Goal: Task Accomplishment & Management: Use online tool/utility

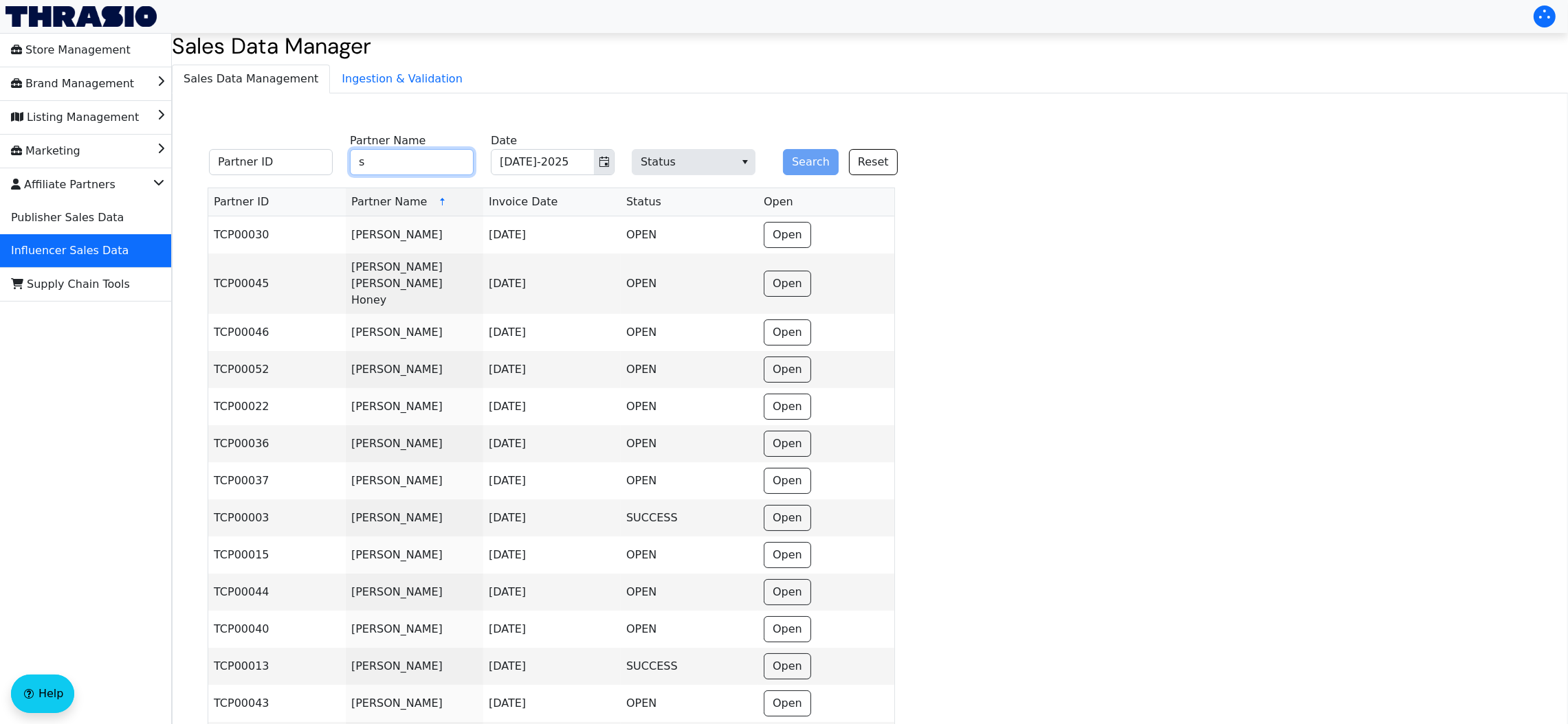
click at [411, 158] on input "s" at bounding box center [412, 162] width 123 height 26
type input "Sara McDaniel"
click at [815, 164] on button "Search" at bounding box center [811, 162] width 56 height 26
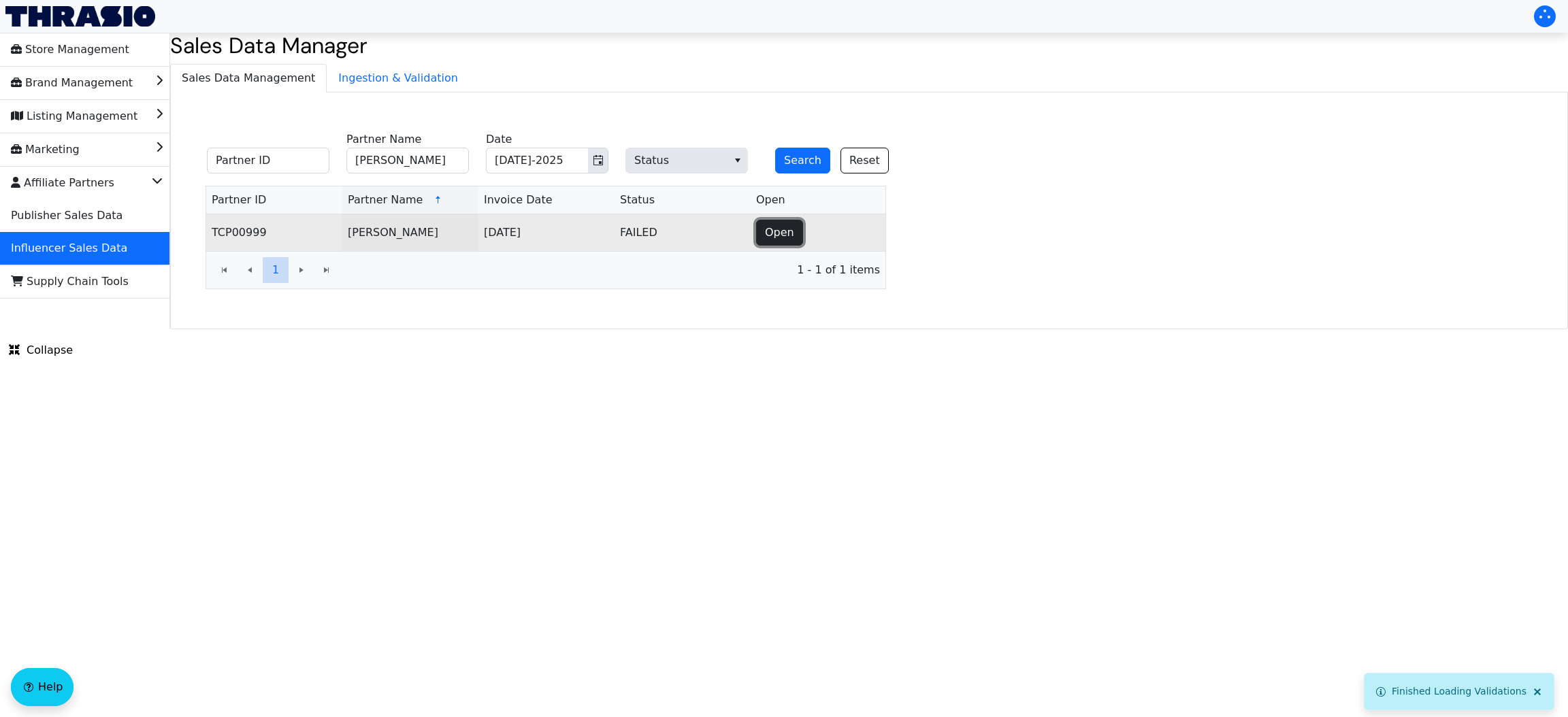
click at [798, 233] on button "Open" at bounding box center [779, 233] width 47 height 26
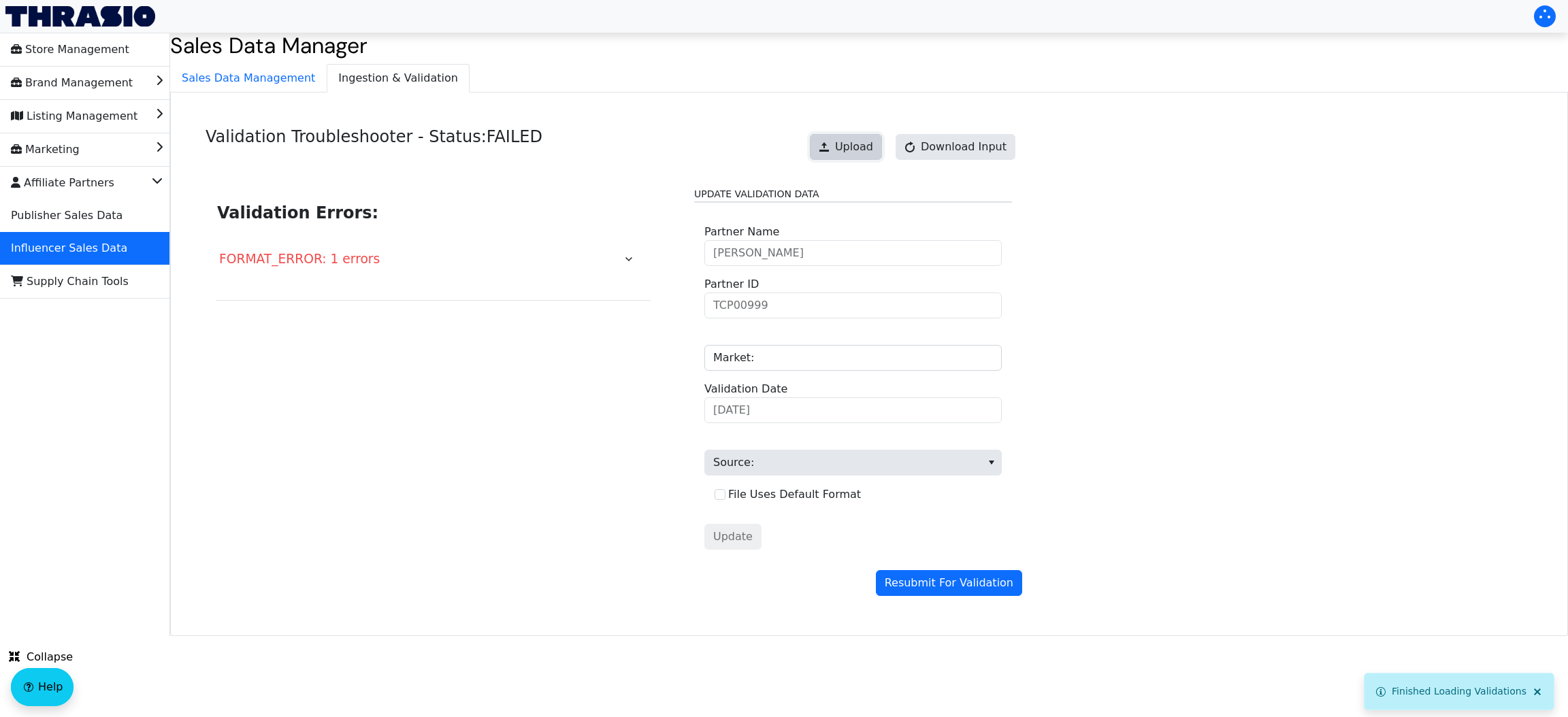
click at [857, 142] on span "Upload" at bounding box center [854, 147] width 38 height 17
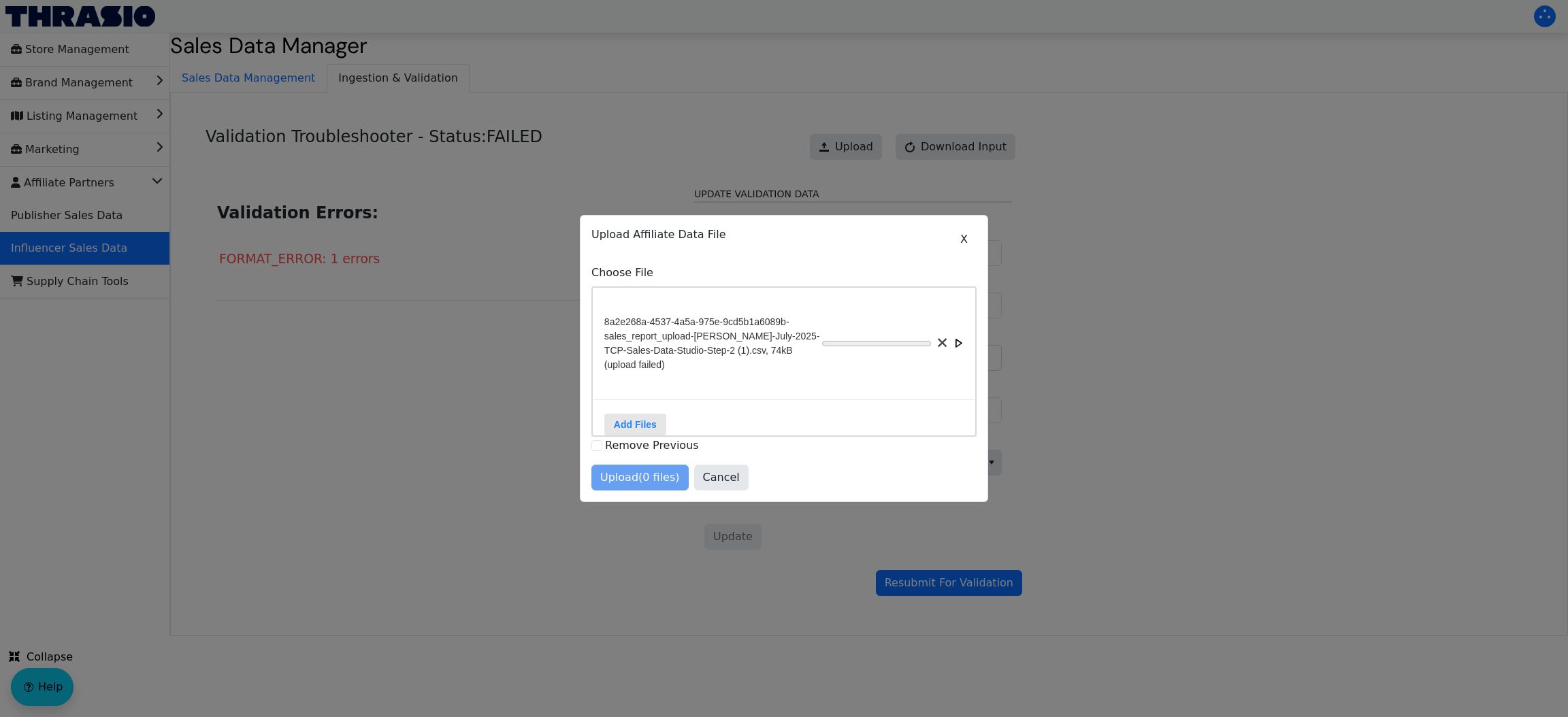
click at [771, 486] on div "Upload (0 files) Cancel" at bounding box center [784, 478] width 385 height 26
drag, startPoint x: 811, startPoint y: 233, endPoint x: 820, endPoint y: 184, distance: 49.8
click at [820, 184] on div "X Upload Affiliate Data File Choose File 8a2e268a-4537-4a5a-975e-9cd5b1a6089b-s…" at bounding box center [784, 358] width 1568 height 717
click at [803, 216] on div "X Upload Affiliate Data File Choose File 8a2e268a-4537-4a5a-975e-9cd5b1a6089b-s…" at bounding box center [784, 358] width 407 height 286
click at [969, 234] on button "X" at bounding box center [964, 239] width 25 height 26
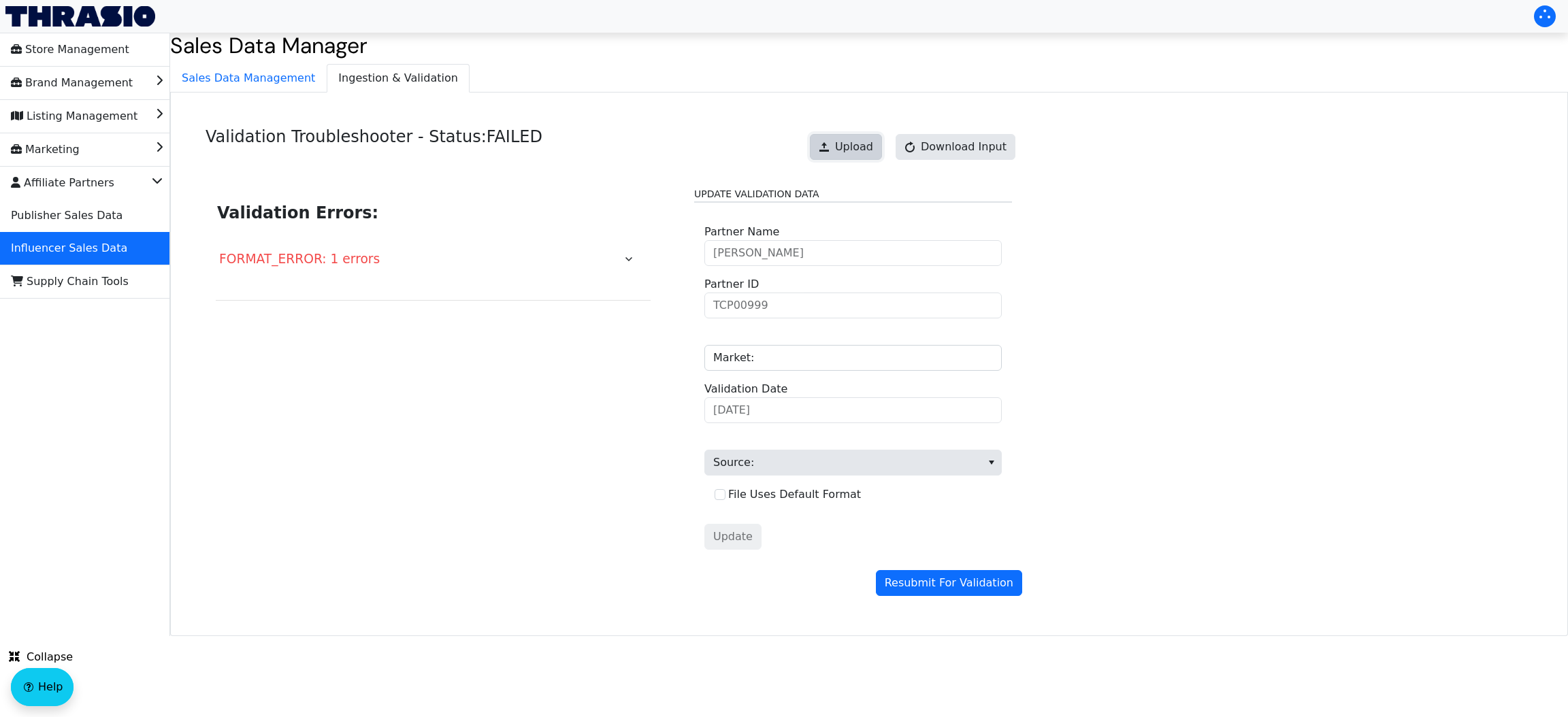
click at [857, 137] on button "Upload" at bounding box center [846, 147] width 72 height 26
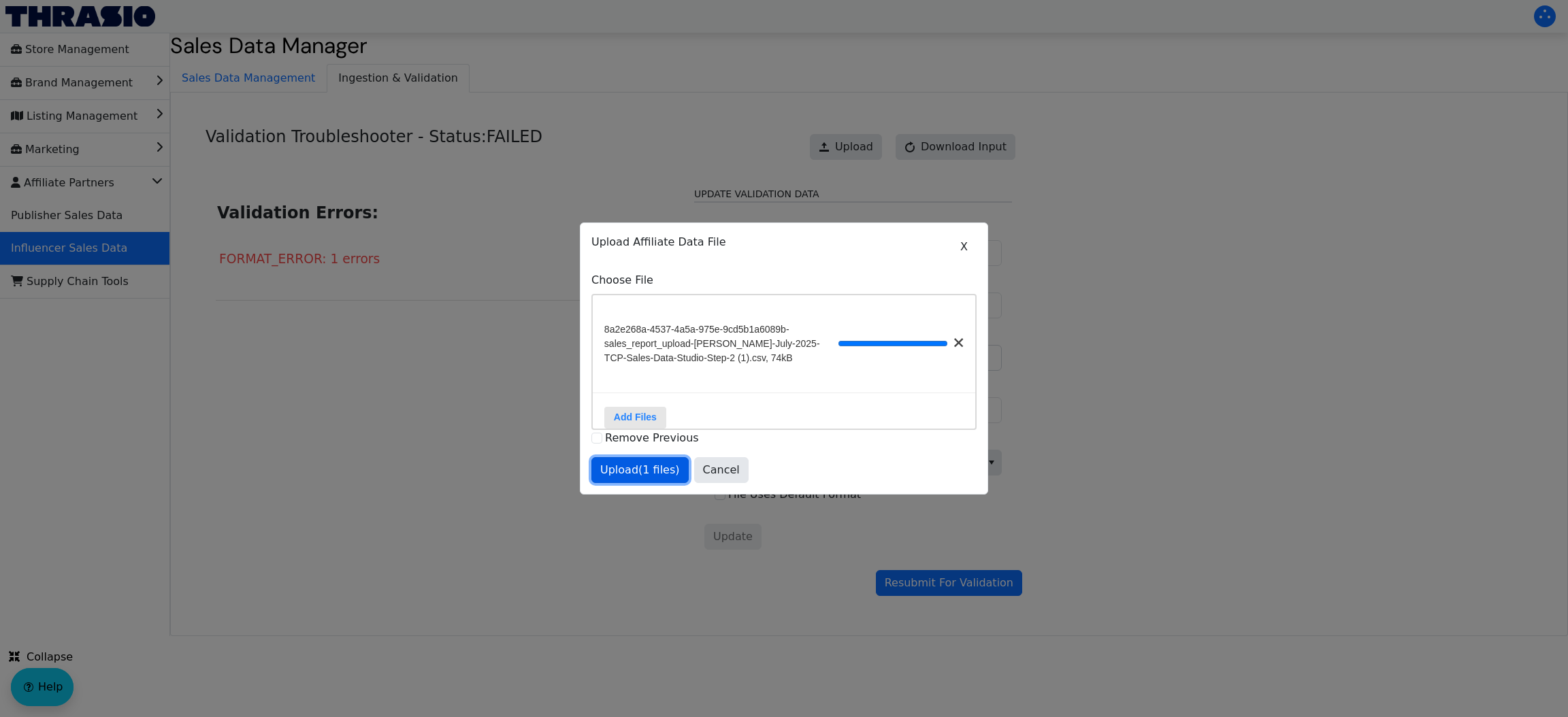
click at [638, 478] on span "Upload (1 files)" at bounding box center [640, 470] width 80 height 17
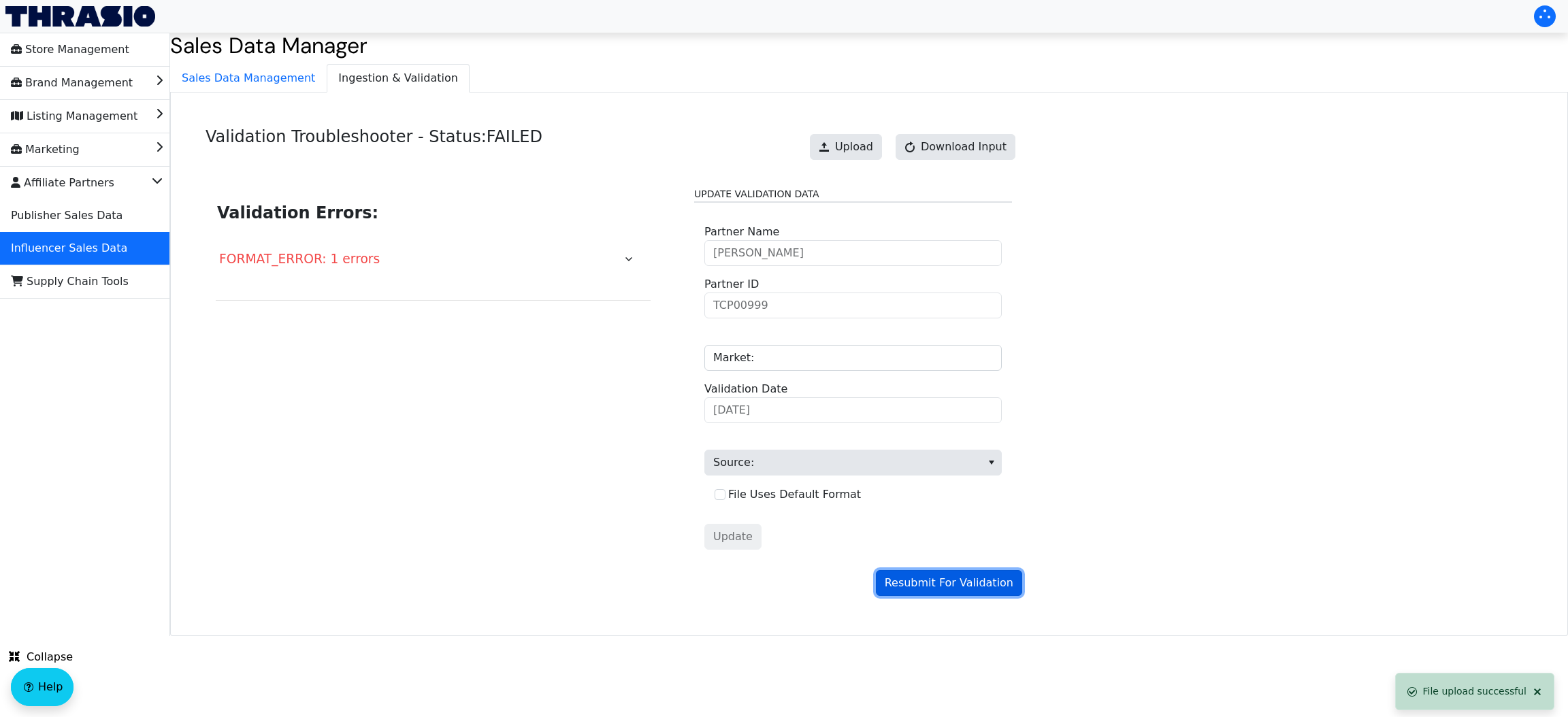
click at [949, 584] on span "Resubmit For Validation" at bounding box center [949, 583] width 129 height 17
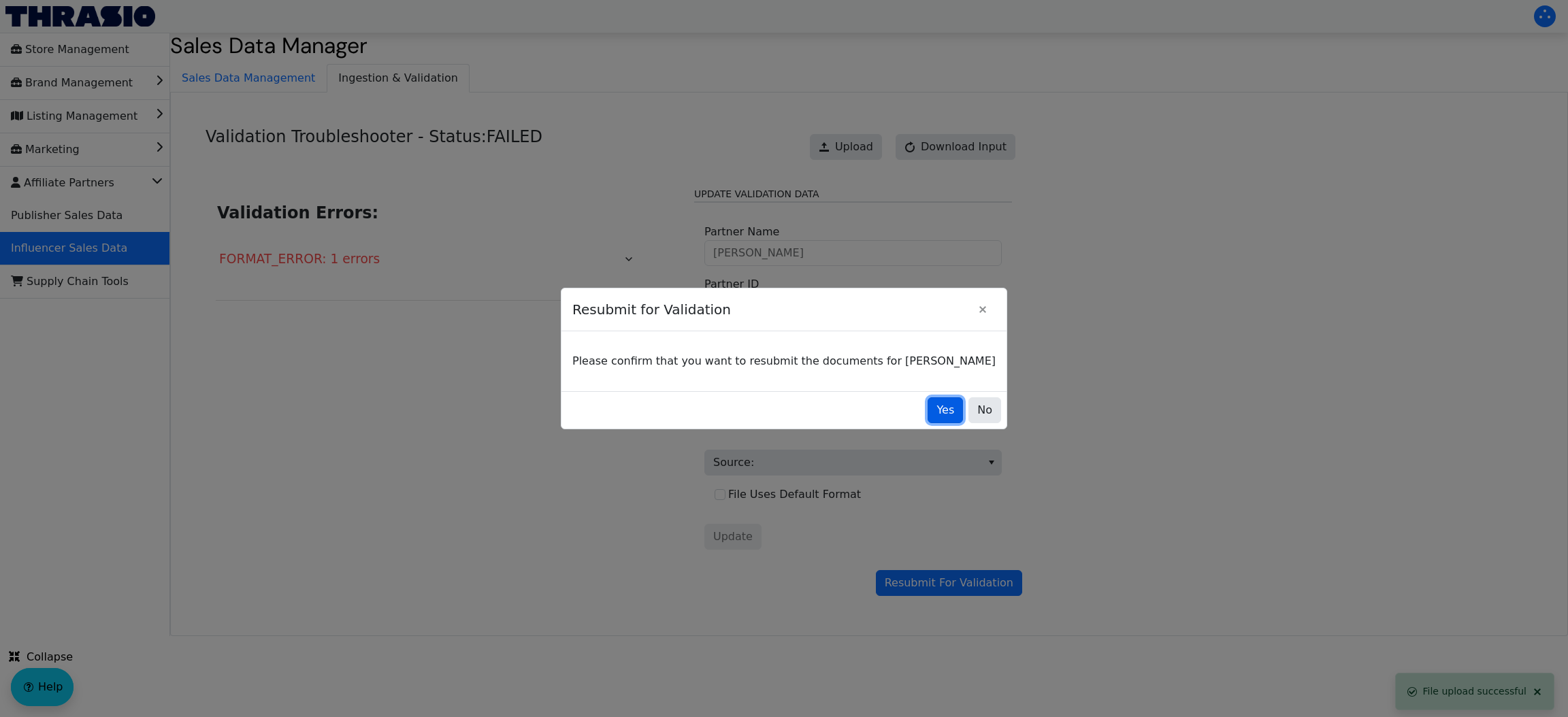
click at [928, 420] on button "Yes" at bounding box center [945, 410] width 35 height 26
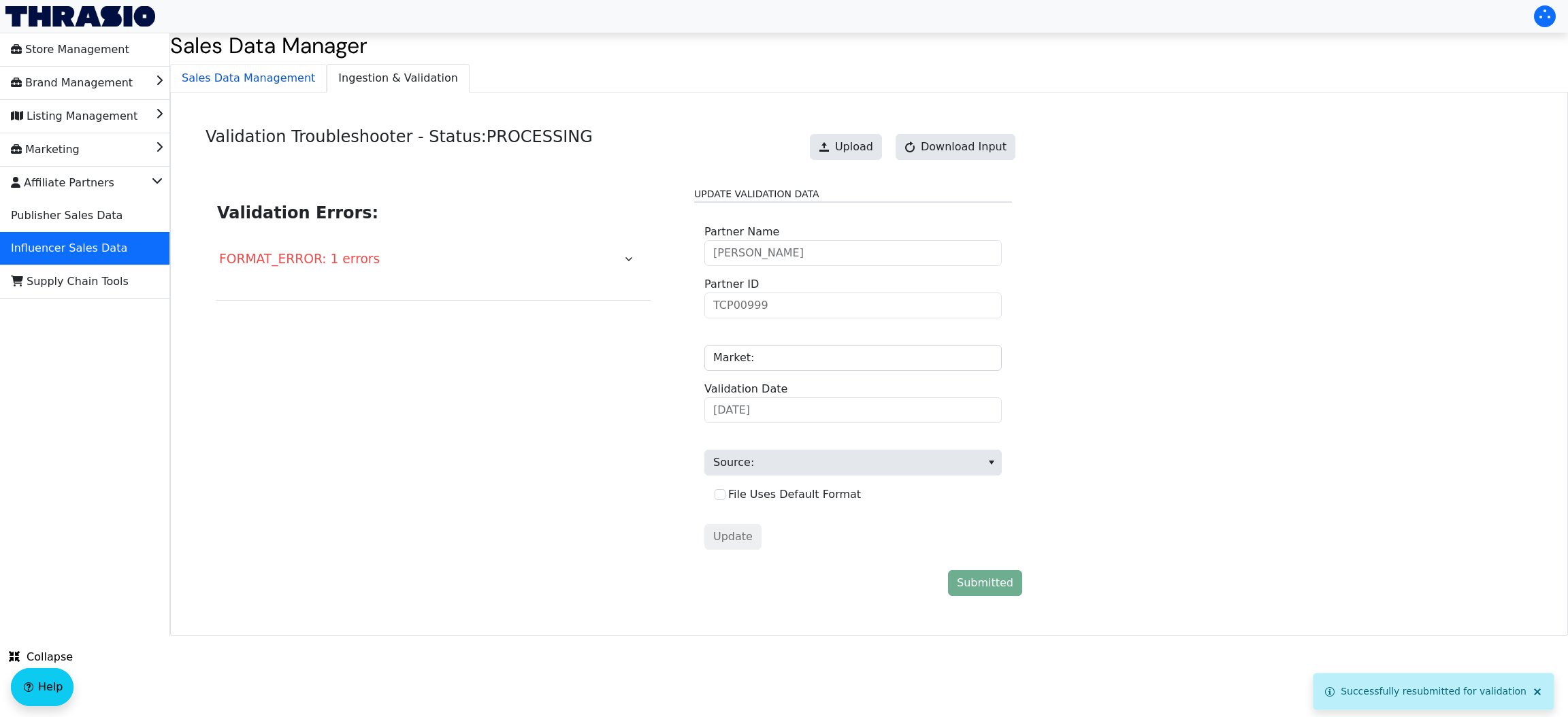
click at [262, 91] on span "Sales Data Management" at bounding box center [249, 78] width 155 height 27
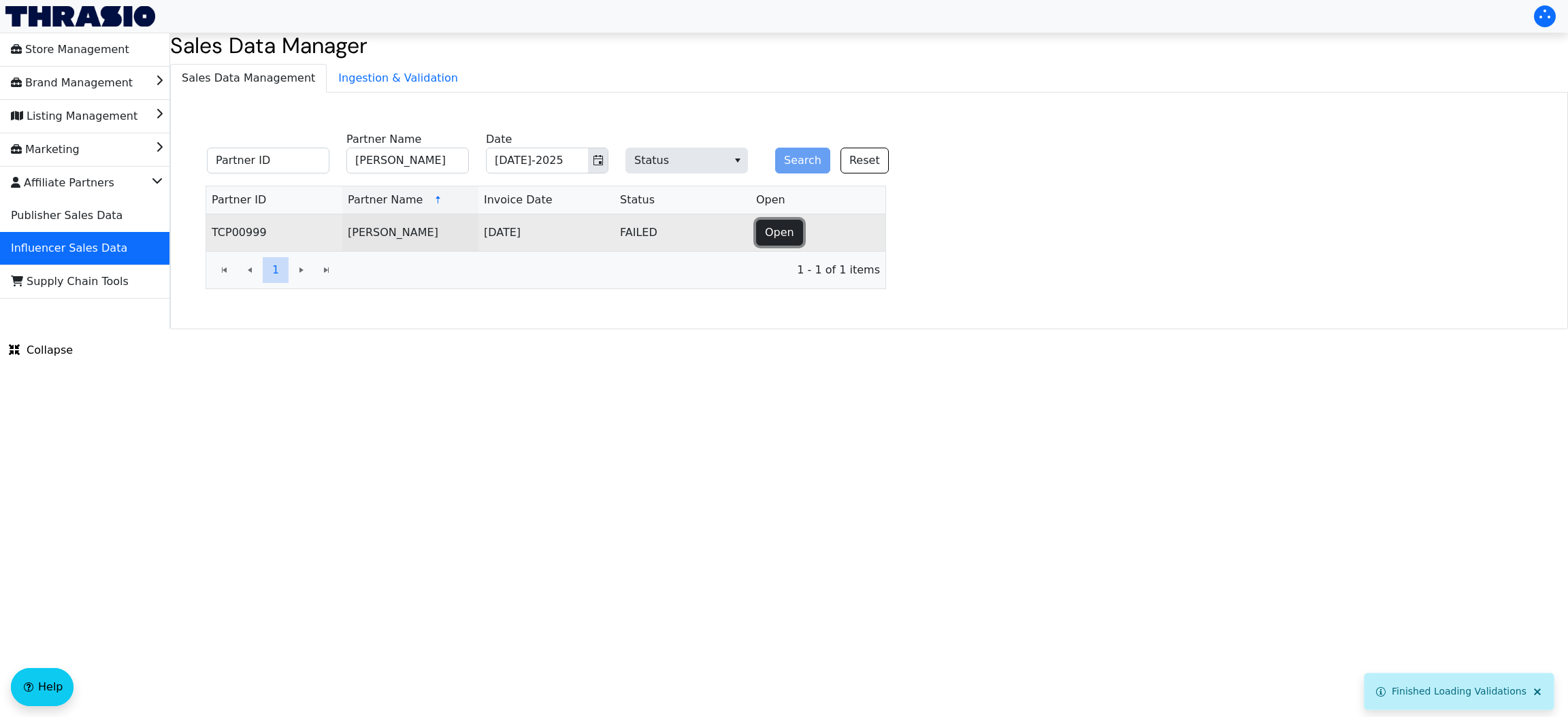
click at [773, 239] on span "Open" at bounding box center [779, 233] width 29 height 17
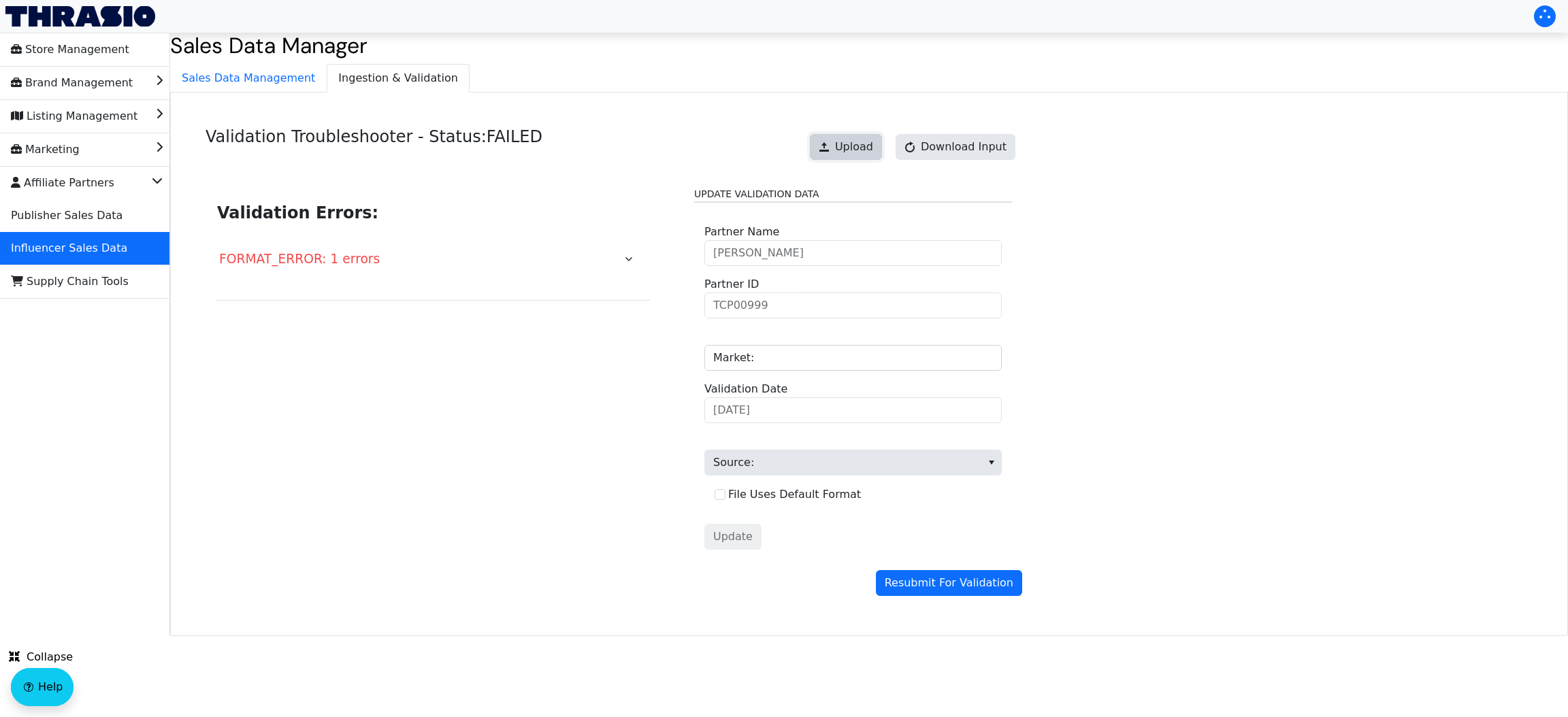
click at [854, 151] on span "Upload" at bounding box center [854, 147] width 38 height 17
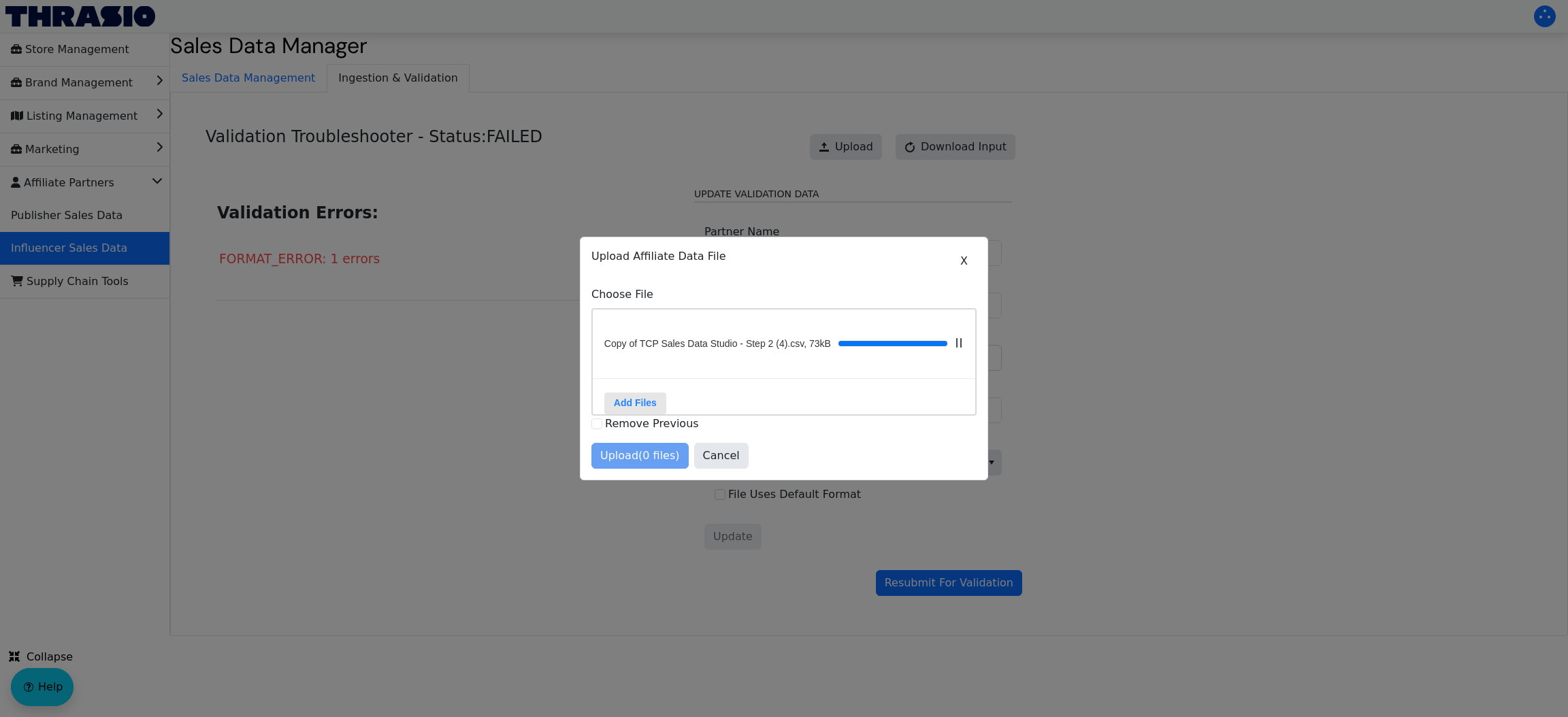
click at [897, 463] on div "Upload (0 files) Cancel" at bounding box center [784, 455] width 385 height 26
click at [646, 460] on button "Upload (1 files)" at bounding box center [640, 455] width 97 height 26
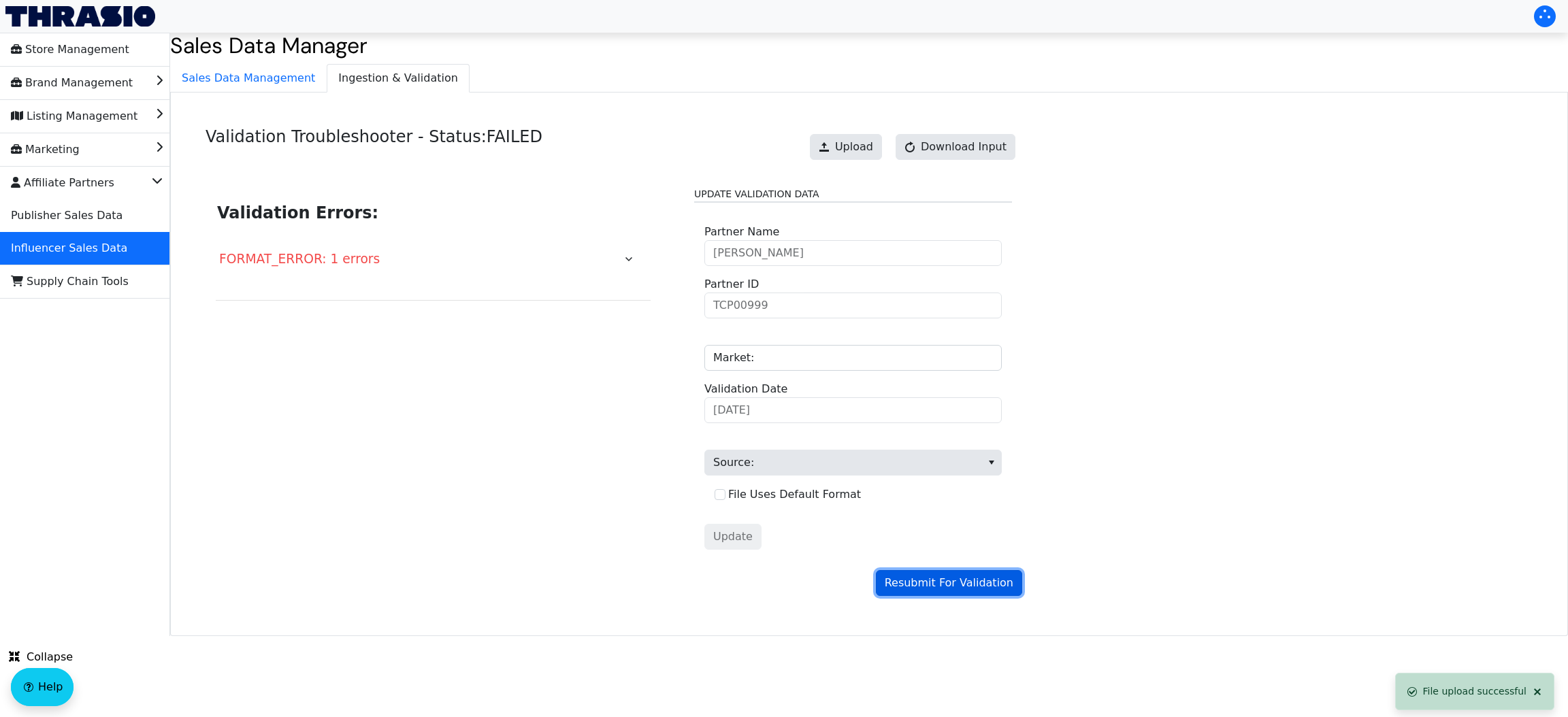
click at [921, 581] on span "Resubmit For Validation" at bounding box center [949, 583] width 129 height 17
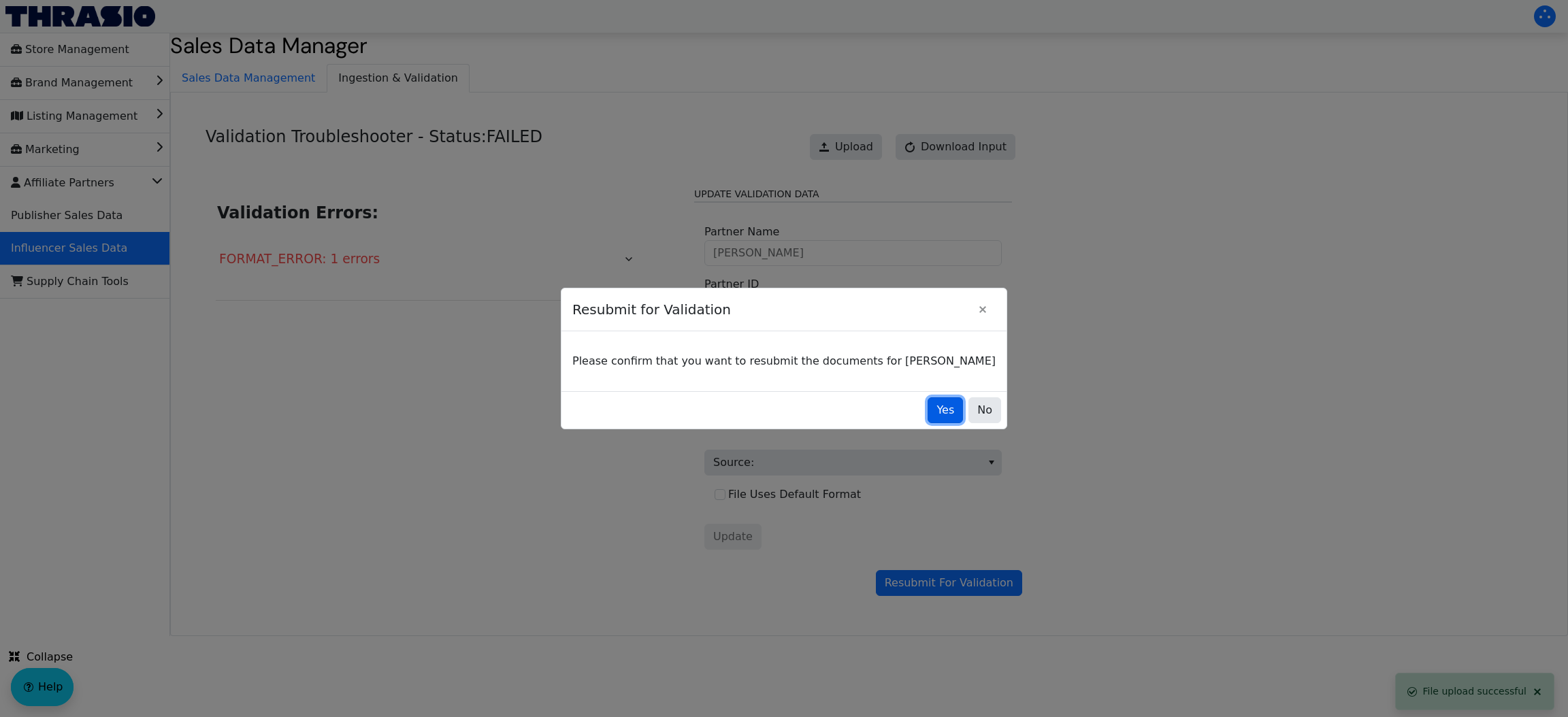
click at [936, 407] on span "Yes" at bounding box center [945, 410] width 18 height 17
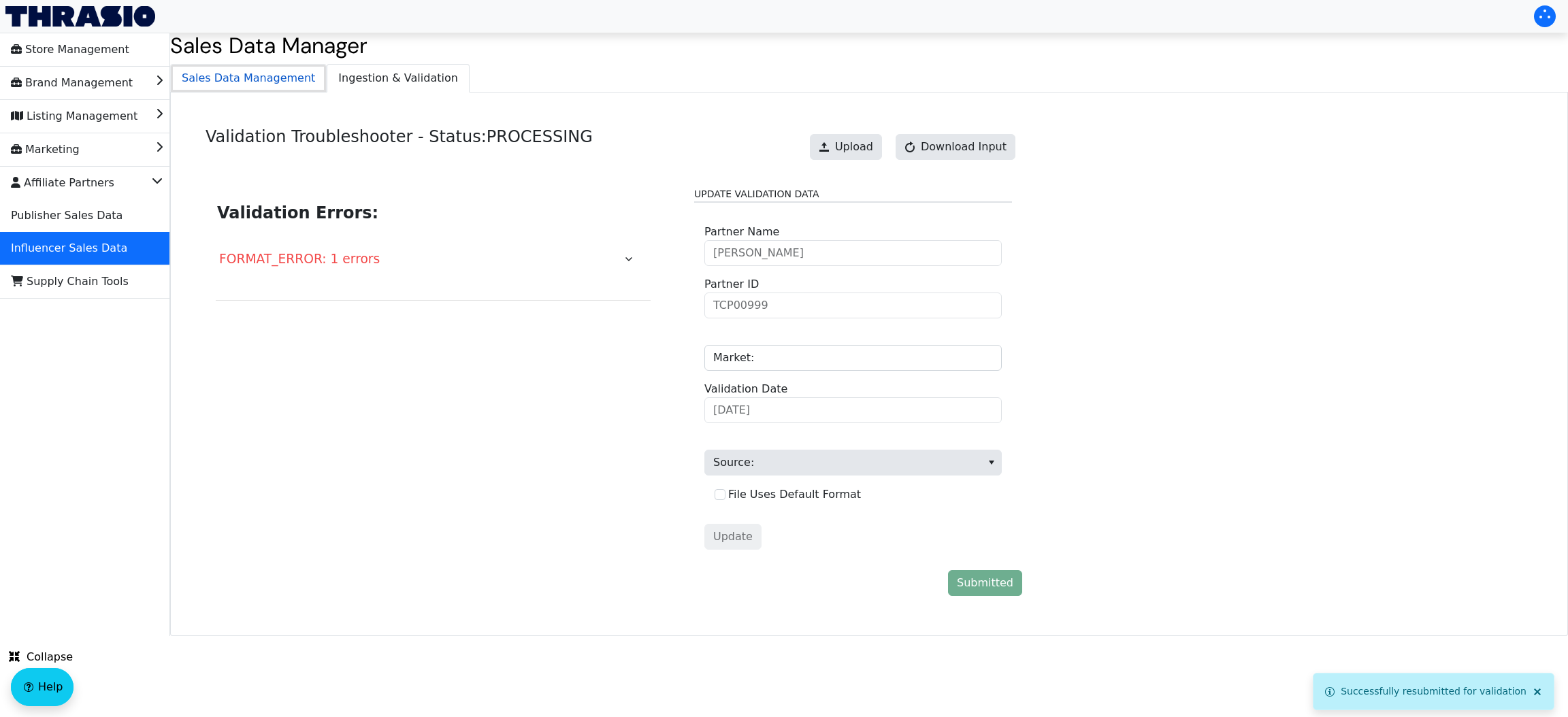
click at [272, 75] on span "Sales Data Management" at bounding box center [249, 78] width 155 height 27
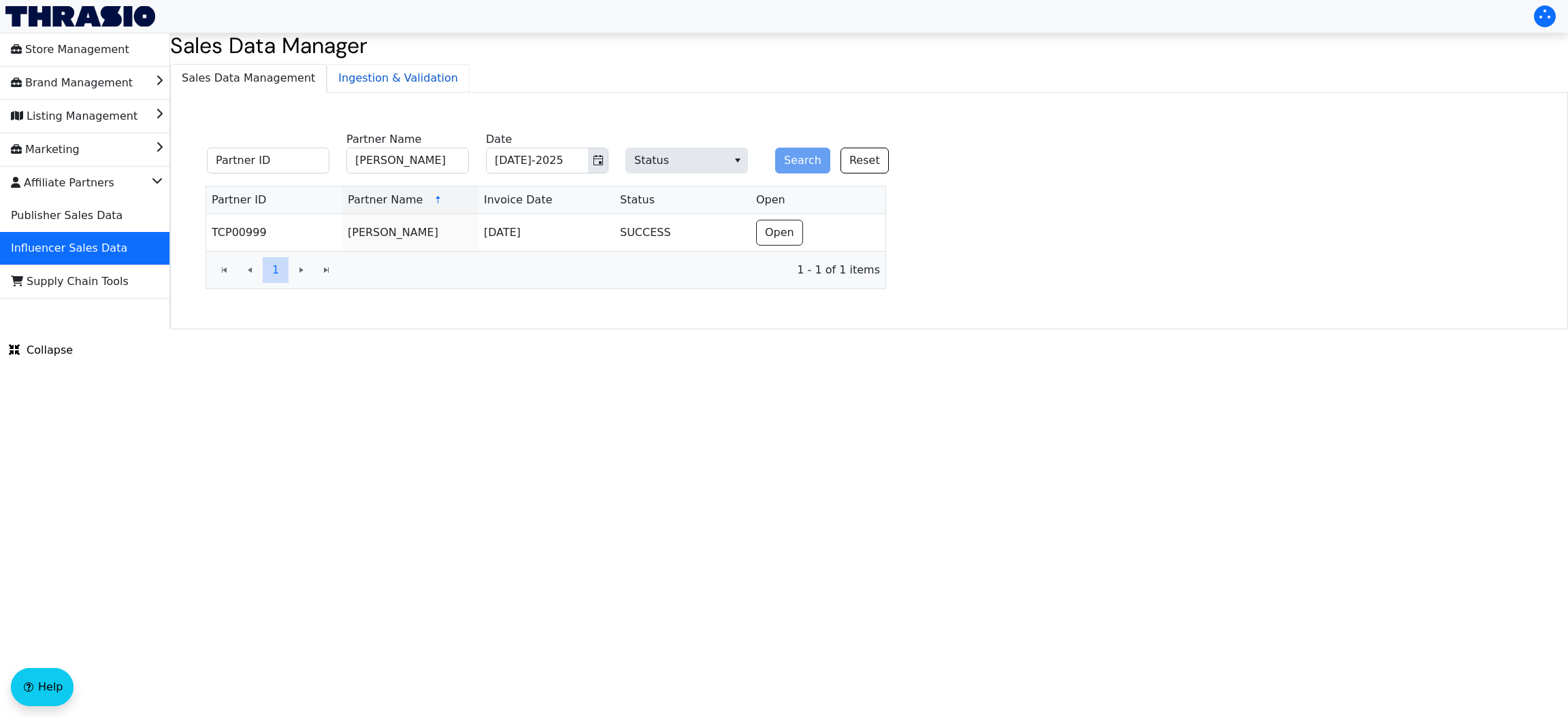
click at [395, 80] on span "Ingestion & Validation" at bounding box center [397, 78] width 142 height 27
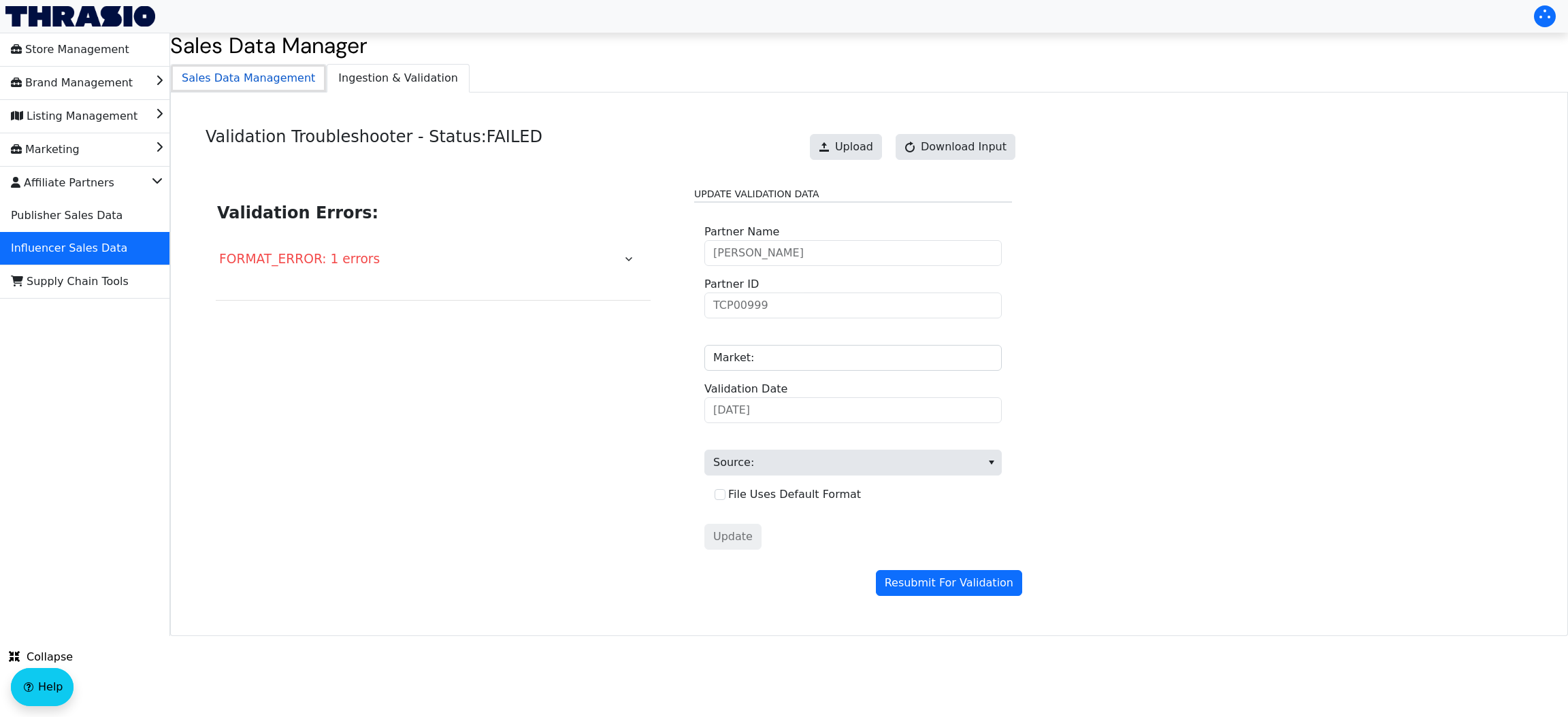
click at [250, 85] on span "Sales Data Management" at bounding box center [249, 78] width 155 height 27
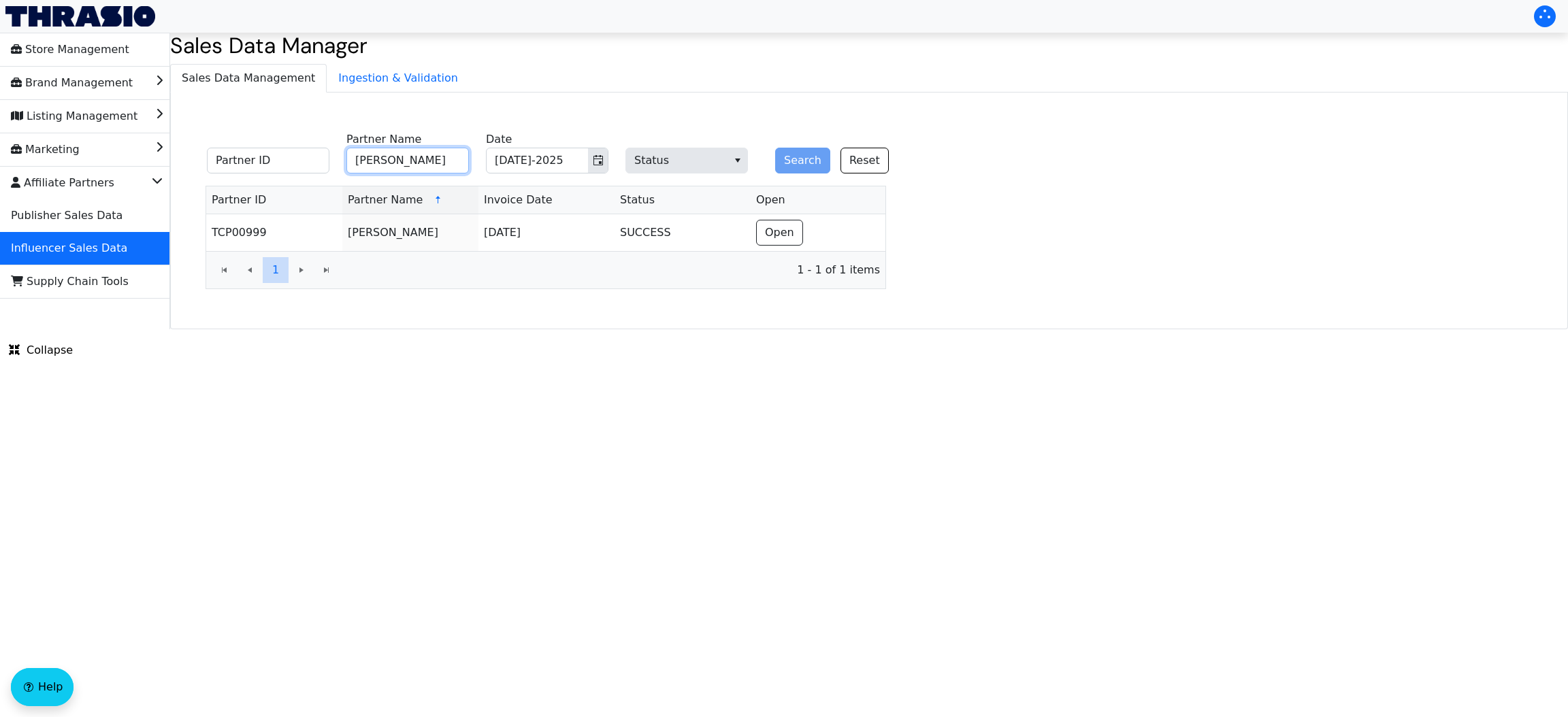
click at [399, 162] on input "Sara McDaniel" at bounding box center [407, 160] width 122 height 26
type input "Tried and True Moms"
click at [783, 165] on button "Search" at bounding box center [803, 160] width 55 height 26
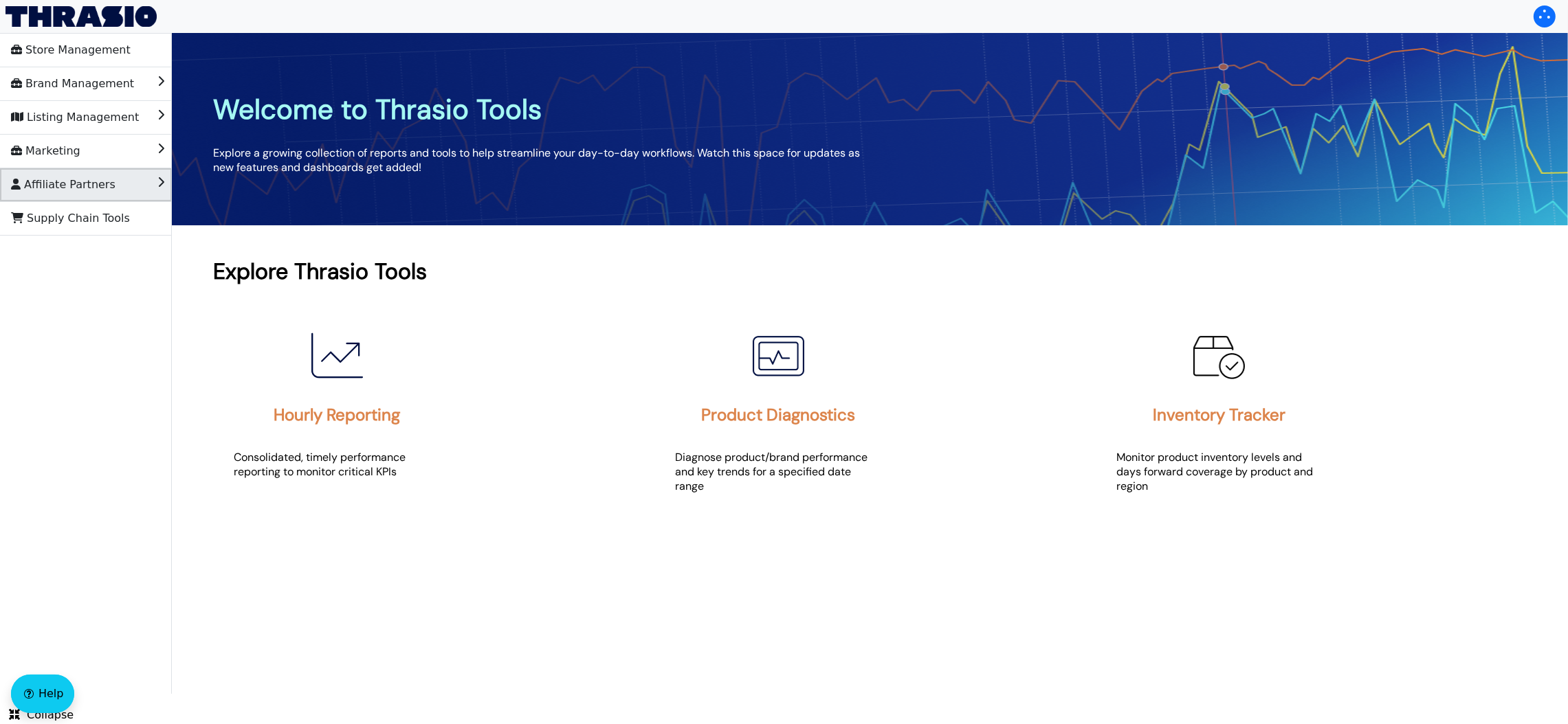
click at [72, 178] on span "Affiliate Partners" at bounding box center [63, 185] width 105 height 22
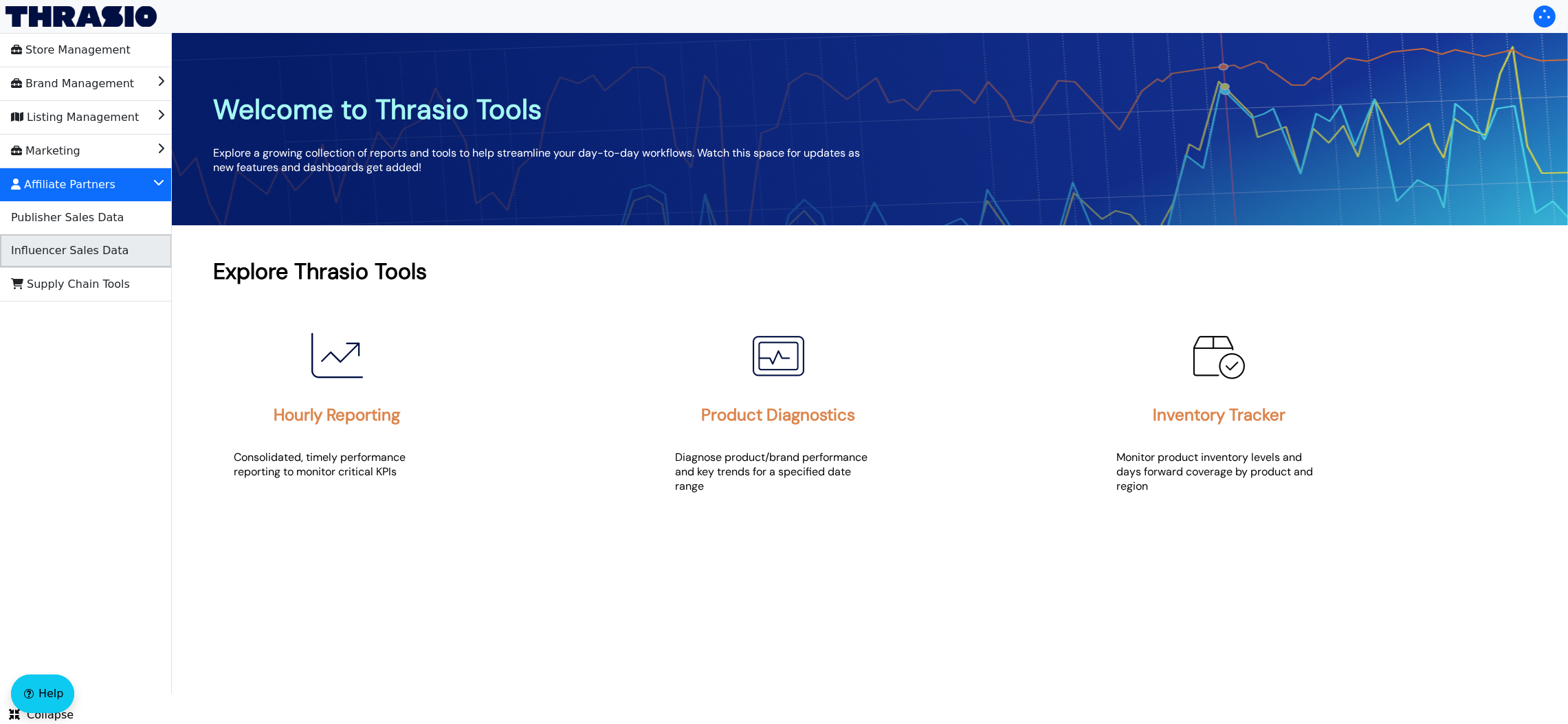
click at [94, 249] on span "Influencer Sales Data" at bounding box center [70, 250] width 118 height 22
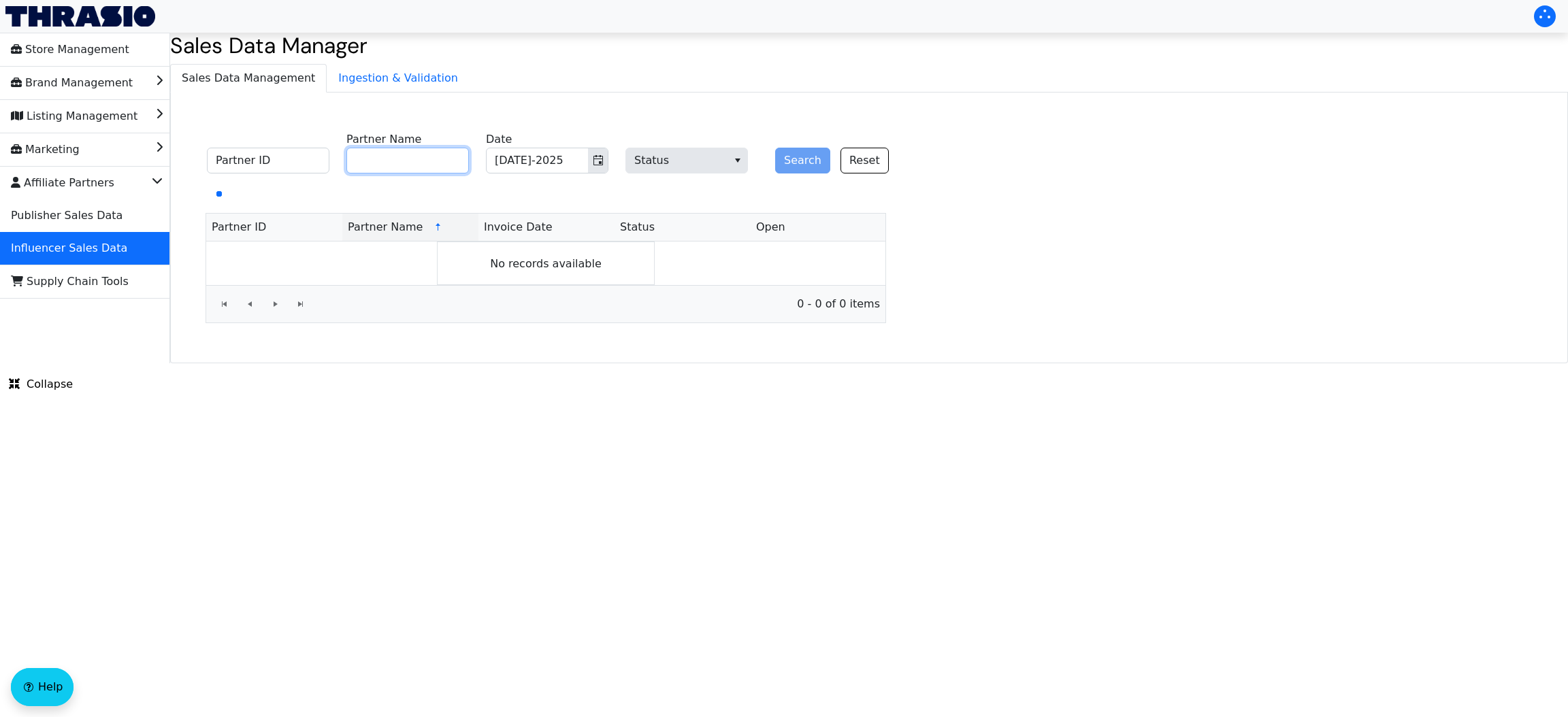
click at [399, 170] on input "Partner Name" at bounding box center [407, 160] width 122 height 26
type input "Tried and True Moms"
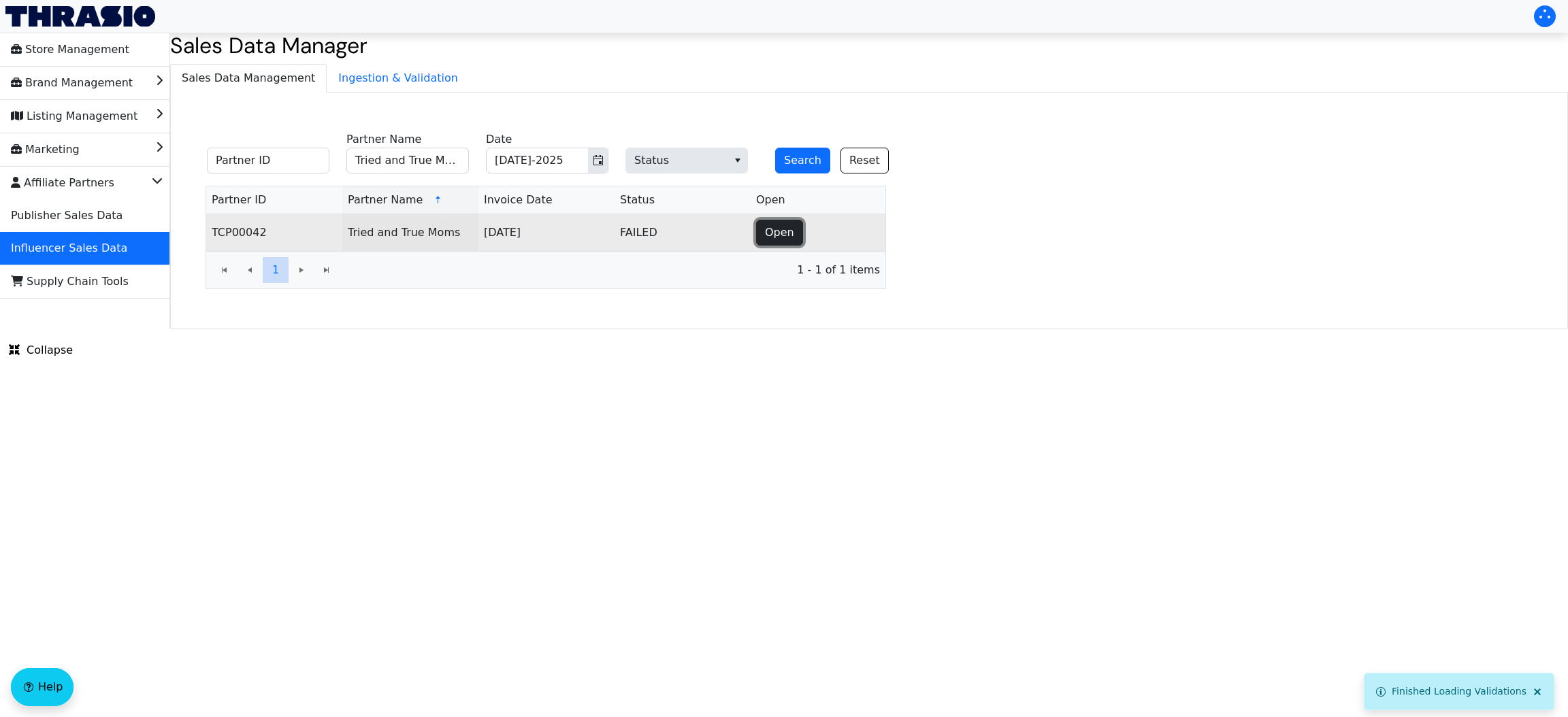
click at [775, 223] on button "Open" at bounding box center [779, 233] width 47 height 26
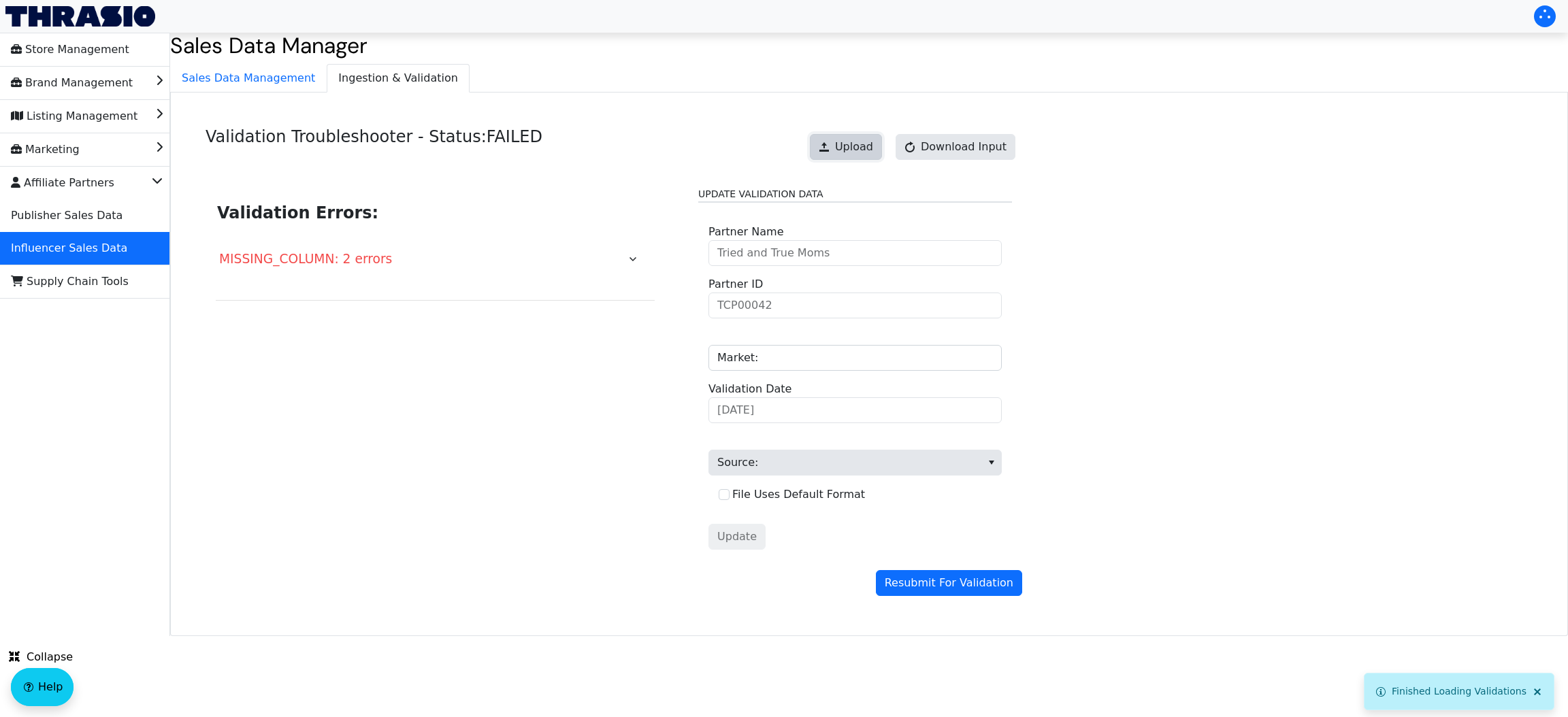
click at [829, 147] on span at bounding box center [824, 147] width 11 height 11
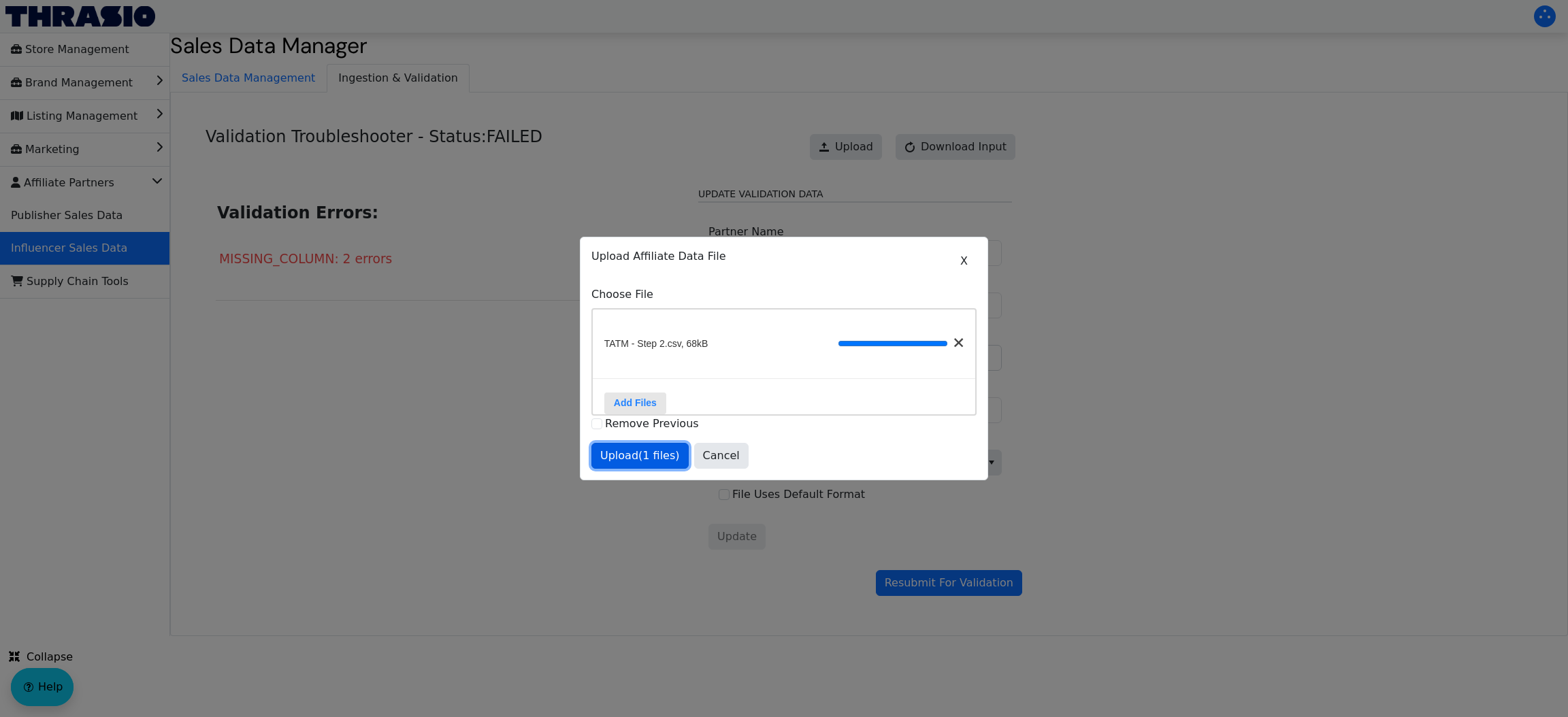
click at [648, 463] on span "Upload (1 files)" at bounding box center [640, 455] width 80 height 17
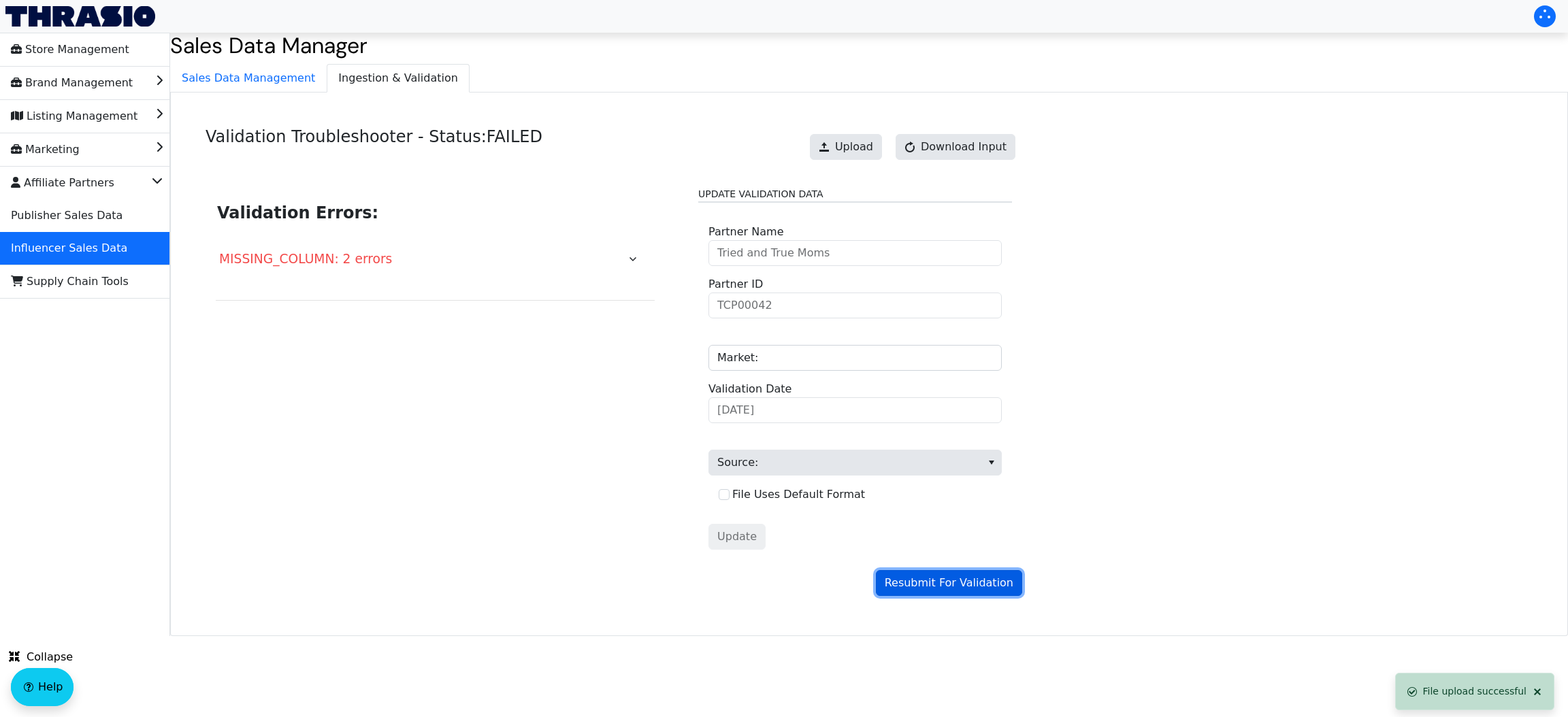
click at [928, 478] on span "Resubmit For Validation" at bounding box center [949, 583] width 129 height 17
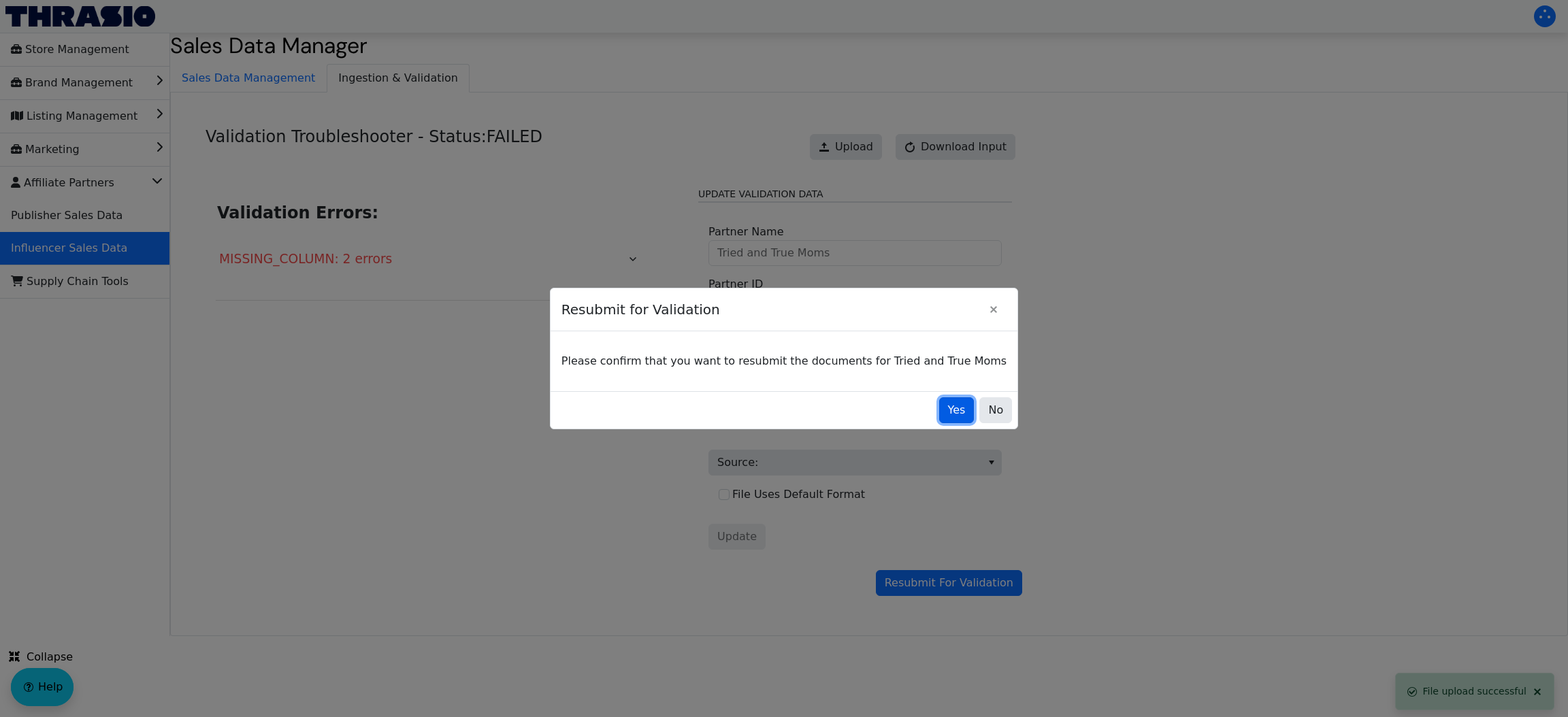
click at [939, 406] on button "Yes" at bounding box center [956, 410] width 35 height 26
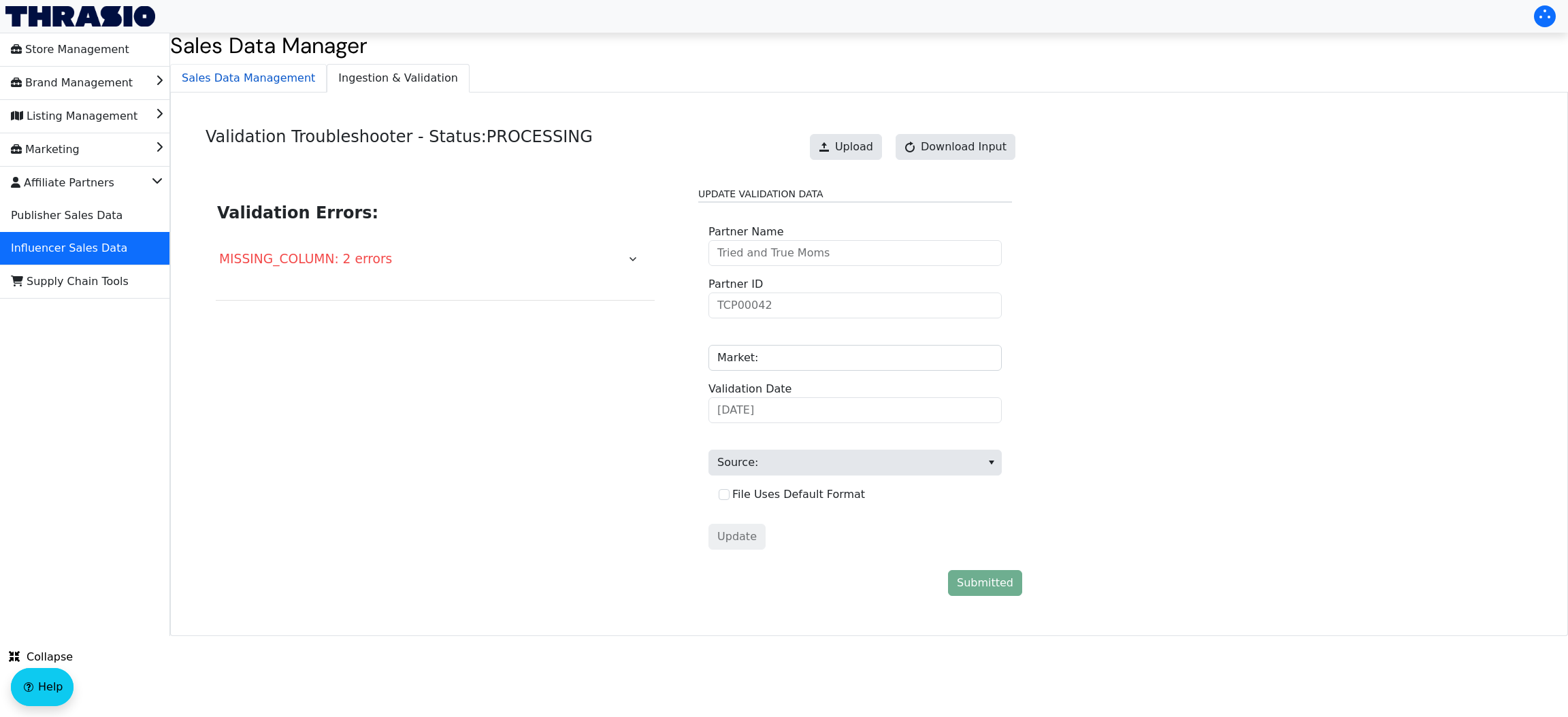
click at [235, 87] on span "Sales Data Management" at bounding box center [249, 78] width 155 height 27
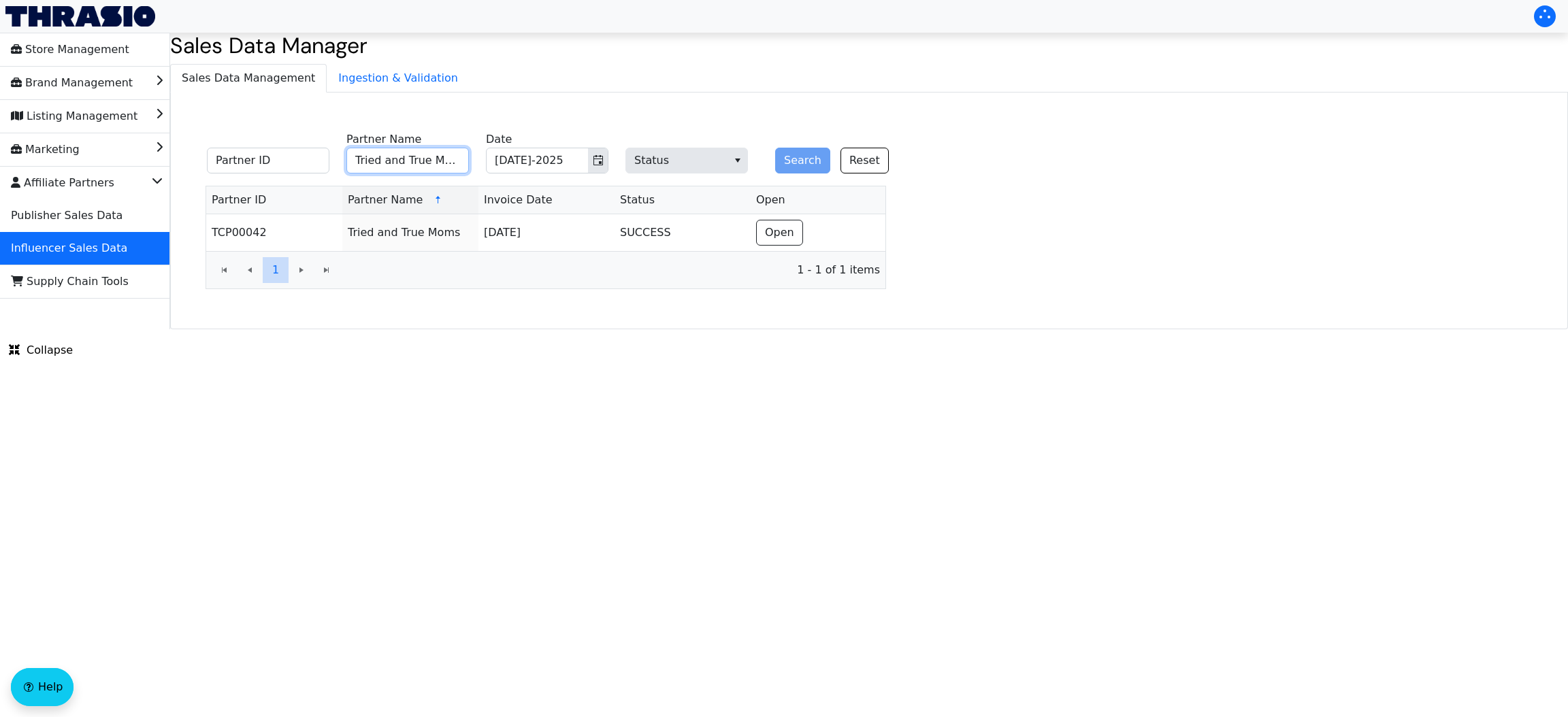
click at [402, 173] on input "Tried and True Moms" at bounding box center [407, 160] width 122 height 26
click at [813, 152] on button "Search" at bounding box center [803, 160] width 55 height 26
click at [430, 170] on input "Jennifer Gizzi" at bounding box center [407, 160] width 122 height 26
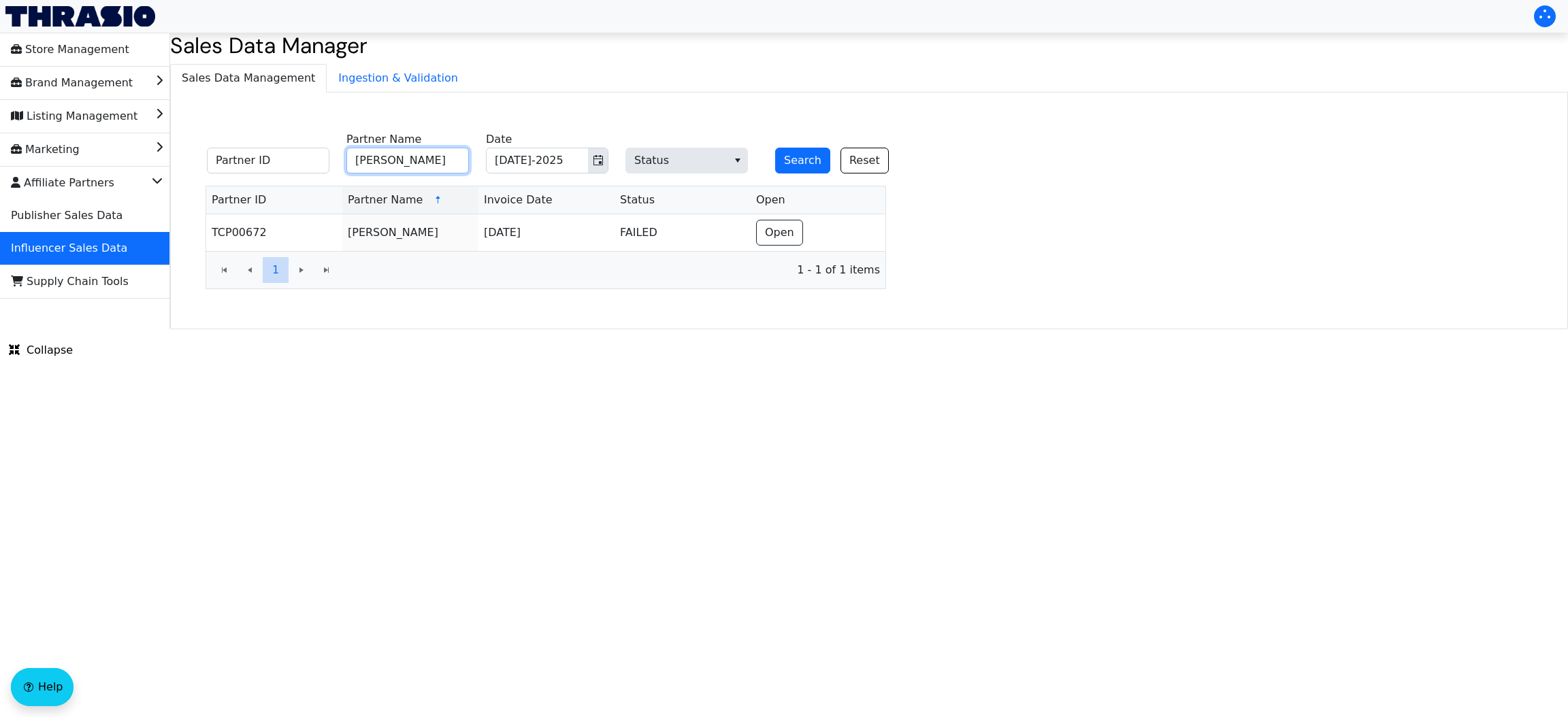
click at [430, 170] on input "Jennifer Gizzi" at bounding box center [407, 160] width 122 height 26
type input "Mackensey Stang"
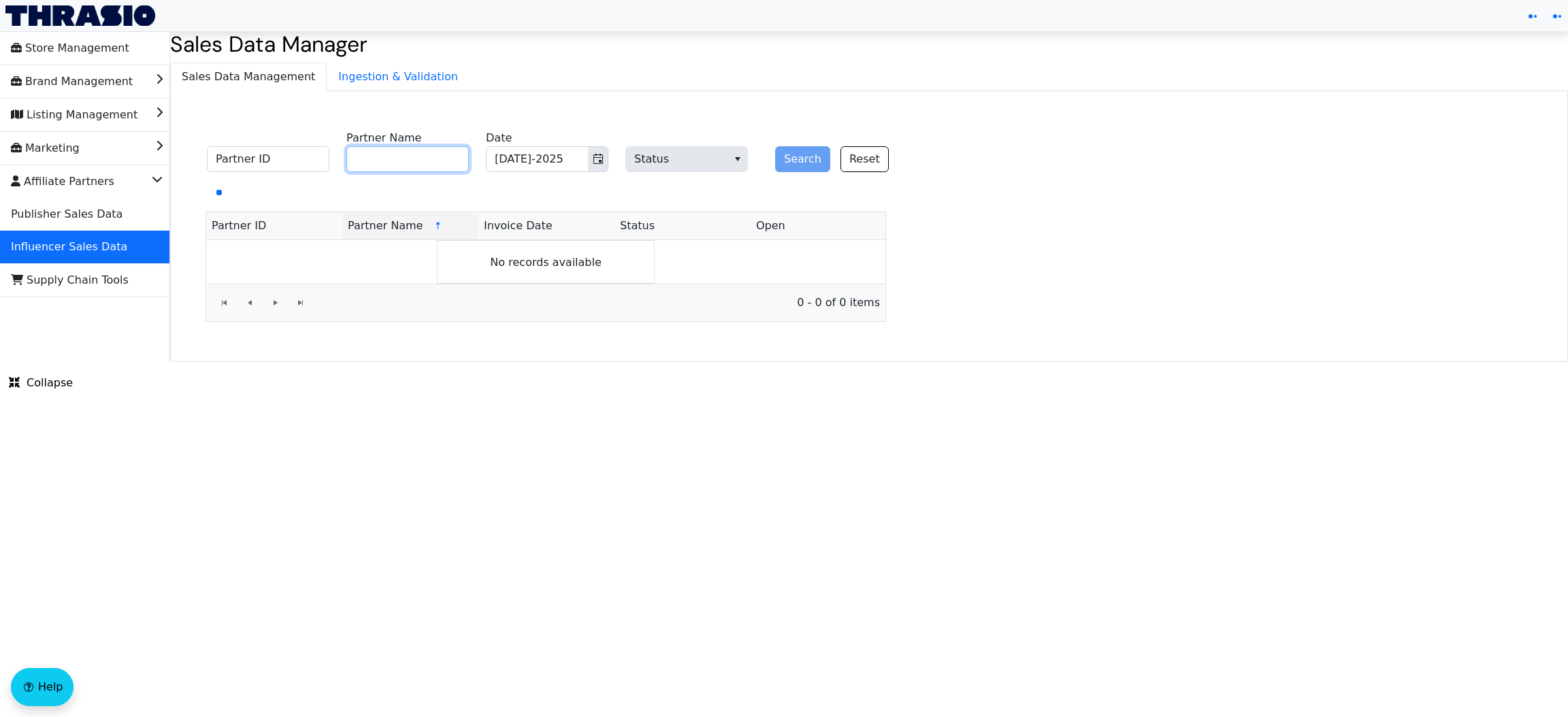
click at [402, 152] on input "Partner Name" at bounding box center [407, 159] width 122 height 26
type input "[PERSON_NAME]"
click at [783, 157] on button "Search" at bounding box center [803, 159] width 55 height 26
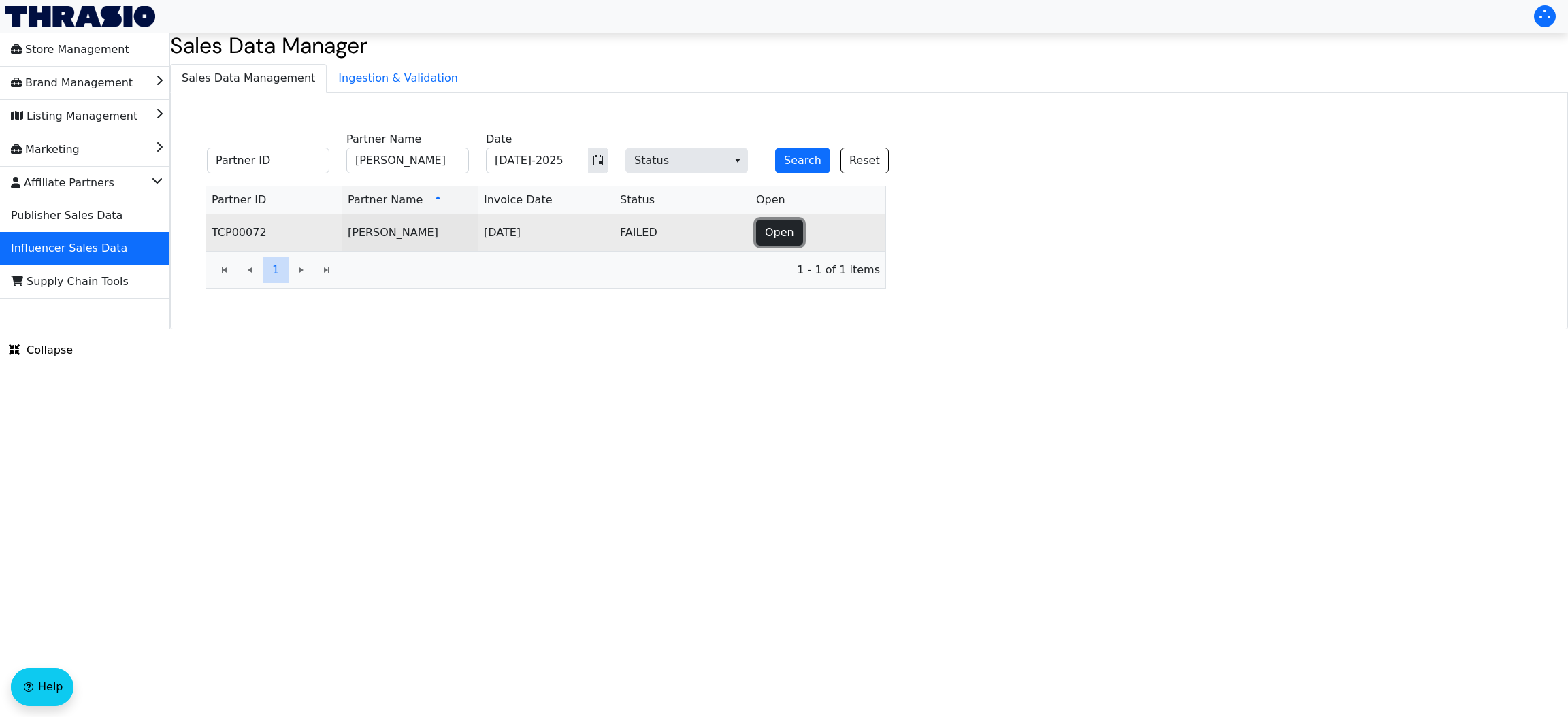
click at [773, 243] on button "Open" at bounding box center [779, 233] width 47 height 26
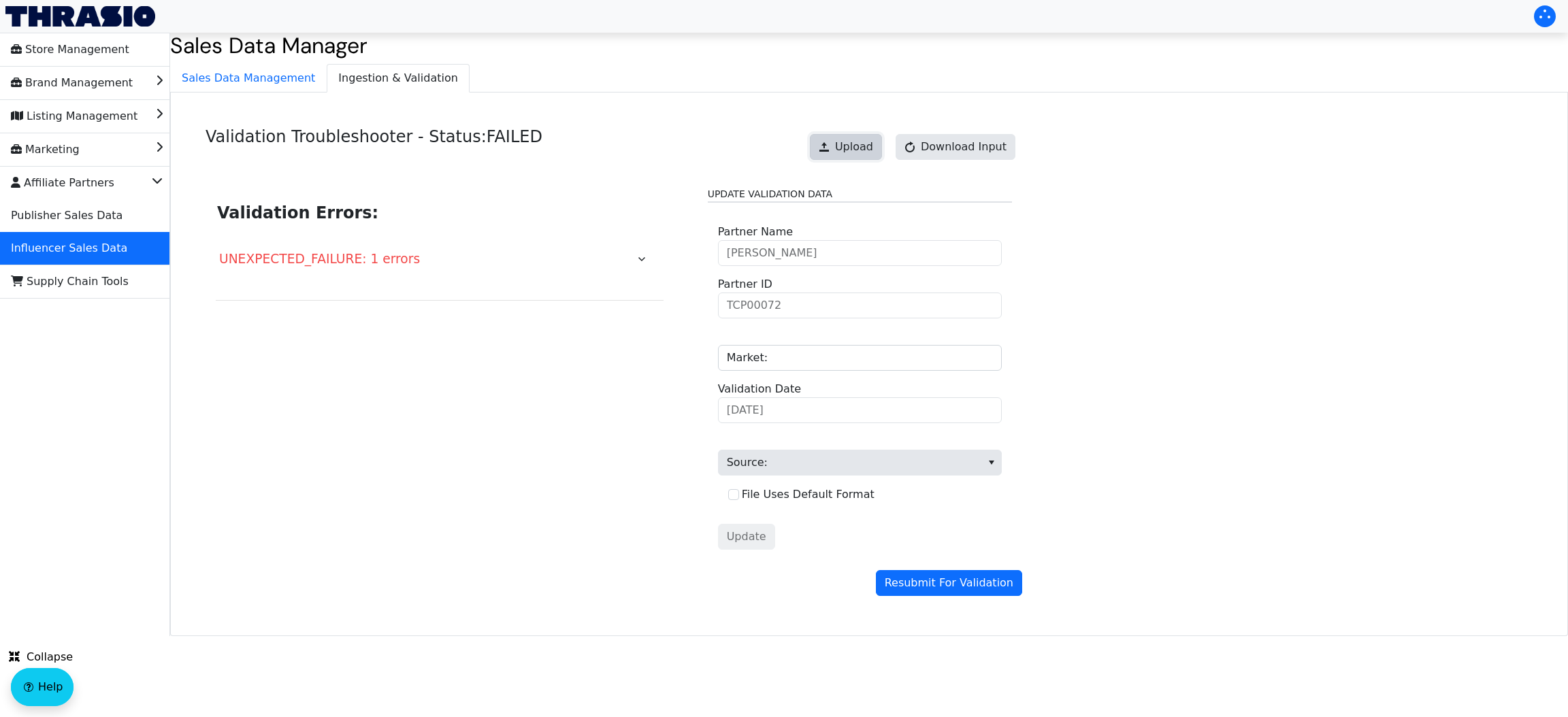
click at [861, 149] on span "Upload" at bounding box center [854, 147] width 38 height 17
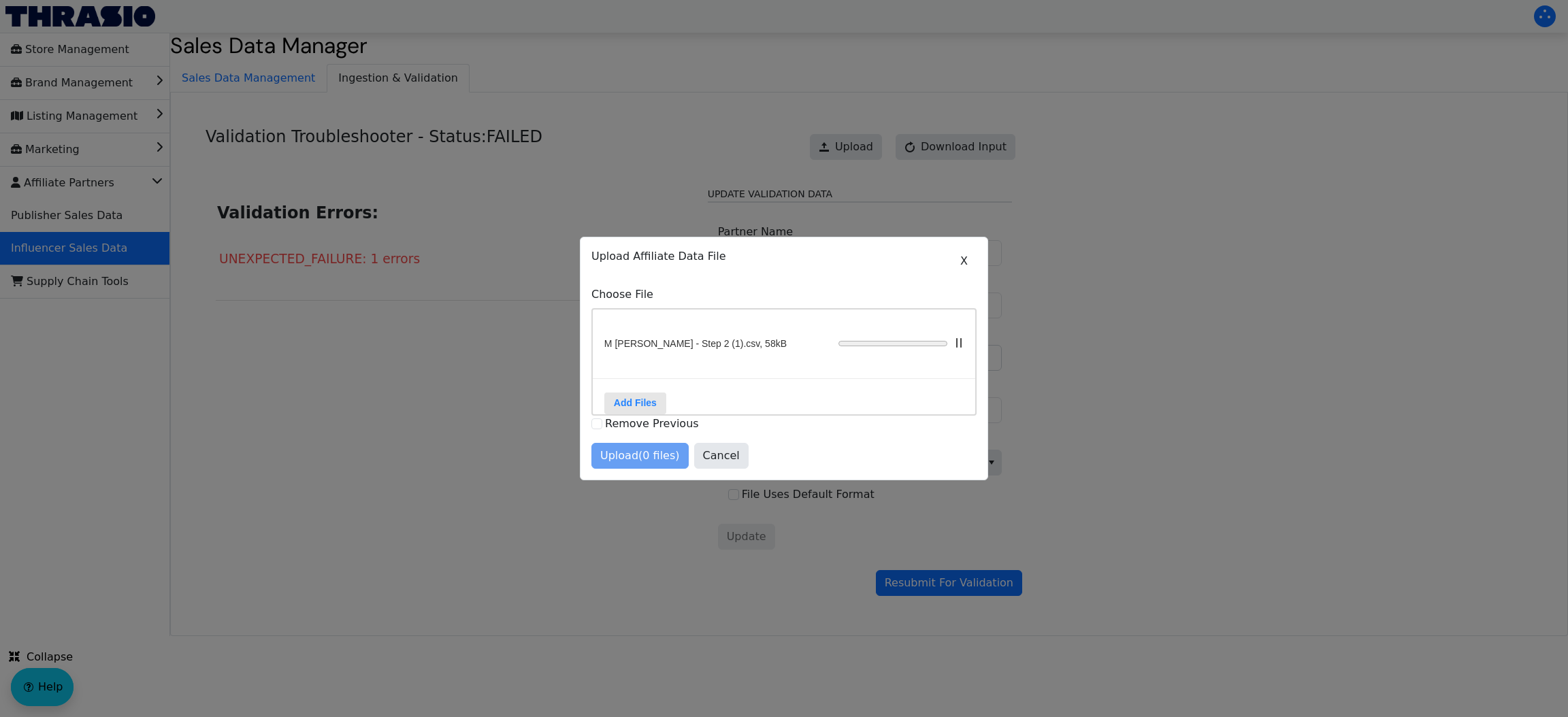
click at [634, 463] on div "Upload (0 files) Cancel" at bounding box center [784, 455] width 385 height 26
click at [640, 463] on span "Upload (1 files)" at bounding box center [640, 455] width 80 height 17
click at [931, 586] on div at bounding box center [784, 358] width 1568 height 717
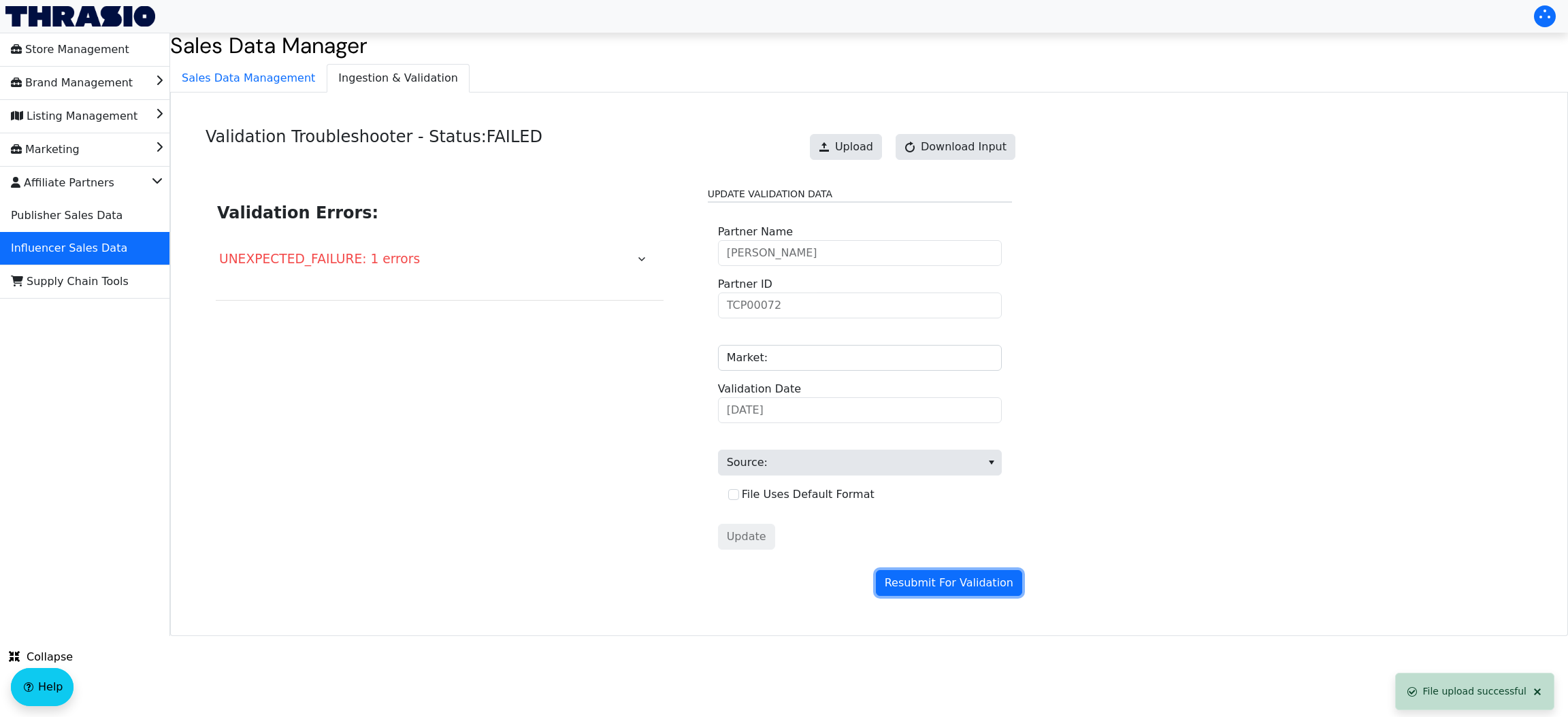
click at [931, 586] on span "Resubmit For Validation" at bounding box center [949, 583] width 129 height 17
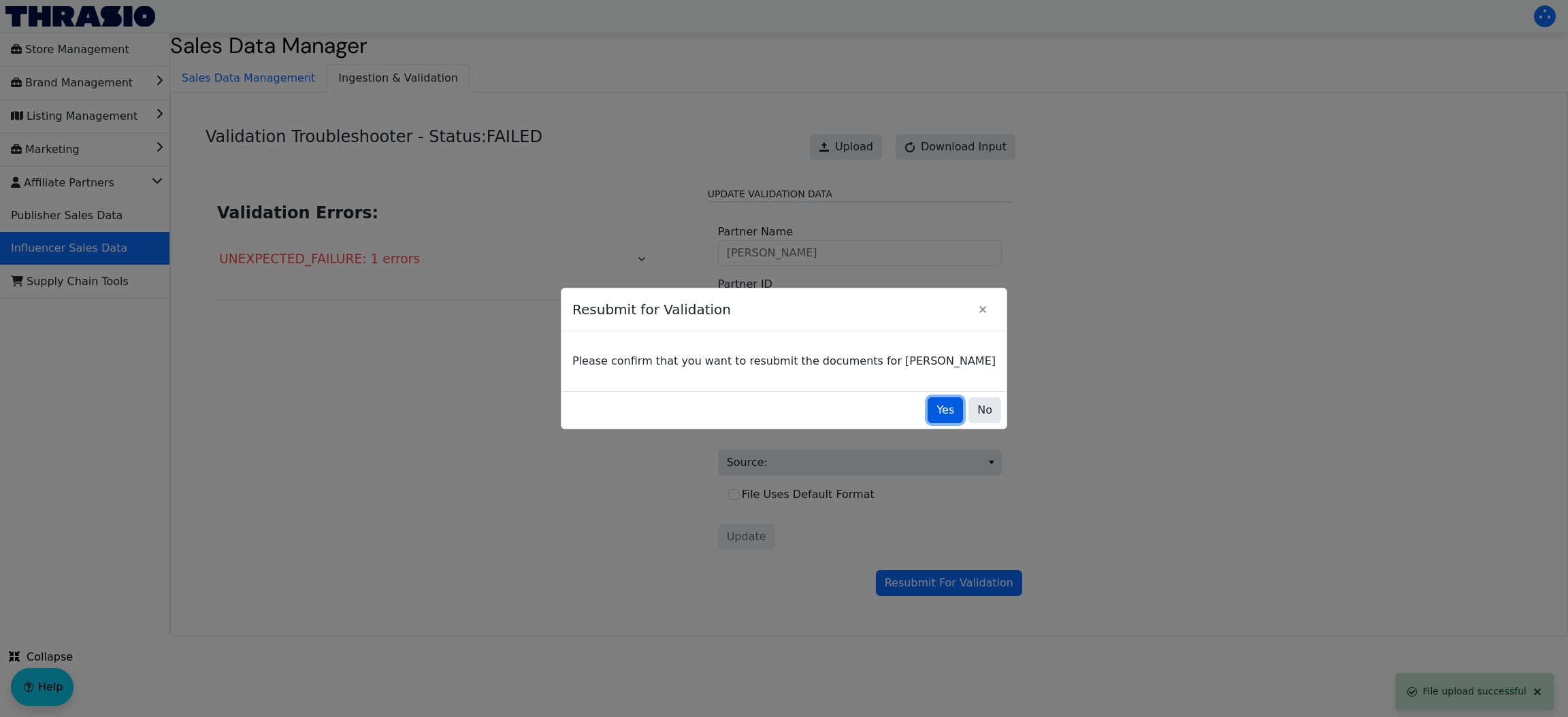
click at [936, 412] on span "Yes" at bounding box center [945, 410] width 18 height 17
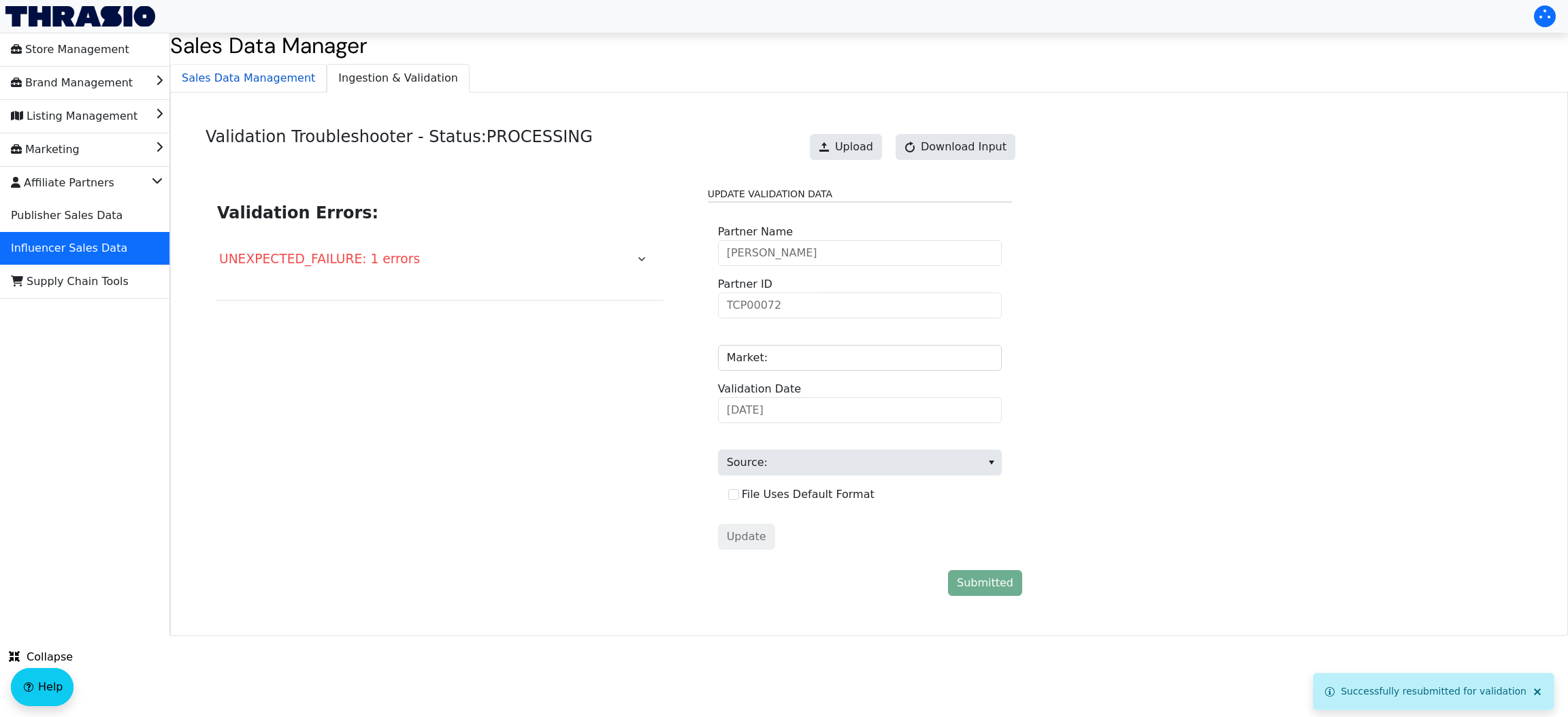
click at [250, 76] on span "Sales Data Management" at bounding box center [249, 78] width 155 height 27
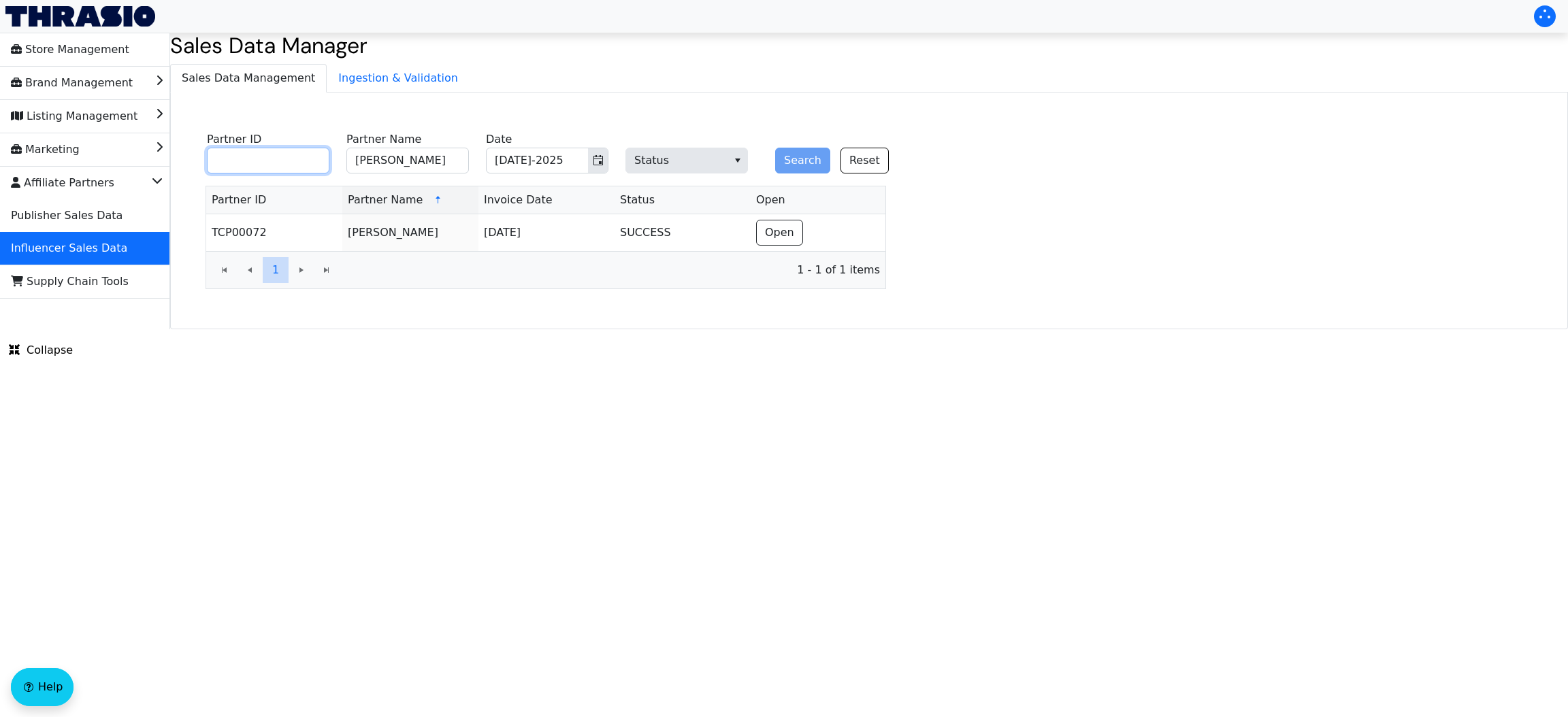
drag, startPoint x: 305, startPoint y: 158, endPoint x: 433, endPoint y: 154, distance: 128.1
click at [433, 154] on fieldset "Partner ID Mackensey Stang Partner Name Jul-2025 Date Status Search Reset" at bounding box center [555, 154] width 714 height 53
click at [433, 154] on input "Mackensey Stang" at bounding box center [407, 160] width 122 height 26
paste input "alissa schow"
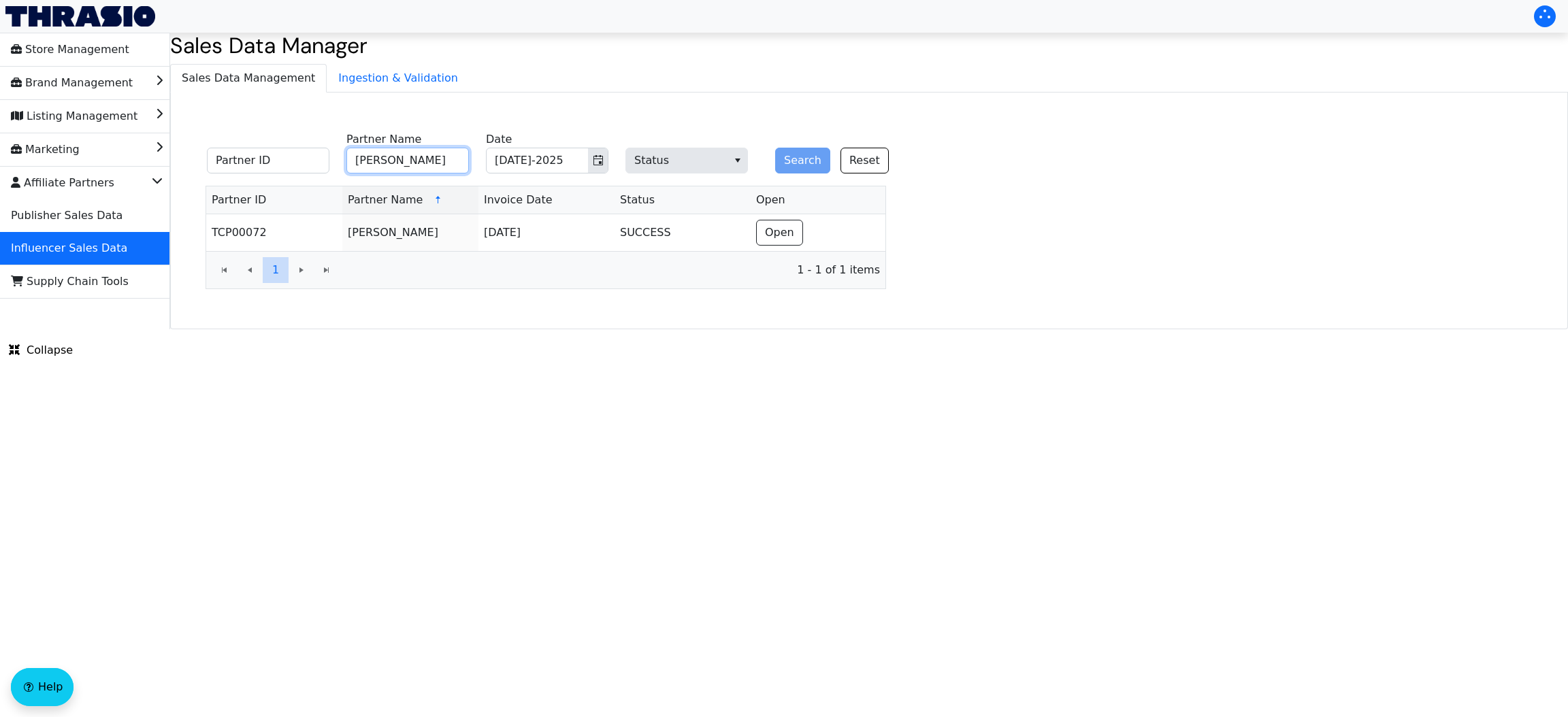
click at [433, 154] on input "alissa schow" at bounding box center [407, 160] width 122 height 26
type input "alissa schow"
click at [775, 147] on button "Search" at bounding box center [803, 160] width 55 height 26
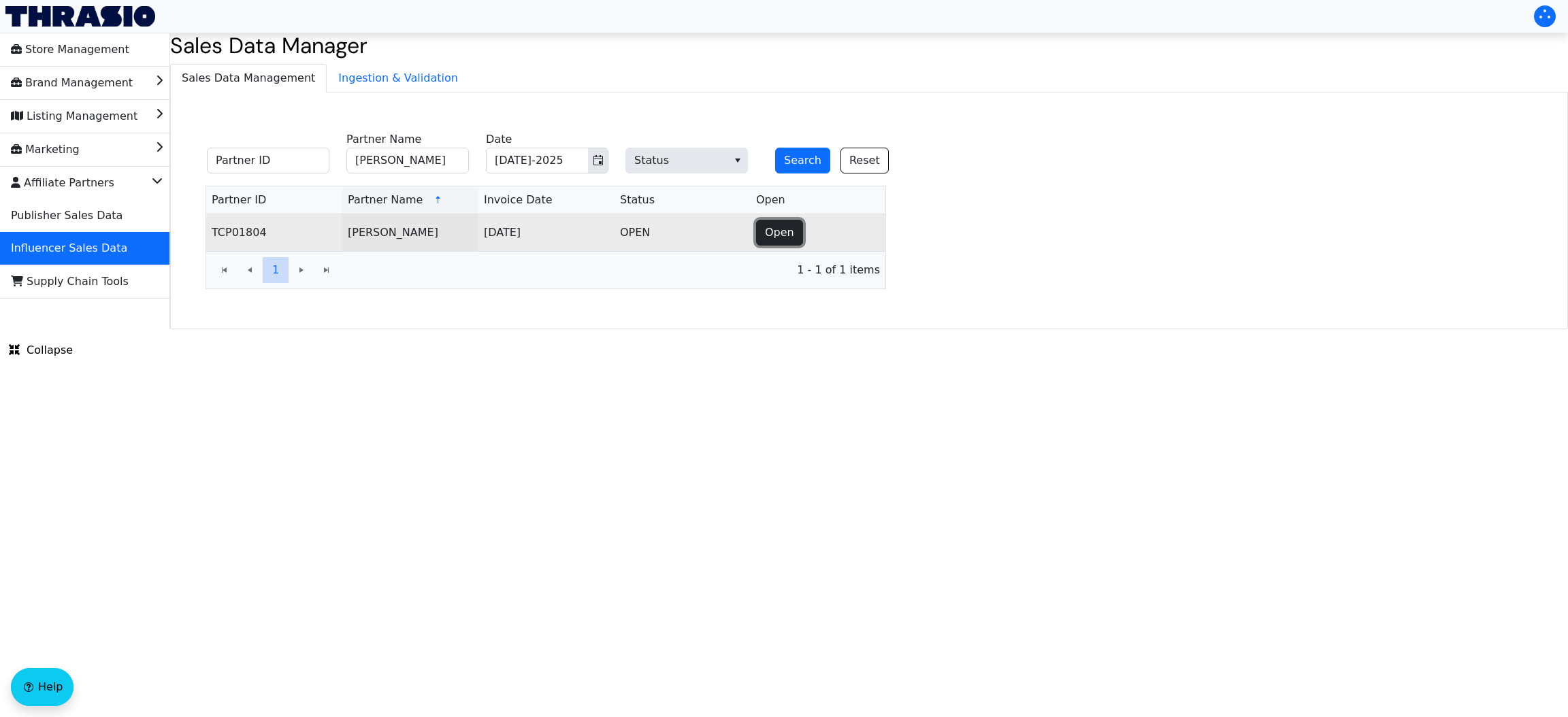
click at [777, 244] on button "Open" at bounding box center [779, 233] width 47 height 26
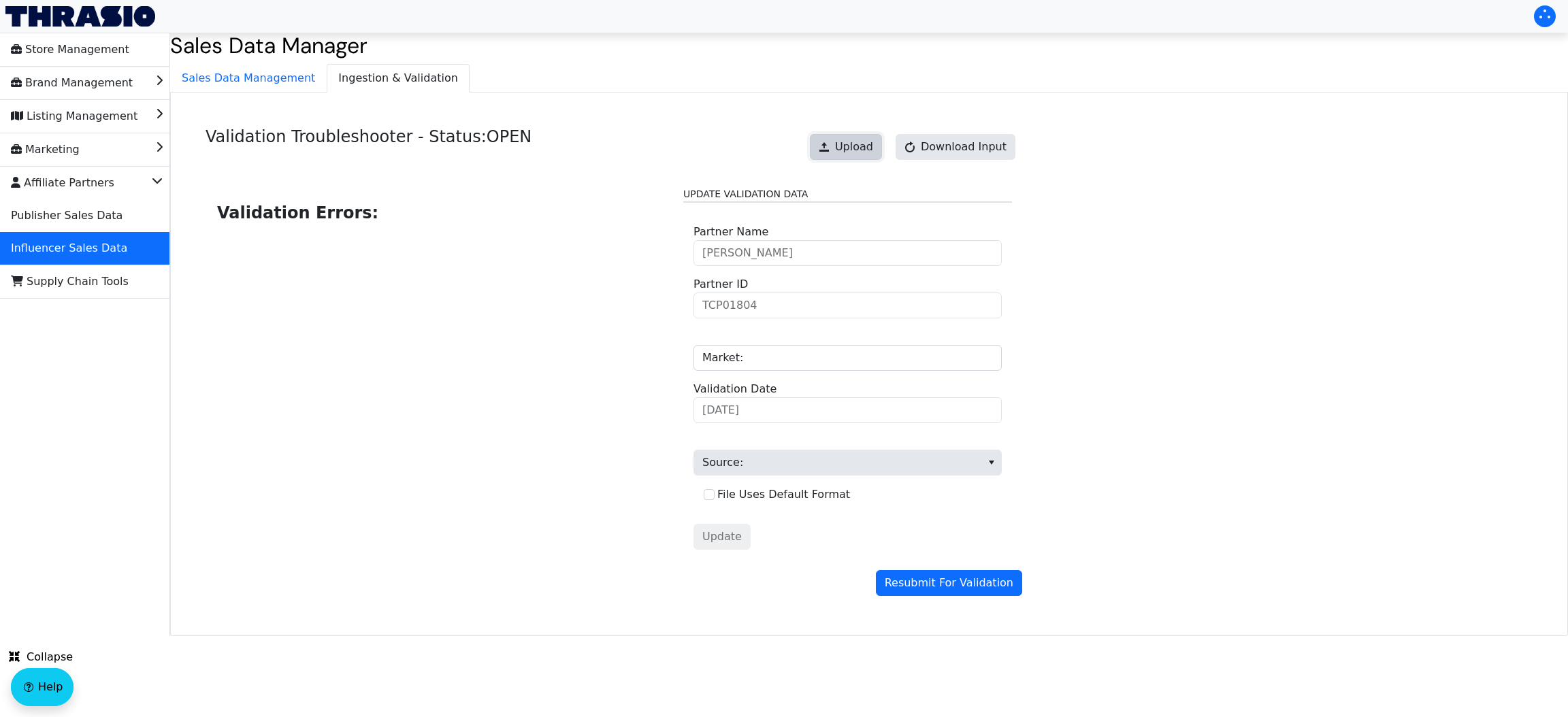
click at [882, 144] on button "Upload" at bounding box center [846, 147] width 72 height 26
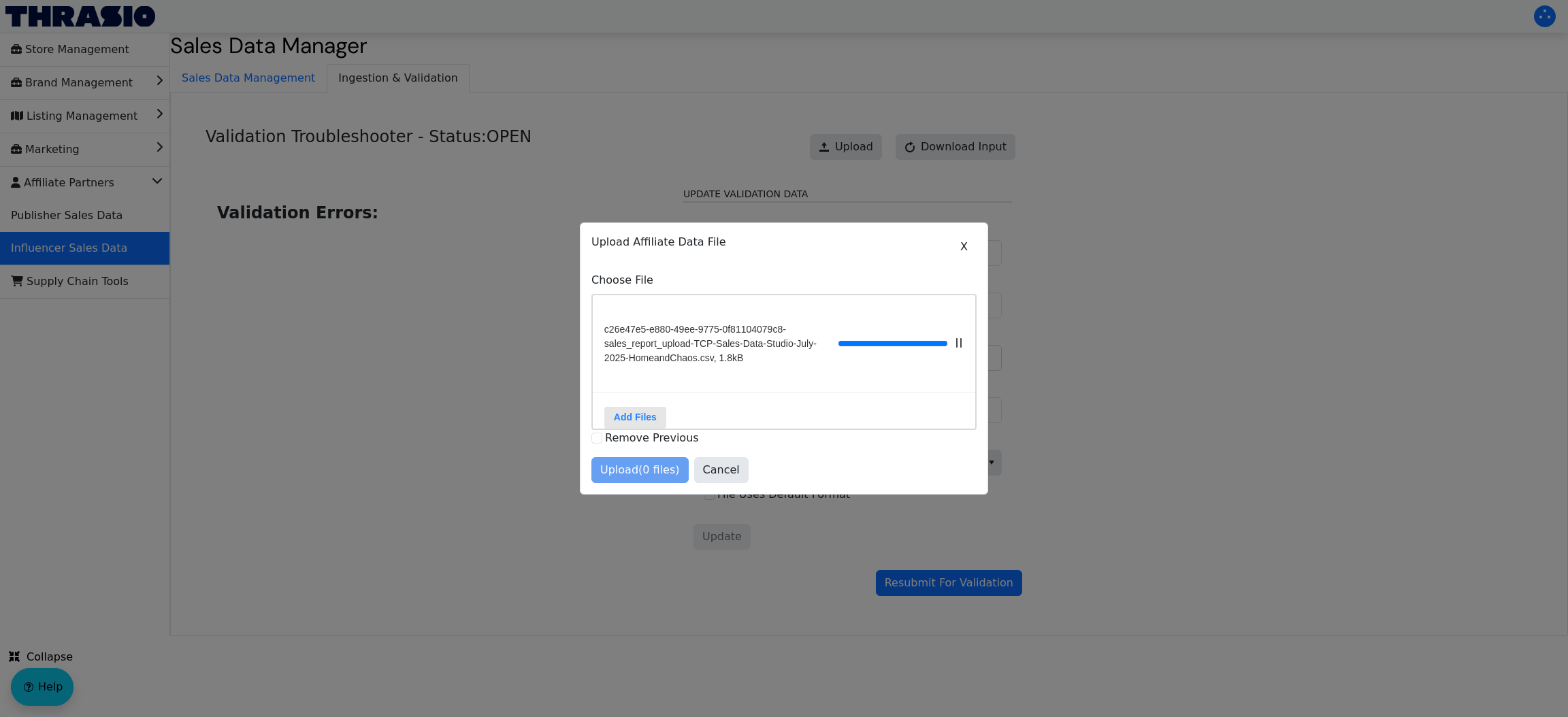
click at [647, 479] on div "Upload (0 files) Cancel" at bounding box center [784, 470] width 385 height 26
click at [644, 478] on span "Upload (1 files)" at bounding box center [640, 470] width 80 height 17
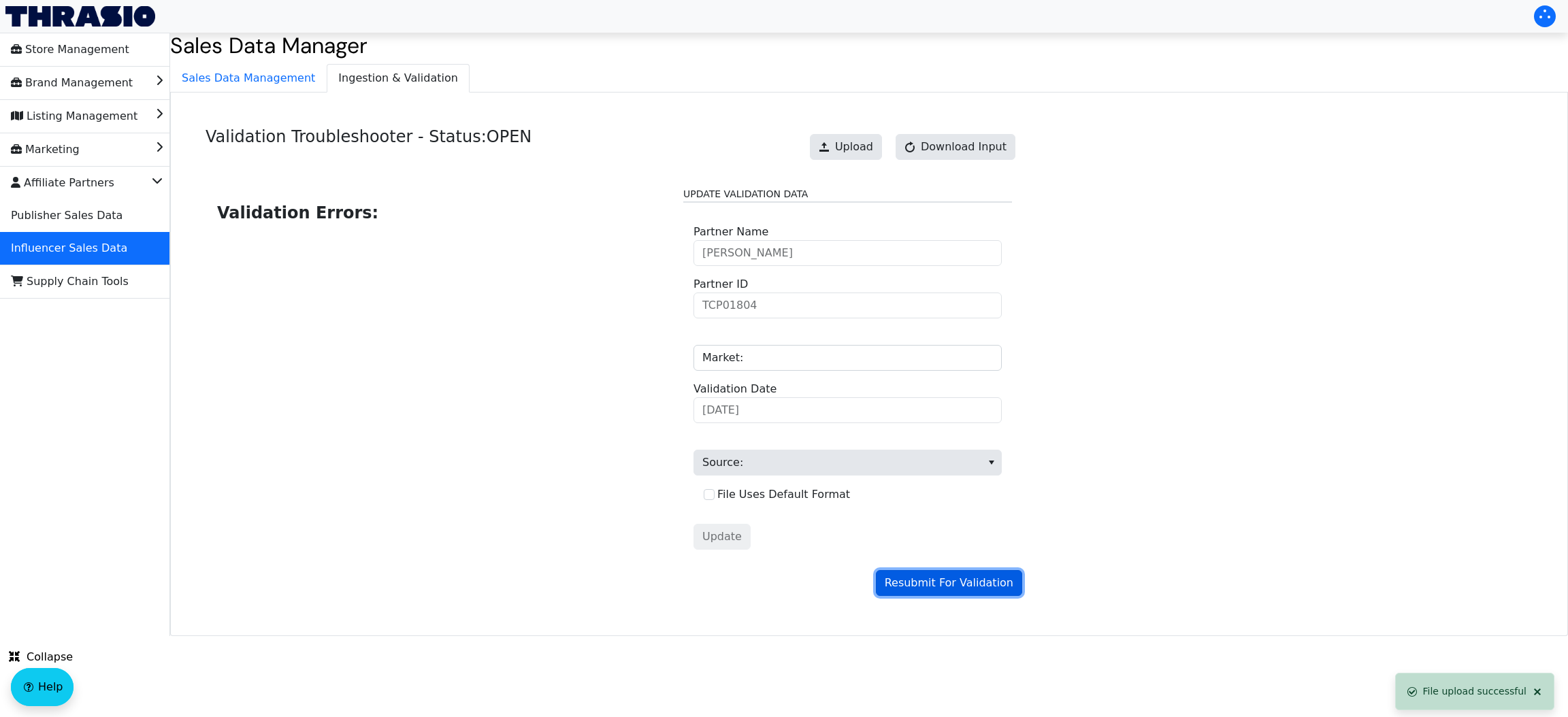
click at [941, 583] on span "Resubmit For Validation" at bounding box center [949, 583] width 129 height 17
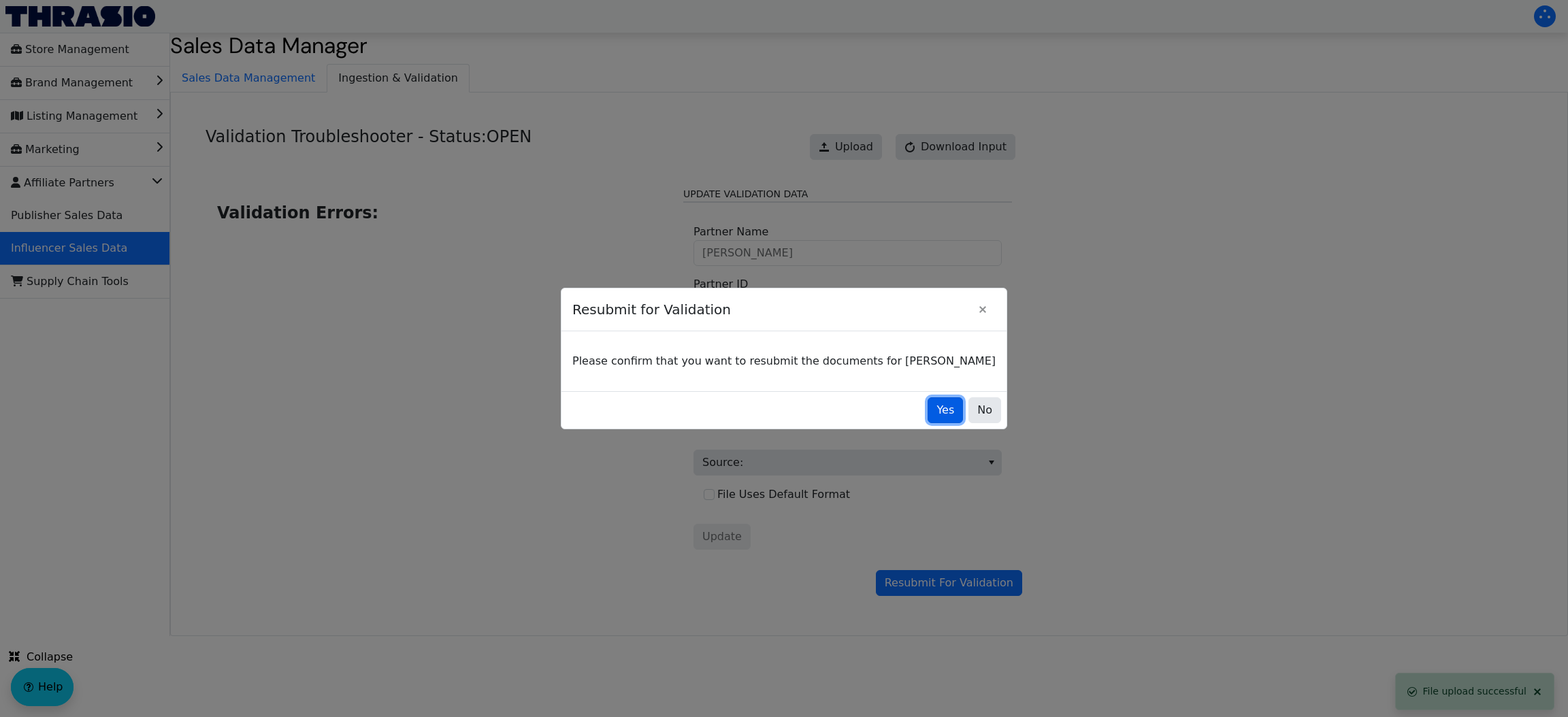
click at [928, 416] on button "Yes" at bounding box center [945, 410] width 35 height 26
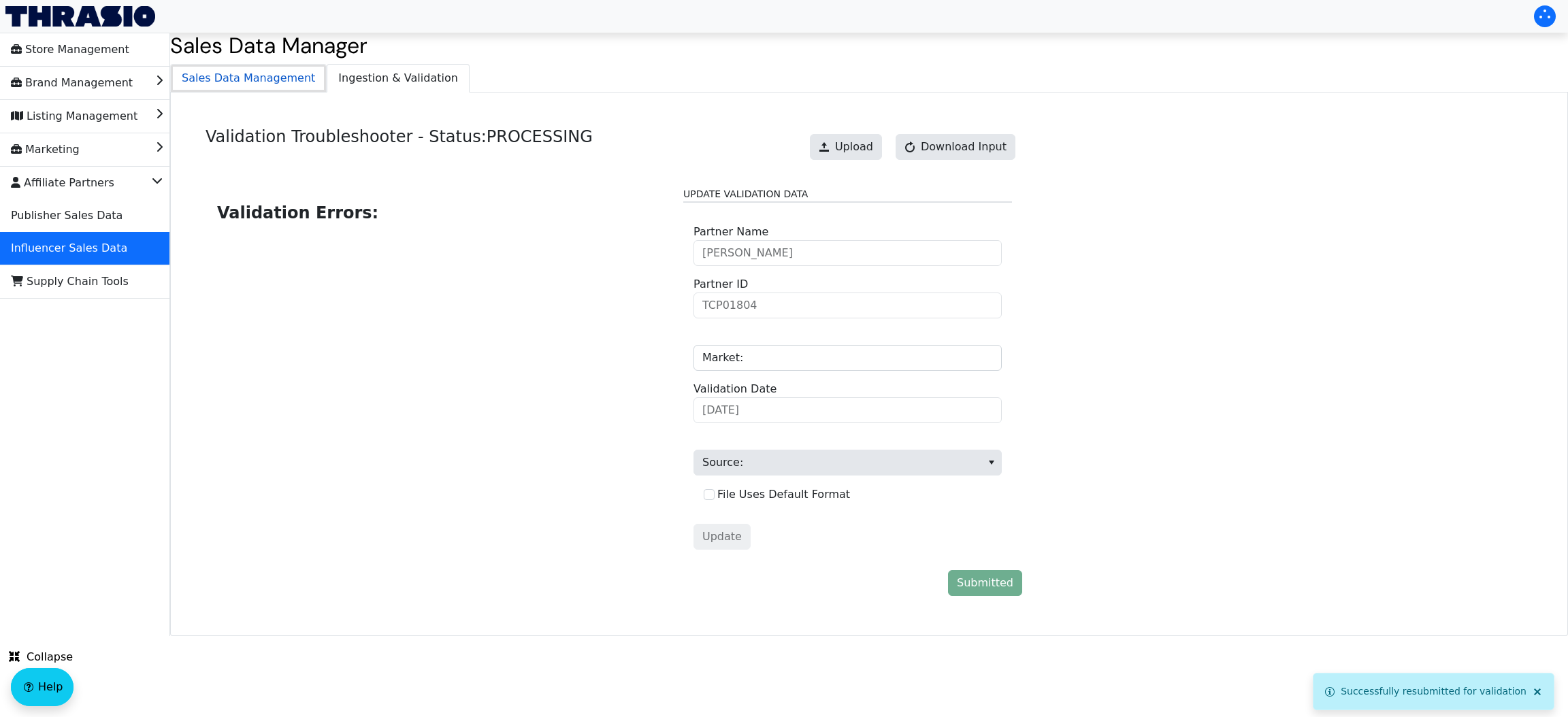
click at [276, 90] on span "Sales Data Management" at bounding box center [249, 78] width 155 height 27
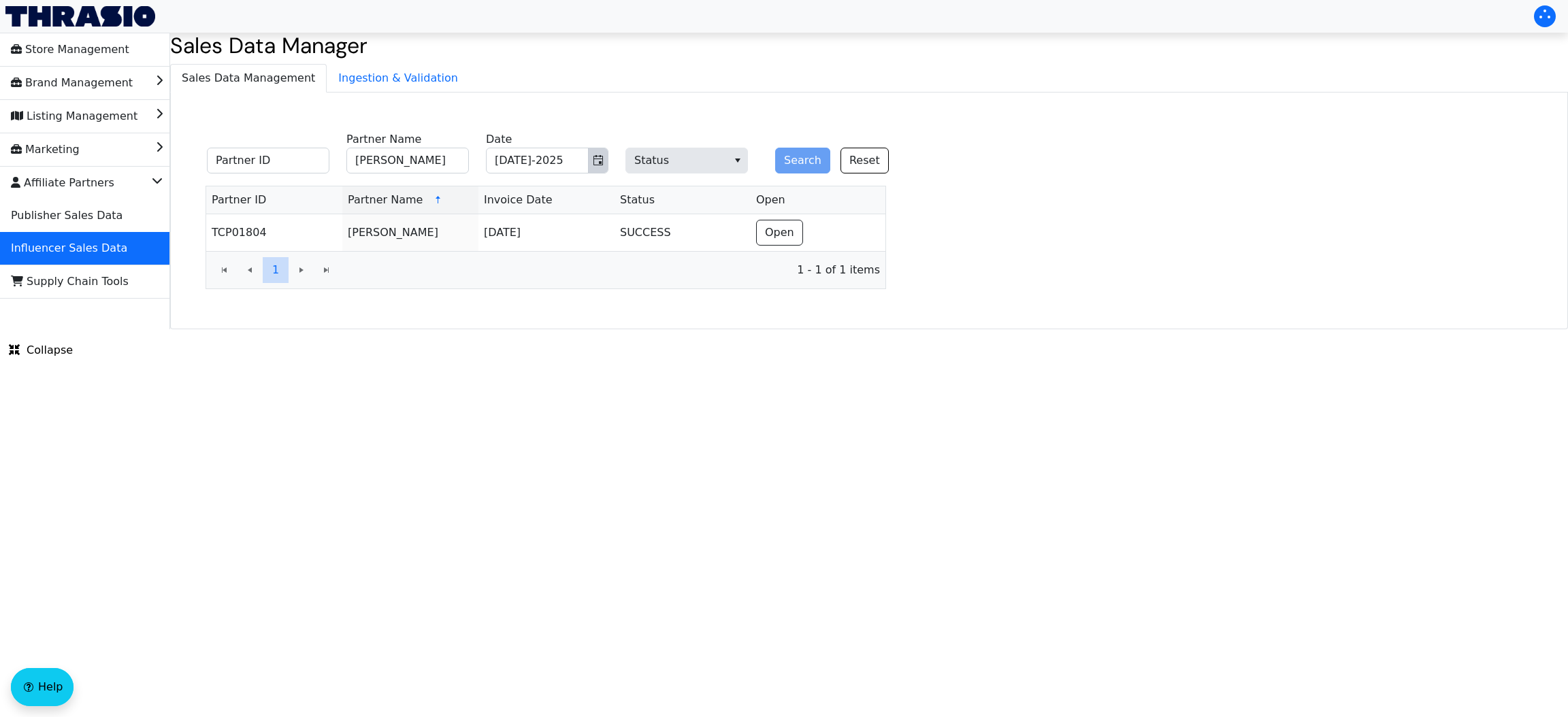
click at [591, 155] on button "Toggle calendar" at bounding box center [597, 160] width 19 height 24
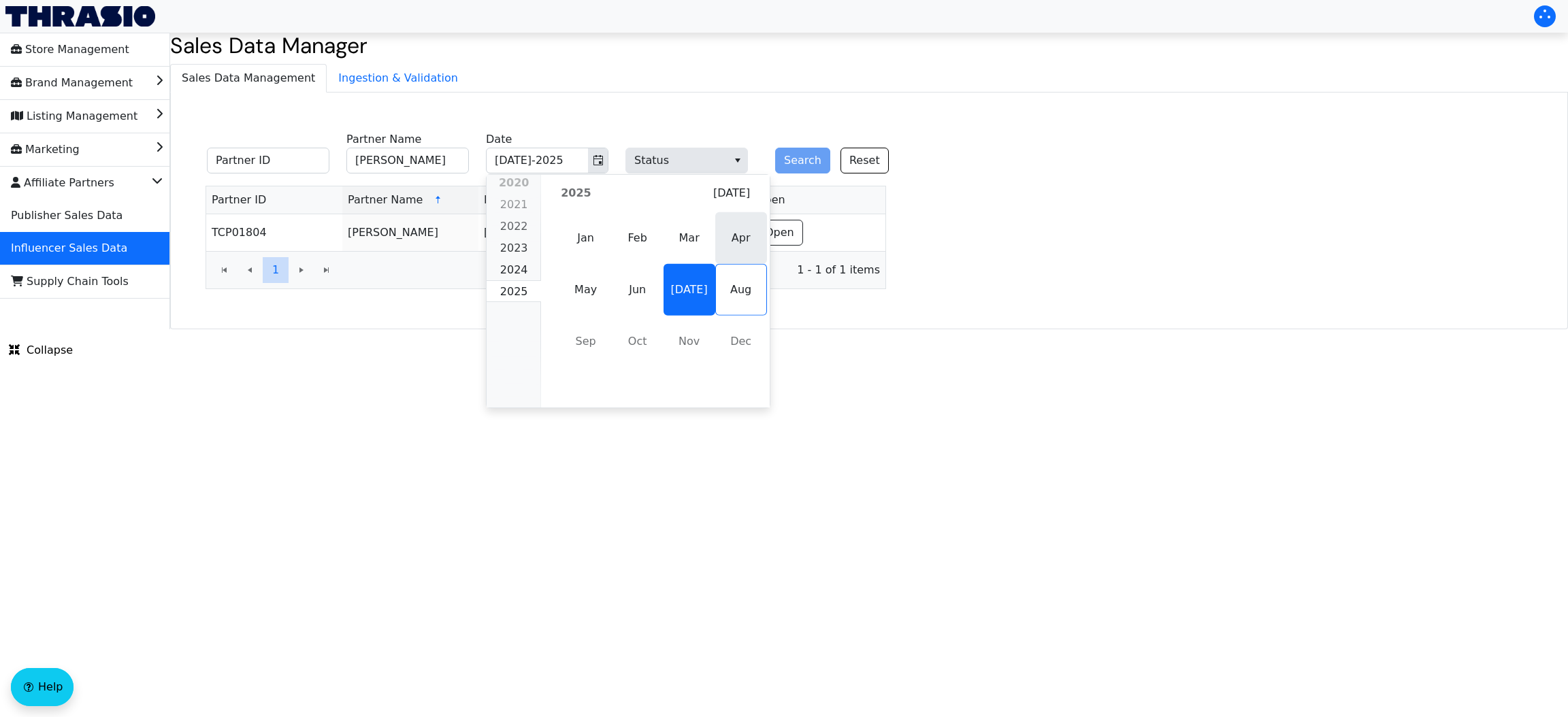
click at [716, 240] on span "Apr" at bounding box center [741, 238] width 52 height 52
type input "Apr-2025"
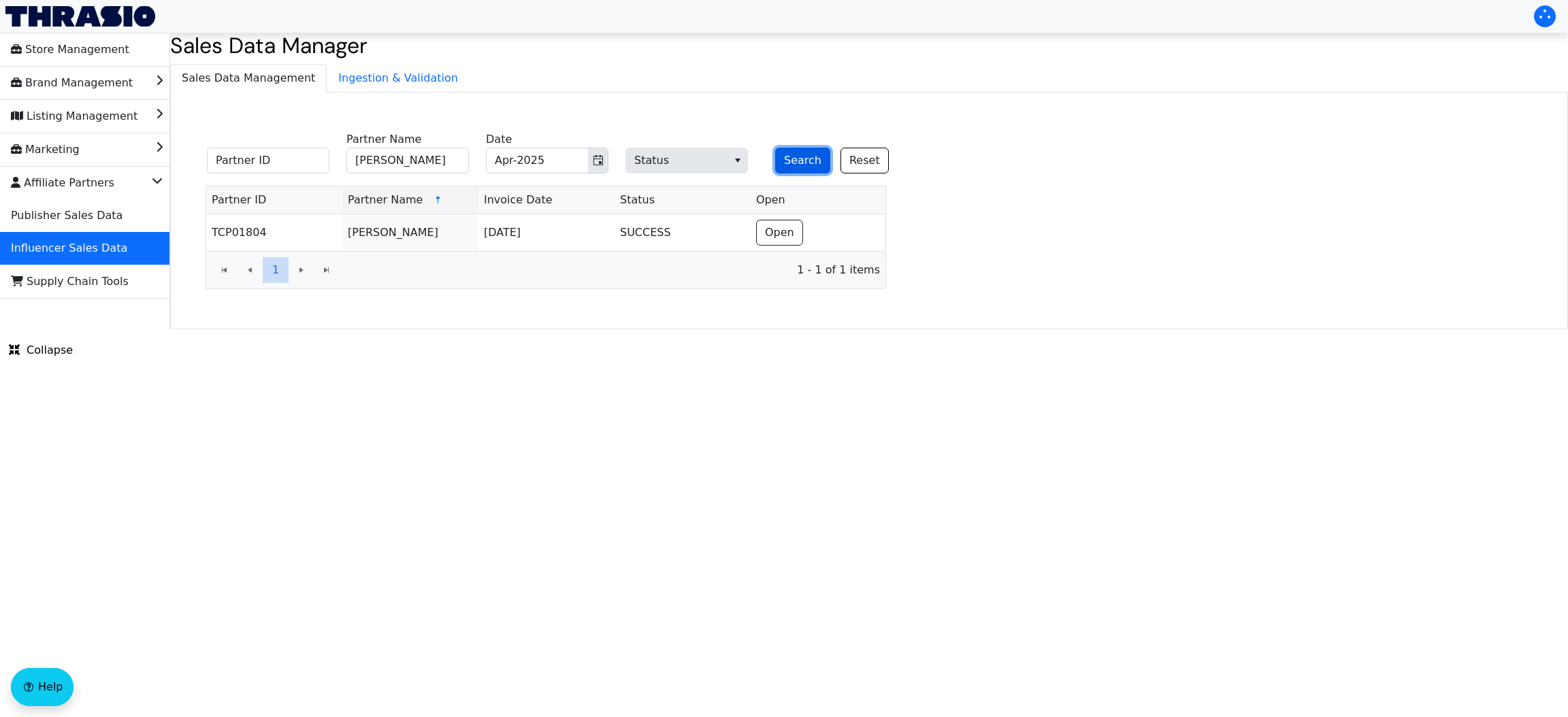
click at [790, 161] on button "Search" at bounding box center [803, 160] width 55 height 26
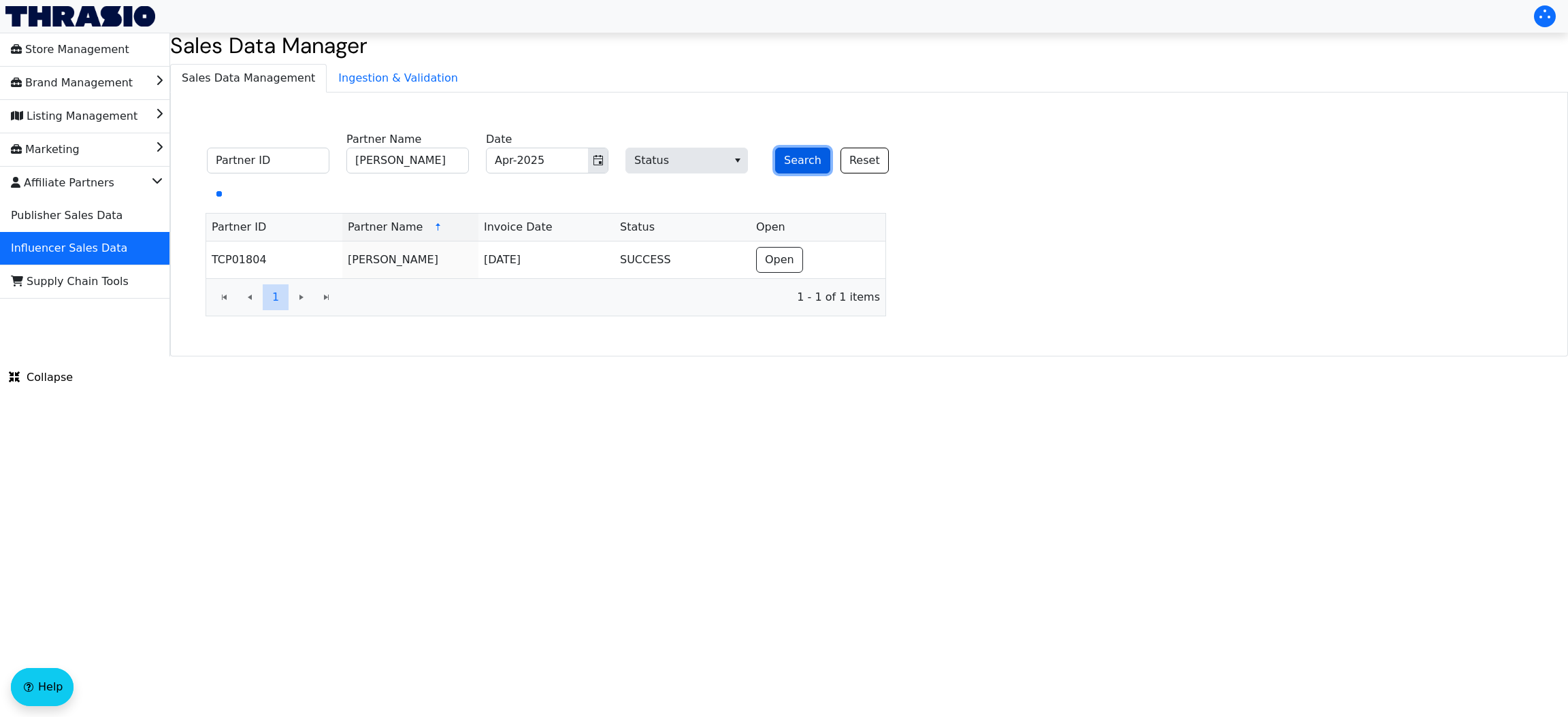
click at [789, 163] on button "Search" at bounding box center [803, 160] width 55 height 26
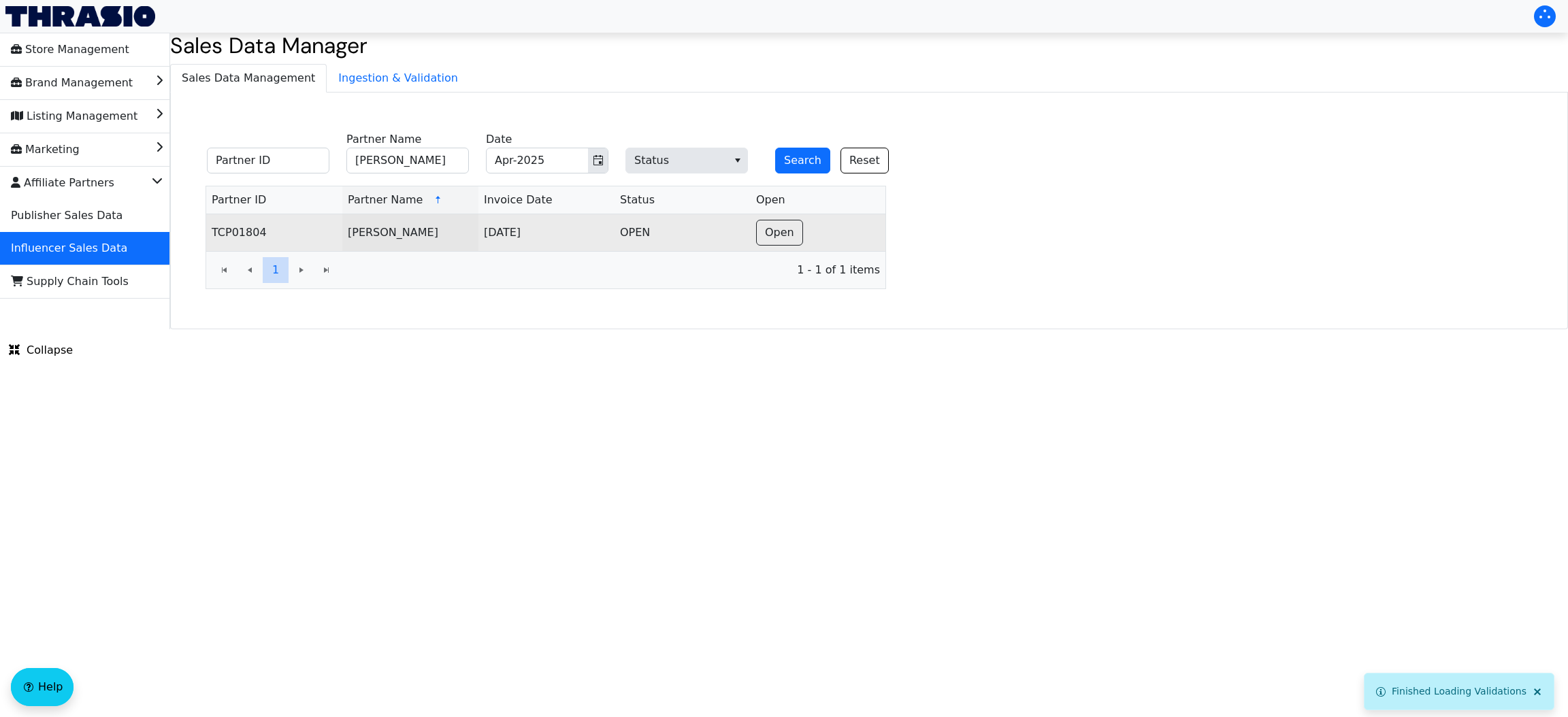
click at [790, 248] on td "Open" at bounding box center [818, 232] width 135 height 37
click at [781, 241] on span "Open" at bounding box center [779, 233] width 29 height 17
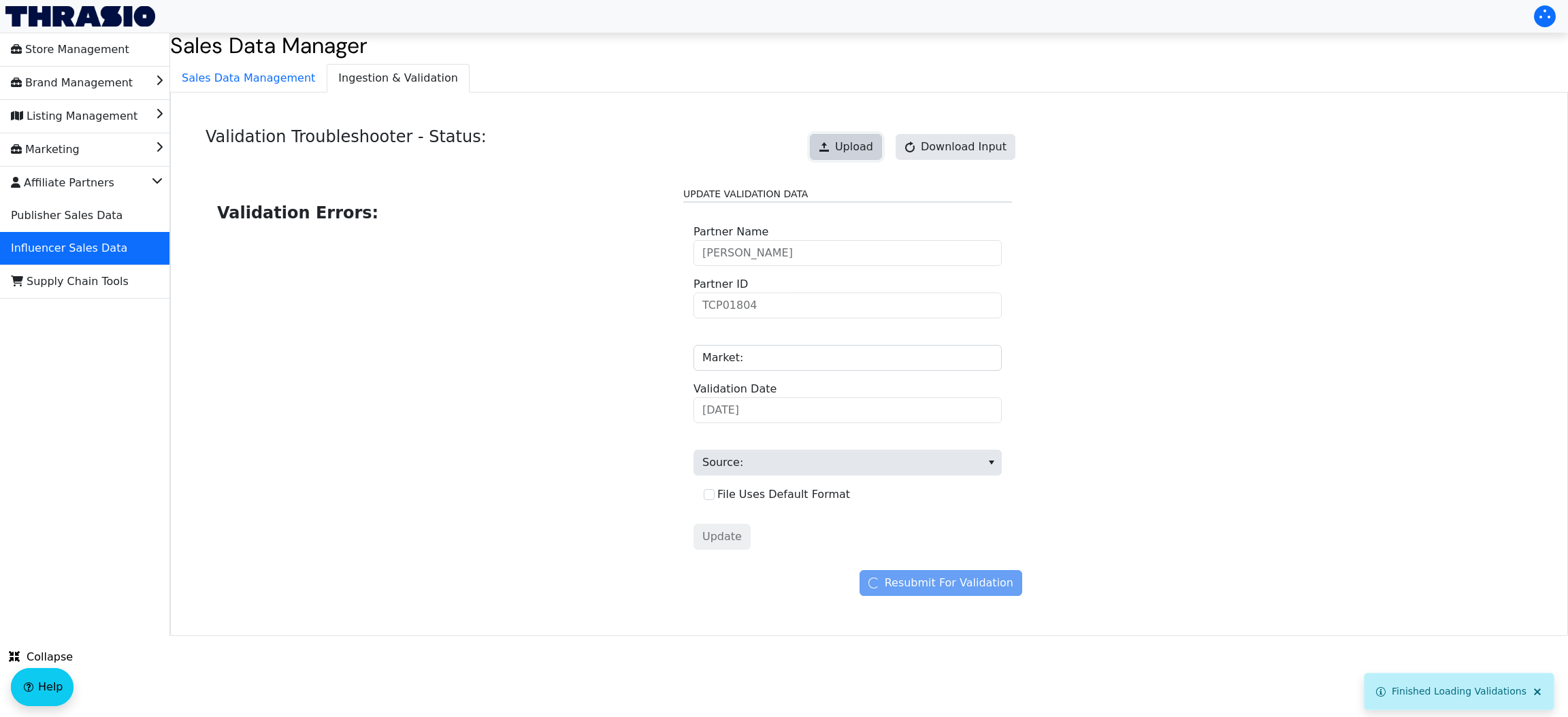
click at [854, 141] on span "Upload" at bounding box center [854, 147] width 38 height 17
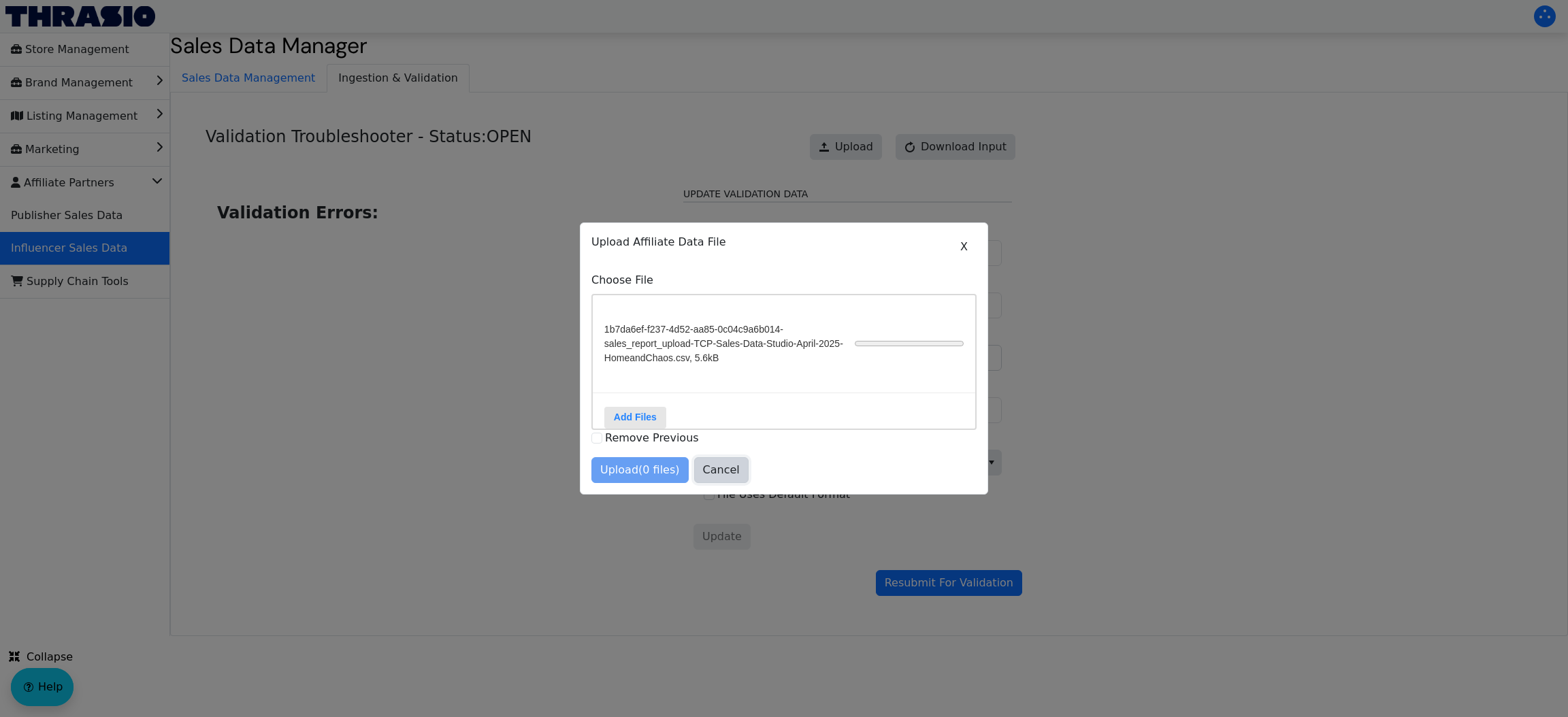
click at [714, 478] on span "Cancel" at bounding box center [721, 470] width 37 height 17
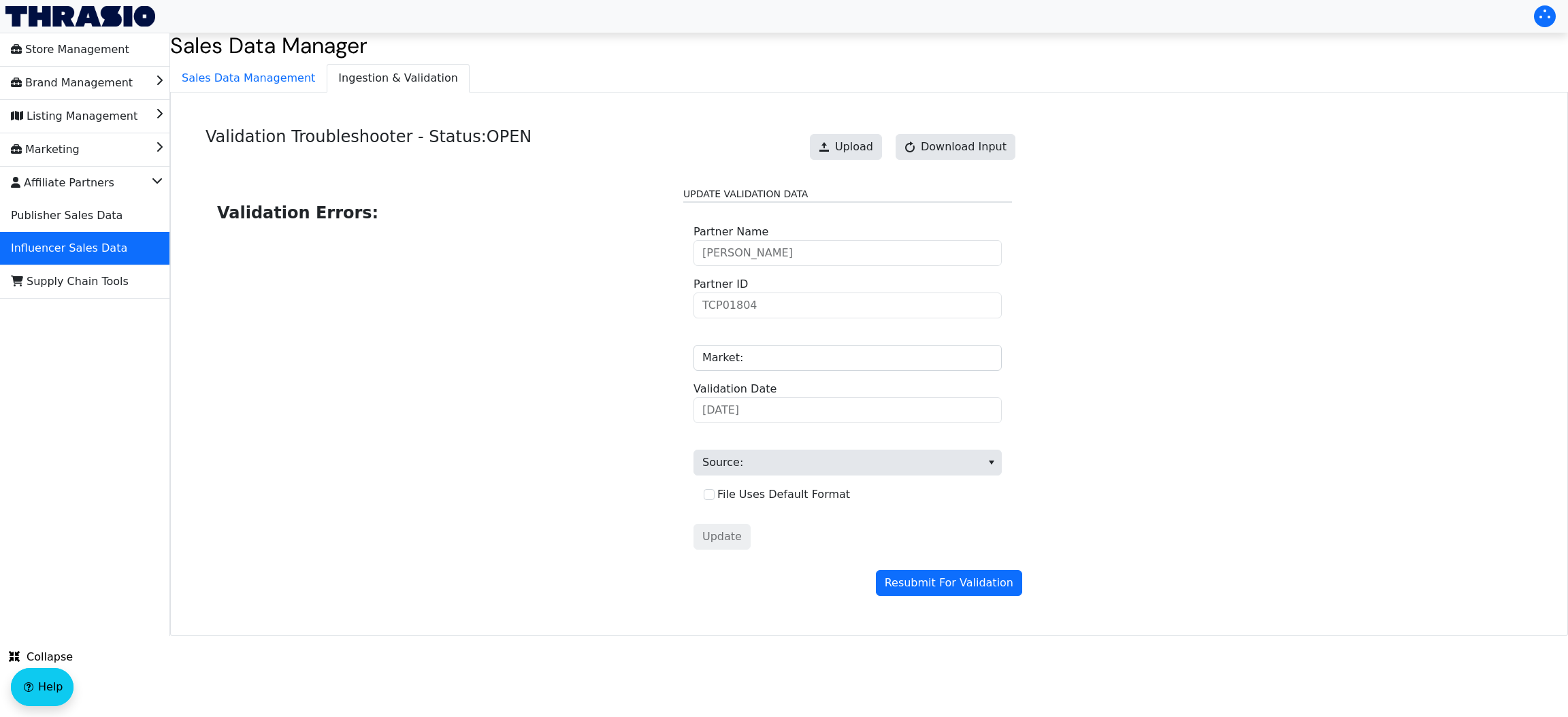
click at [724, 485] on fieldset "Update Validation Data Alissa Schow Partner Name TCP01804 Partner ID Market: 20…" at bounding box center [847, 350] width 328 height 326
click at [844, 149] on button "Upload" at bounding box center [846, 147] width 72 height 26
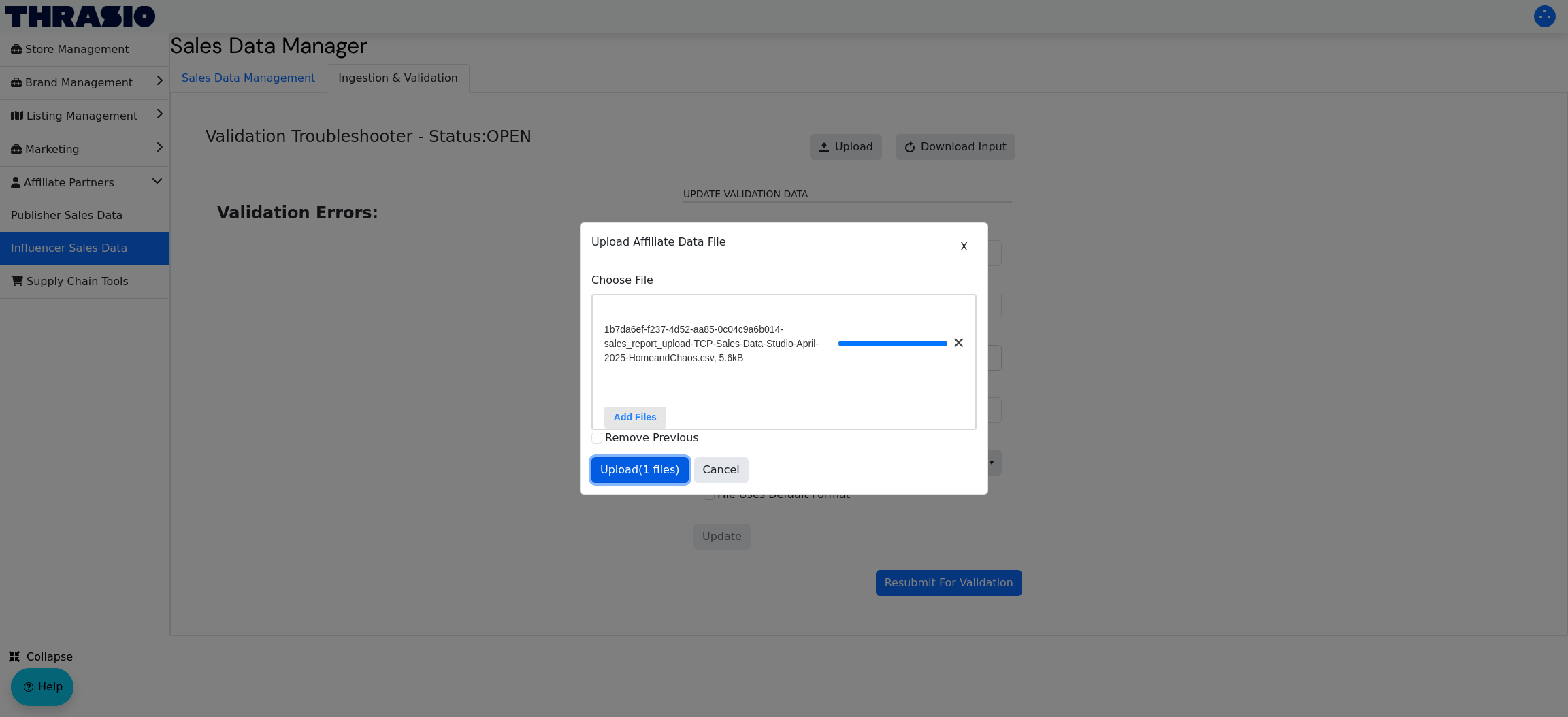
click at [622, 472] on span "Upload (1 files)" at bounding box center [640, 470] width 80 height 17
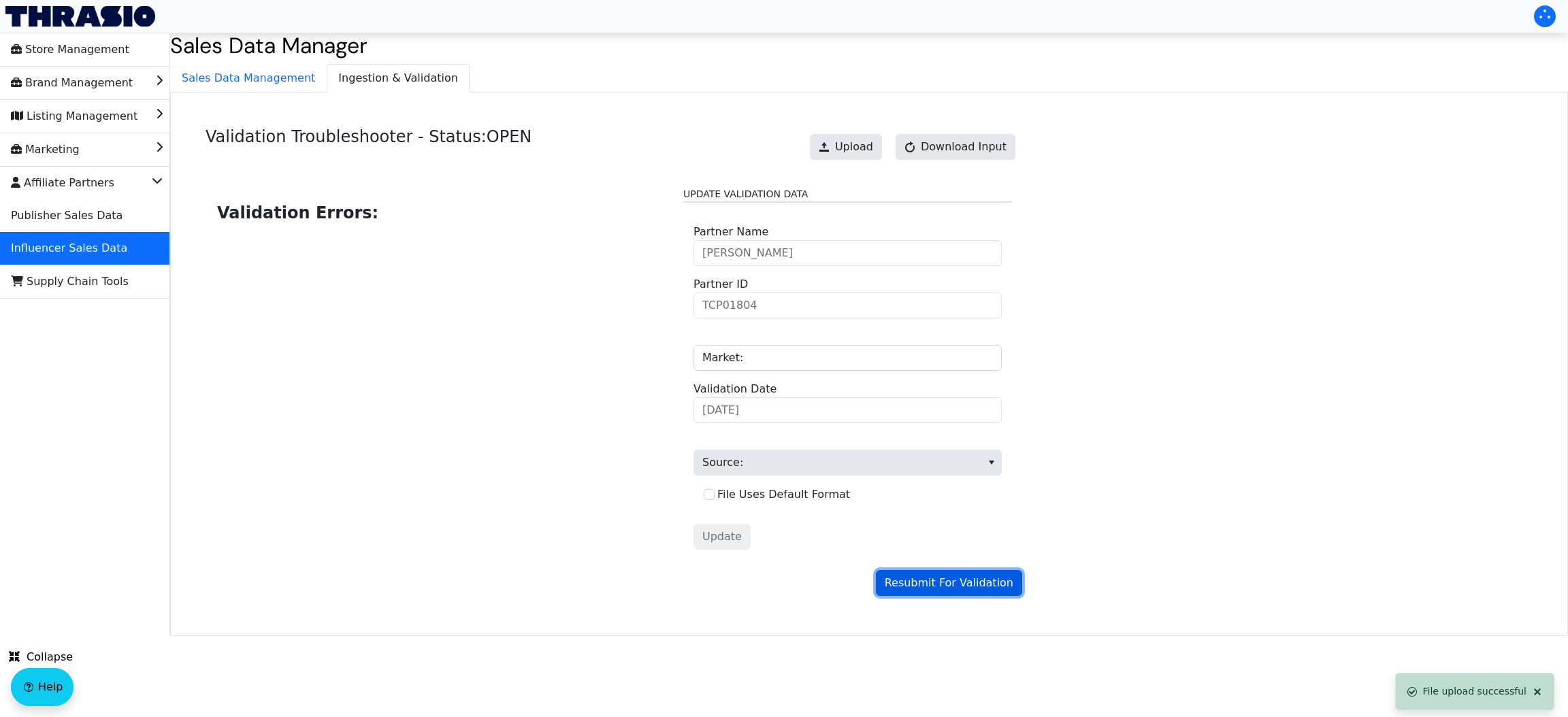
click at [964, 585] on span "Resubmit For Validation" at bounding box center [949, 583] width 129 height 17
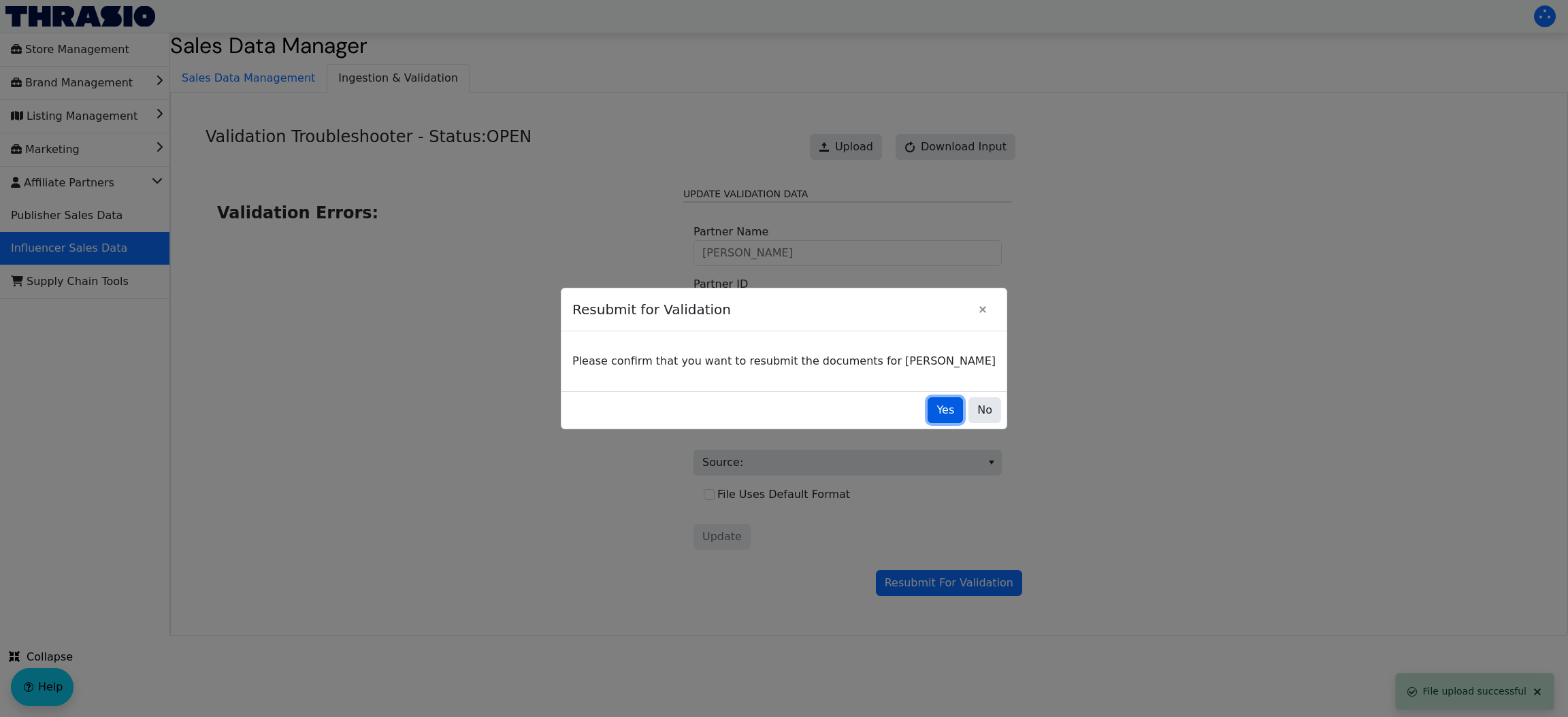
click at [936, 412] on span "Yes" at bounding box center [945, 410] width 18 height 17
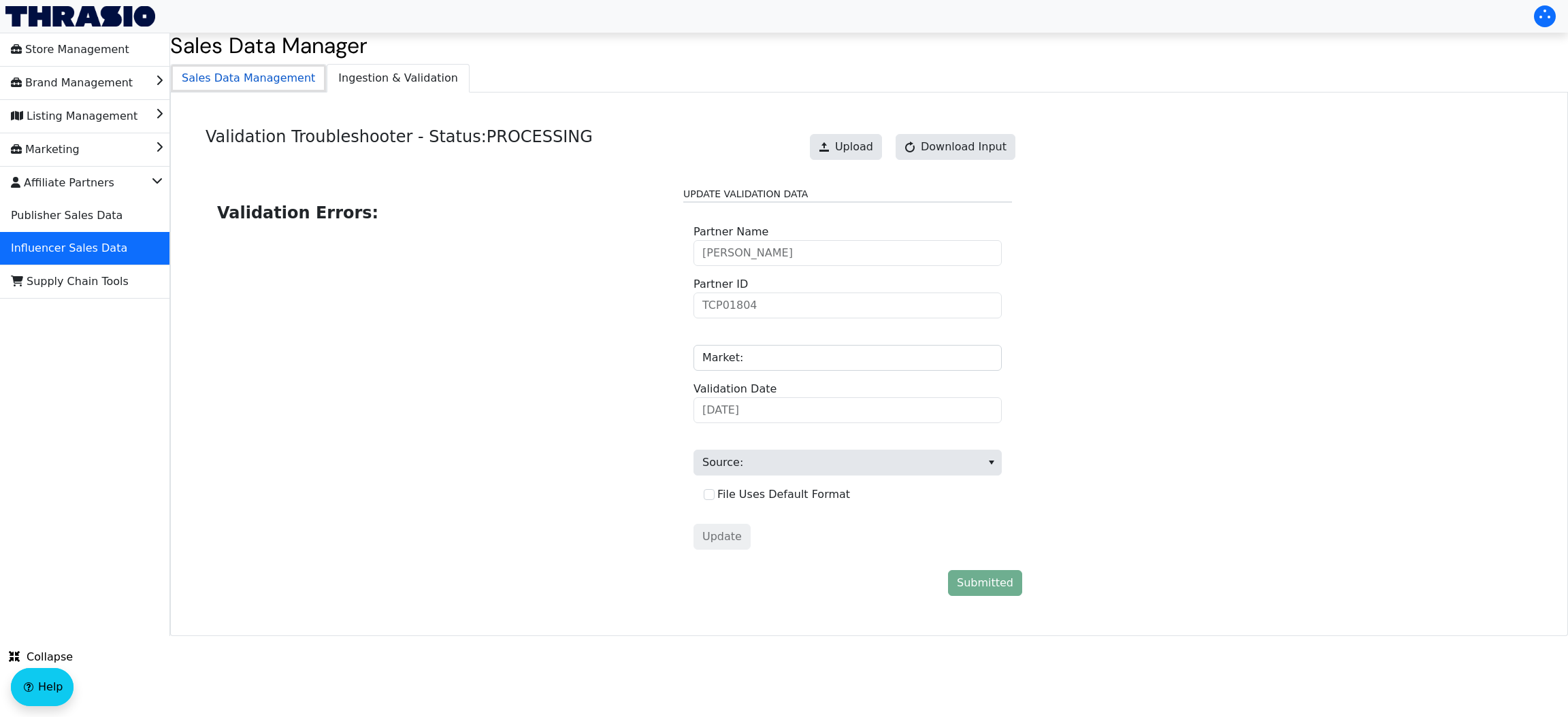
click at [272, 72] on span "Sales Data Management" at bounding box center [249, 78] width 155 height 27
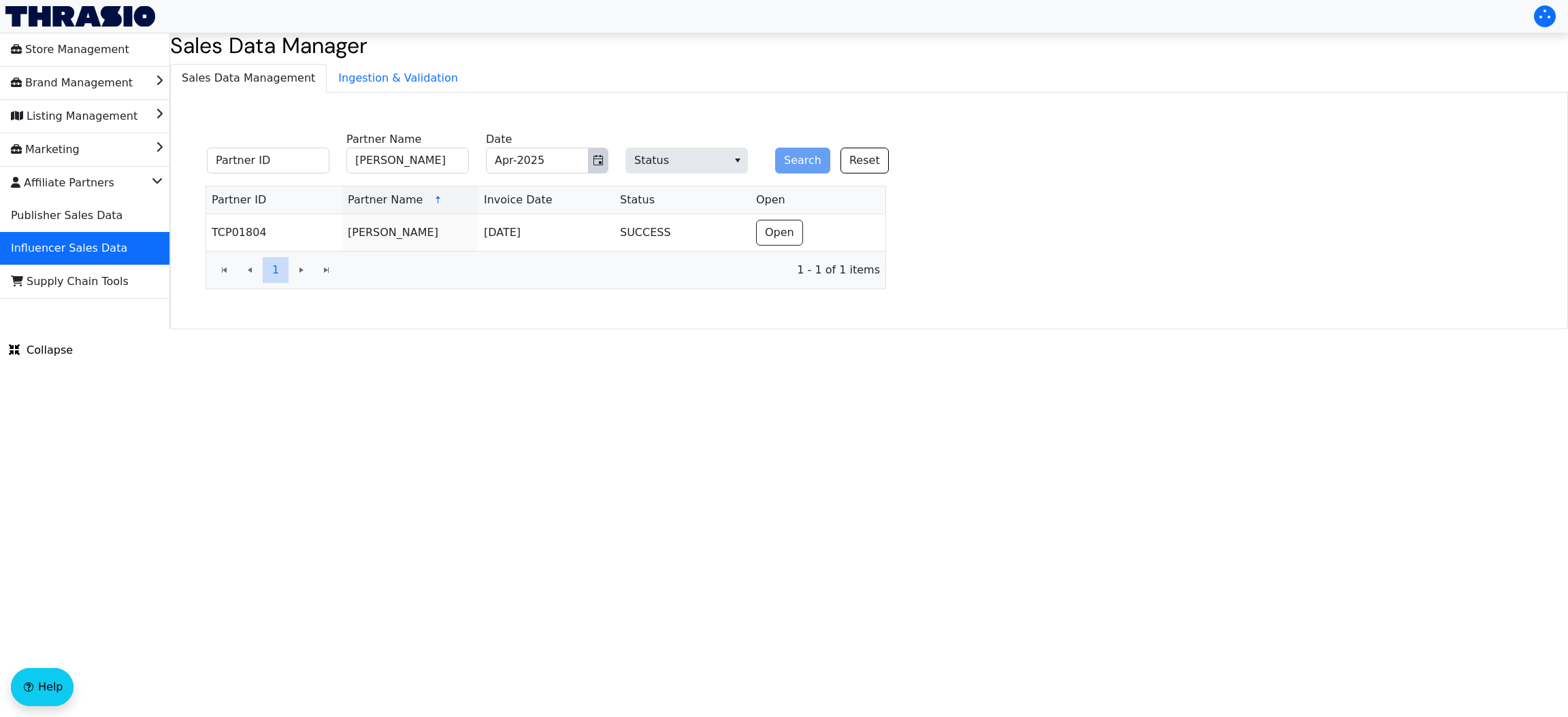
click at [593, 159] on icon "Toggle calendar" at bounding box center [598, 160] width 11 height 11
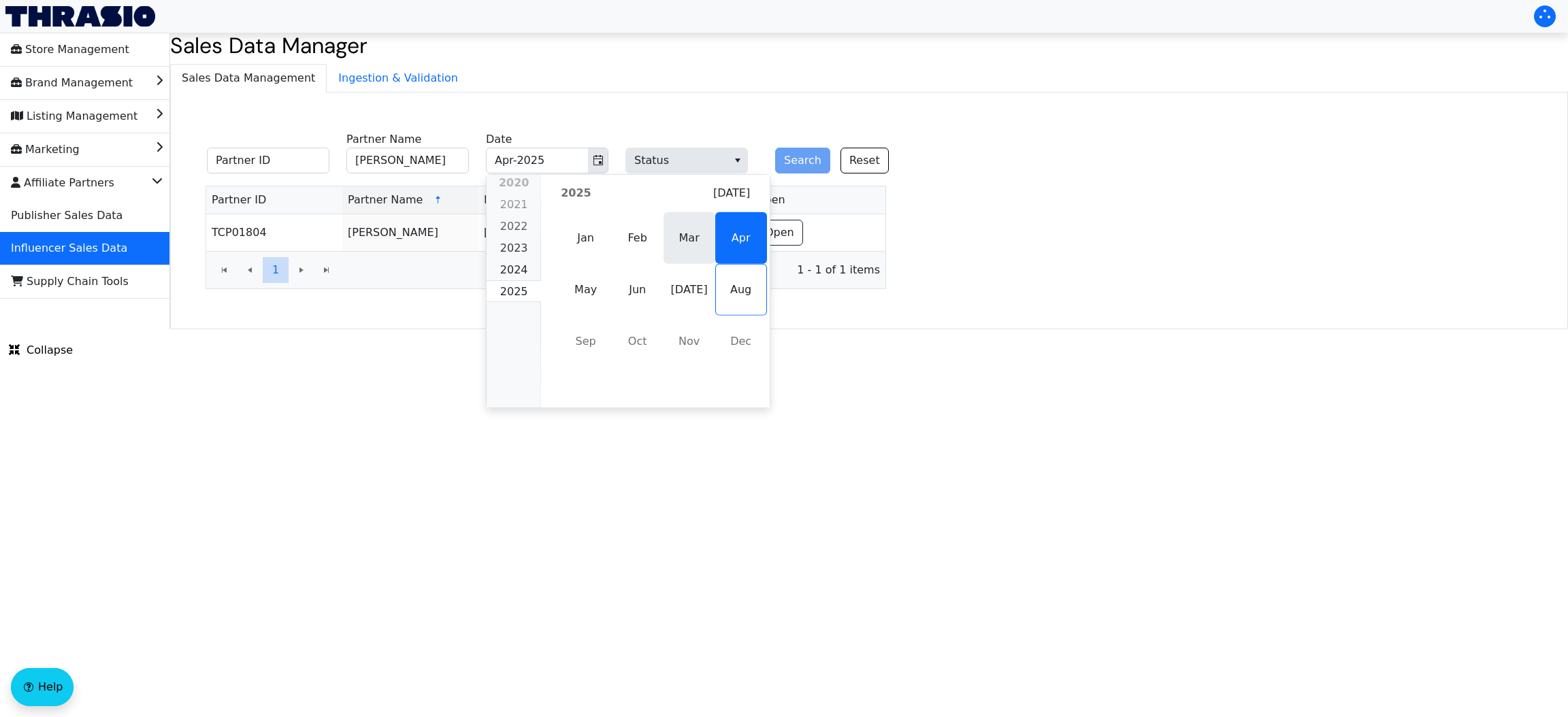
click at [687, 246] on span "Mar" at bounding box center [689, 238] width 52 height 52
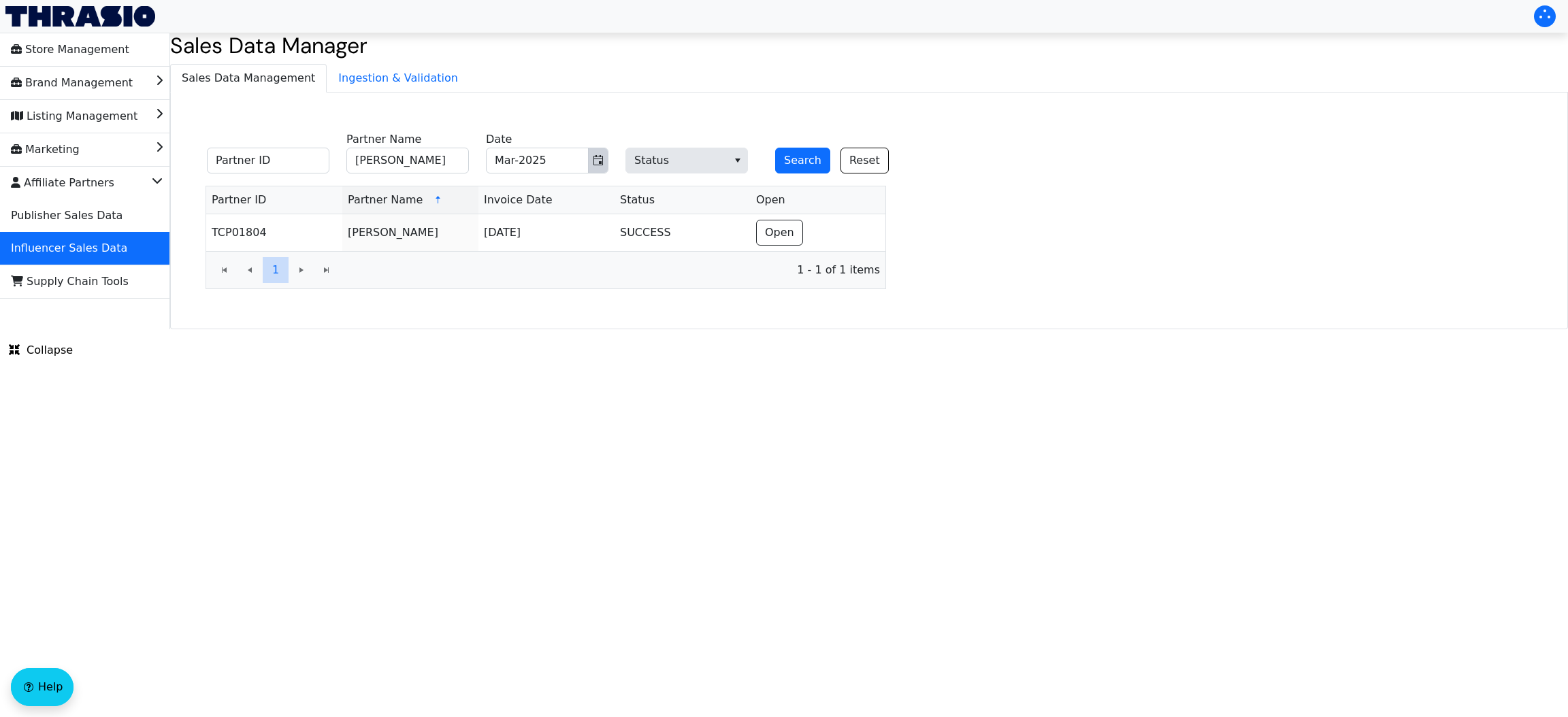
drag, startPoint x: 609, startPoint y: 162, endPoint x: 597, endPoint y: 158, distance: 12.6
click at [597, 158] on span "Mar-2025" at bounding box center [547, 160] width 122 height 26
click at [597, 158] on icon "Toggle calendar" at bounding box center [598, 160] width 11 height 11
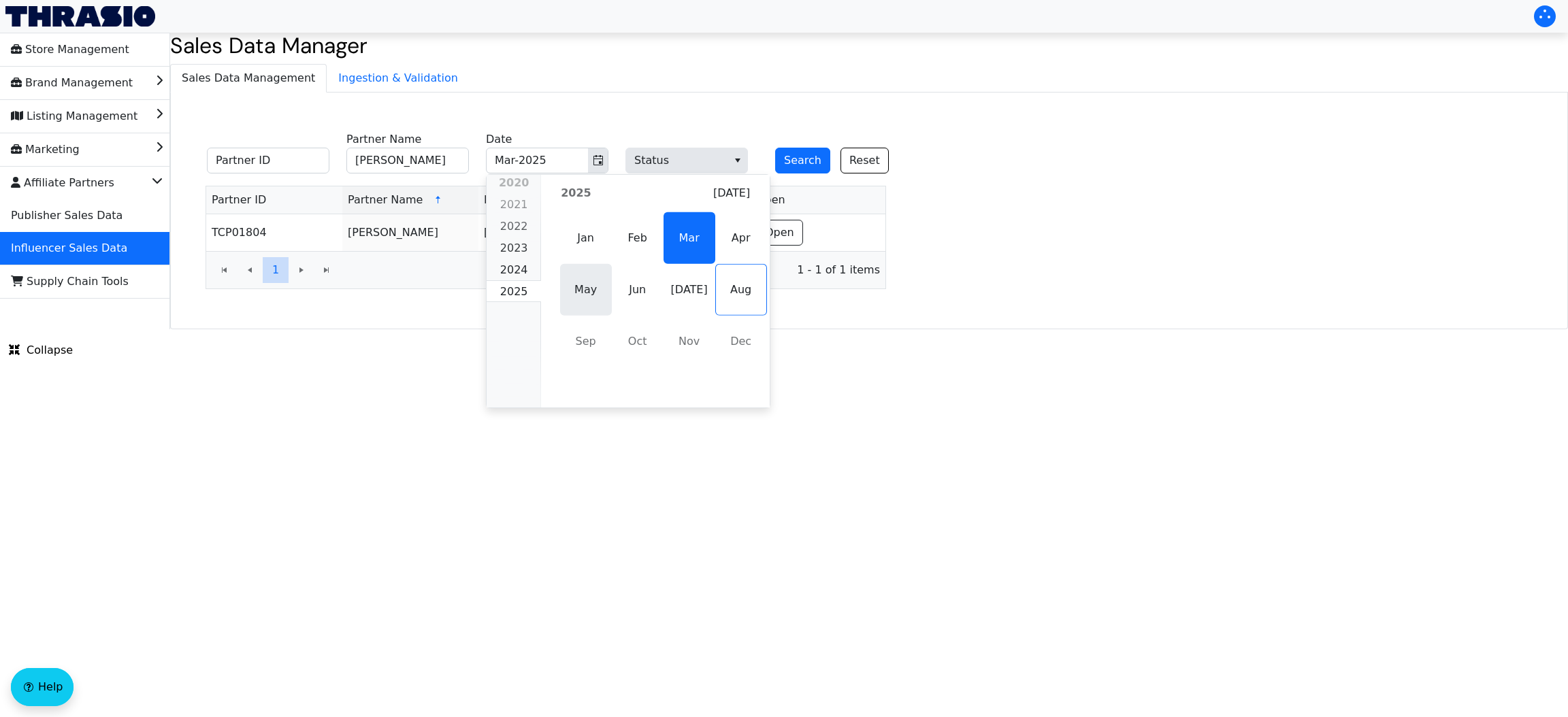
click at [579, 300] on span "May" at bounding box center [586, 290] width 52 height 52
type input "May-2025"
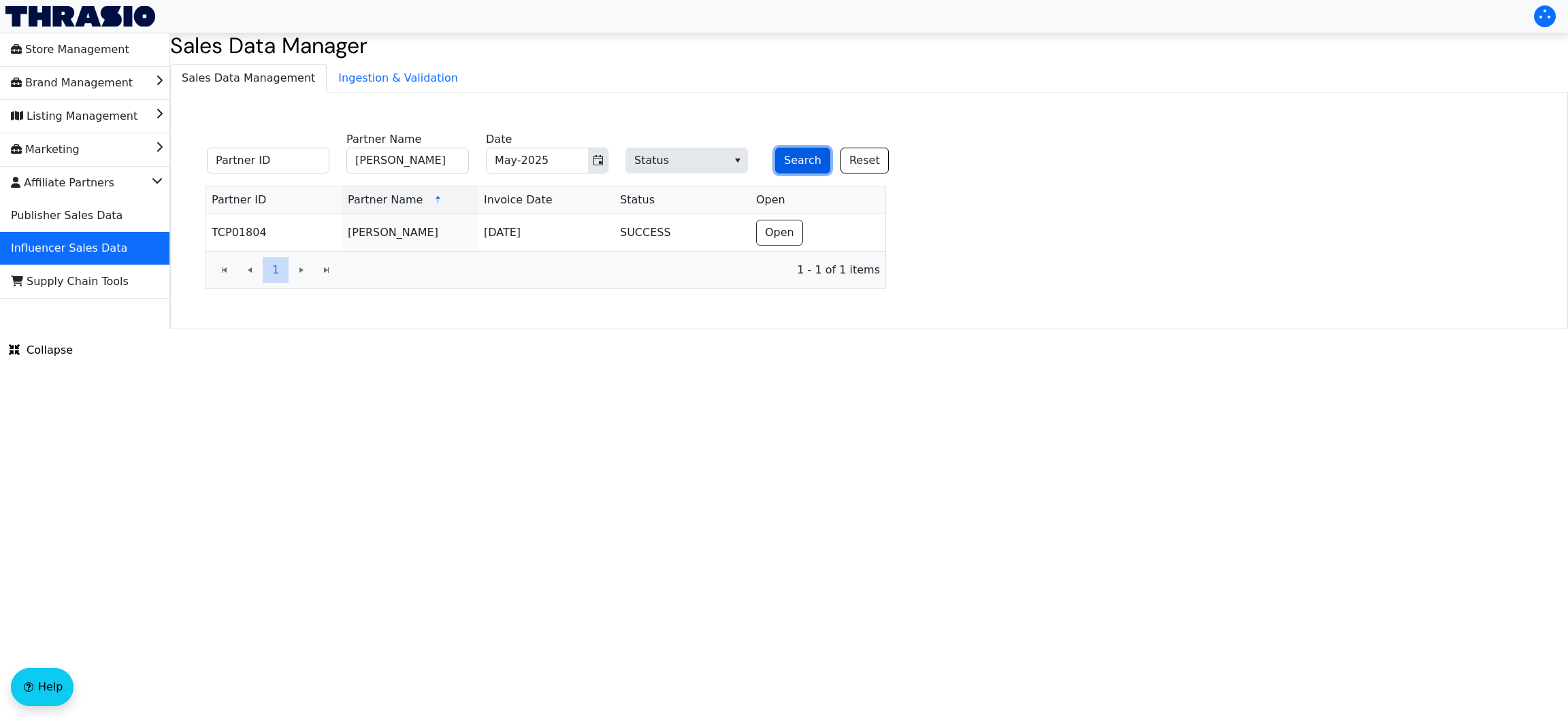
click at [785, 162] on button "Search" at bounding box center [803, 160] width 55 height 26
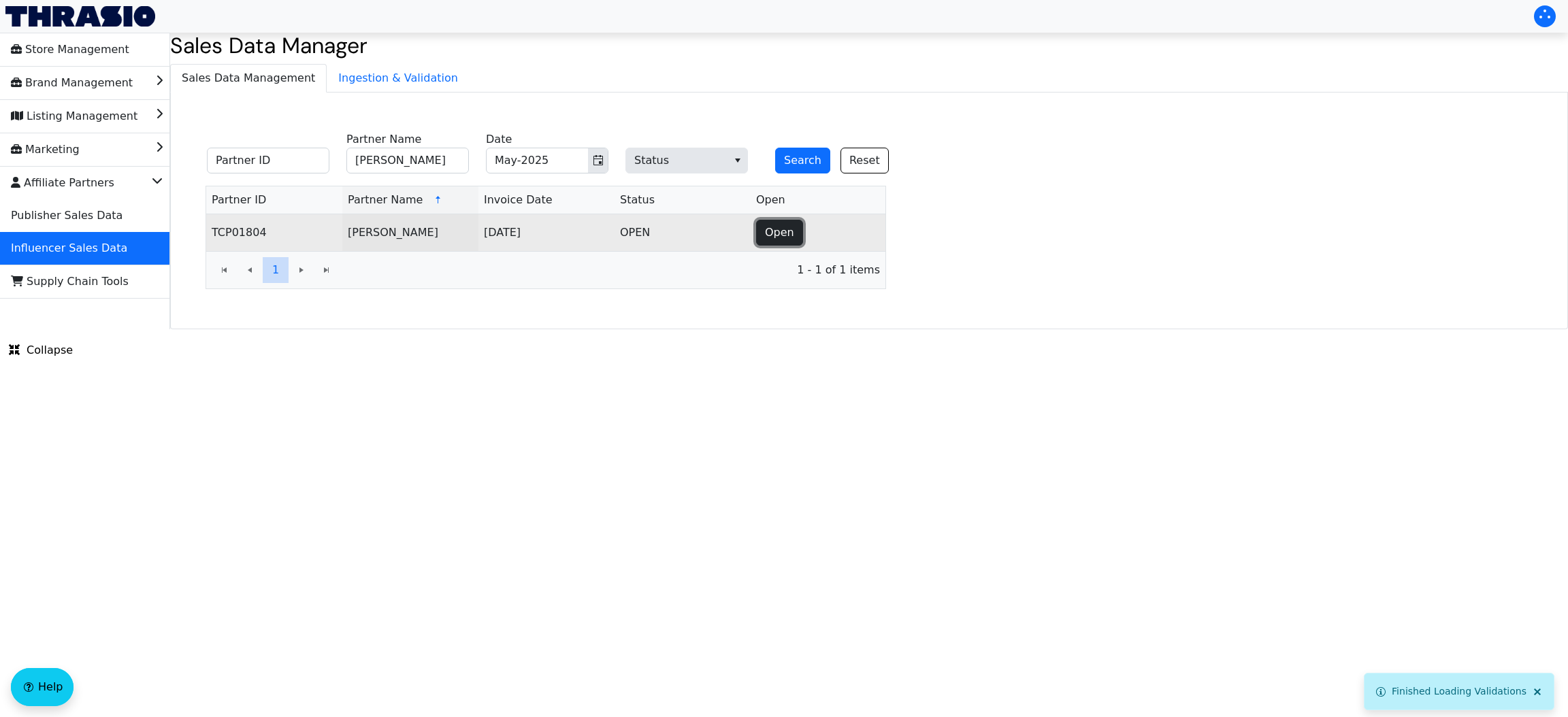
click at [791, 230] on button "Open" at bounding box center [779, 233] width 47 height 26
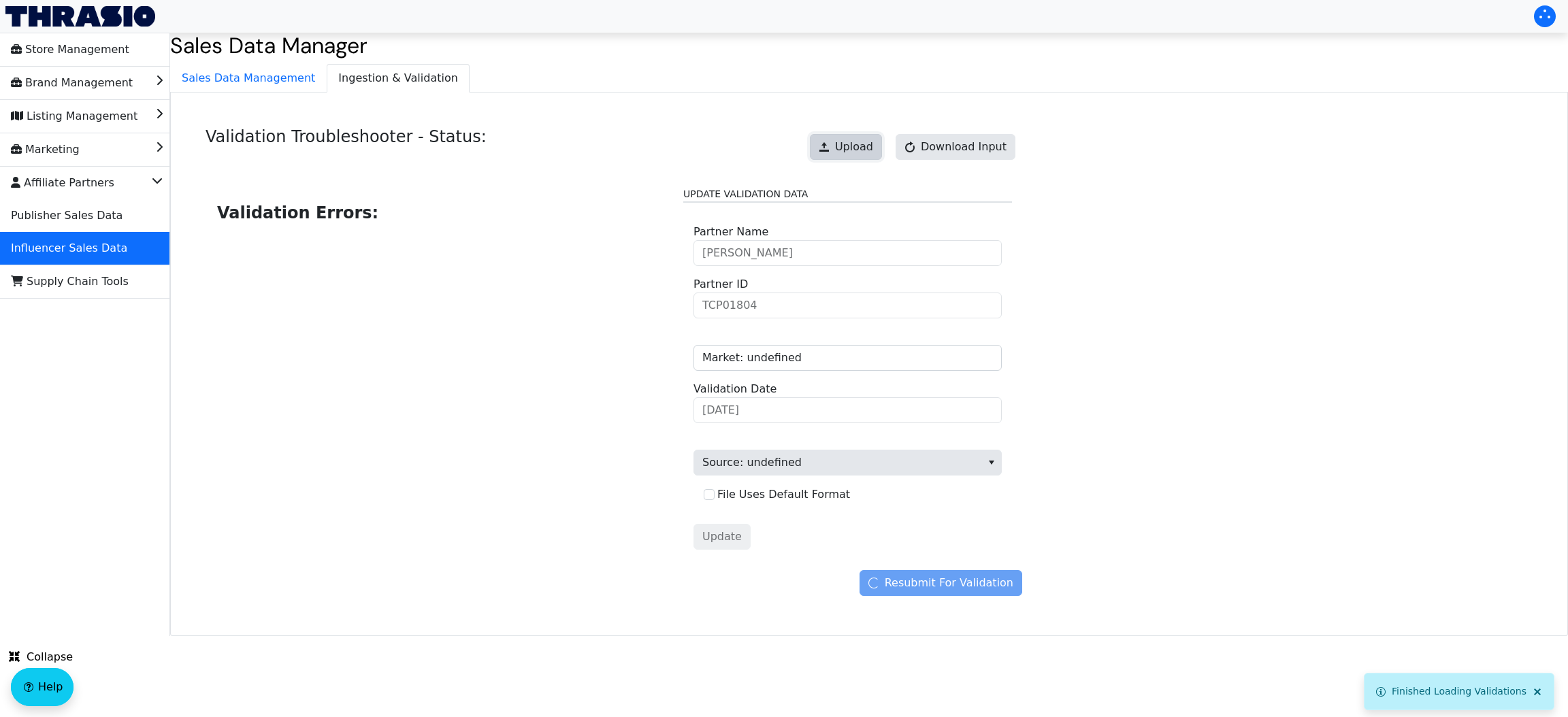
click at [873, 147] on span "Upload" at bounding box center [854, 147] width 38 height 17
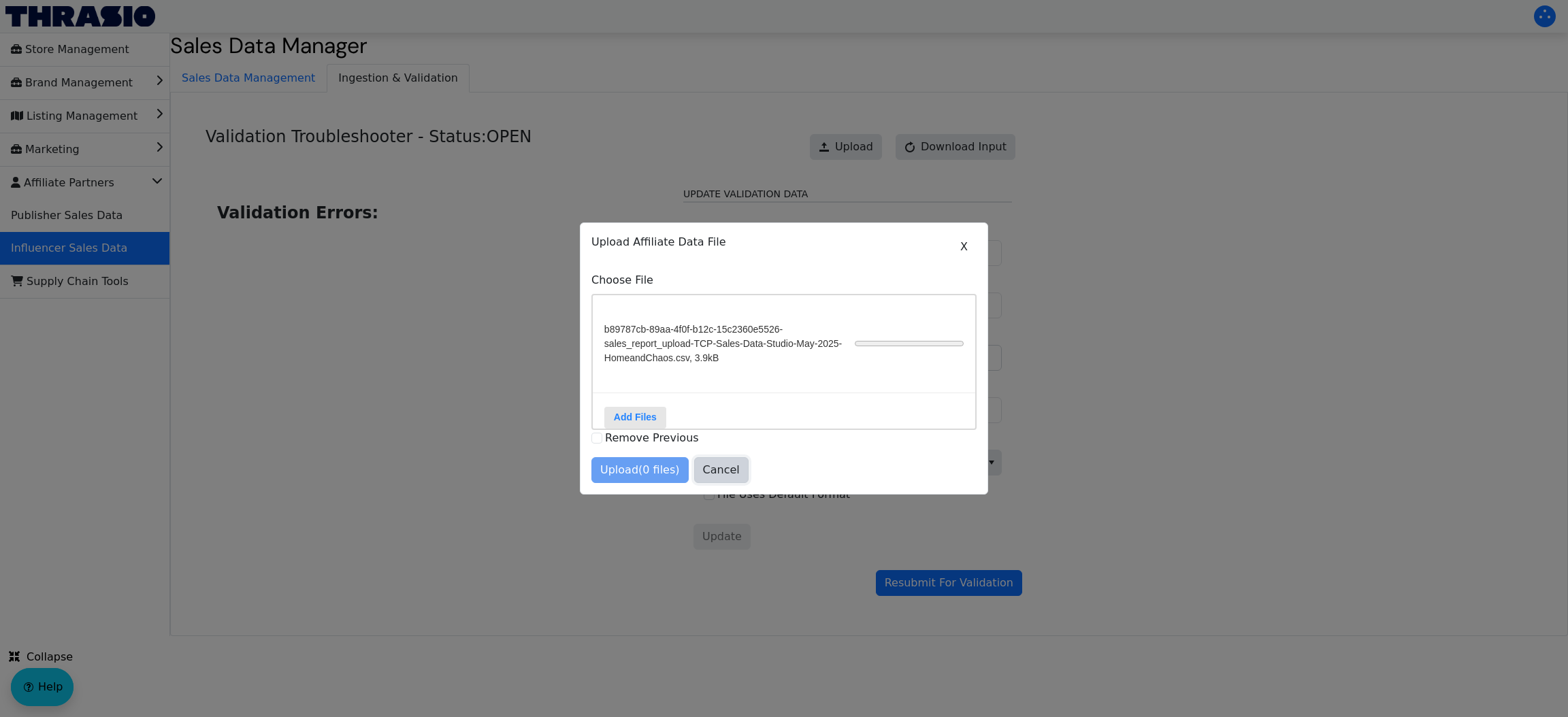
click at [717, 478] on span "Cancel" at bounding box center [721, 470] width 37 height 17
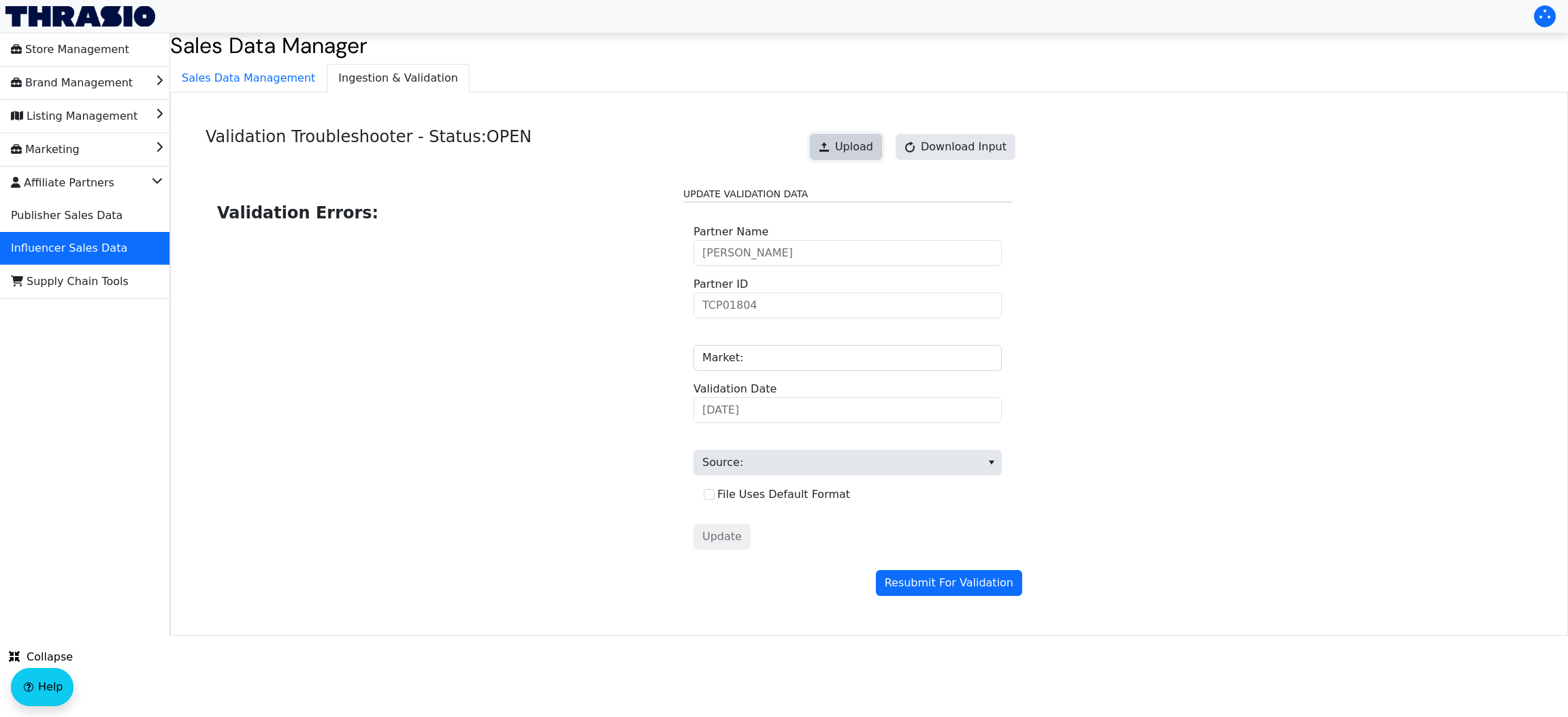
click at [851, 142] on span "Upload" at bounding box center [854, 147] width 38 height 17
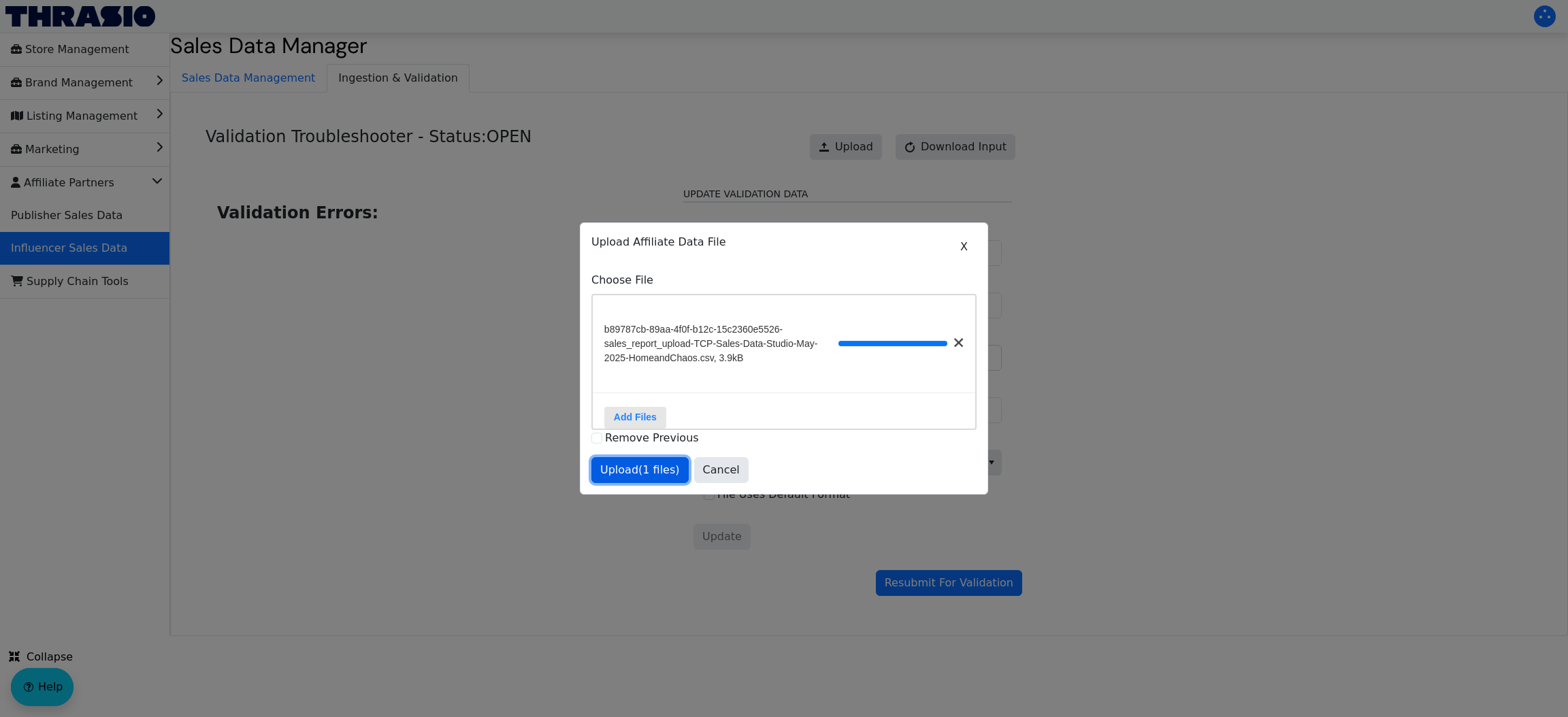
click at [628, 476] on span "Upload (1 files)" at bounding box center [640, 470] width 80 height 17
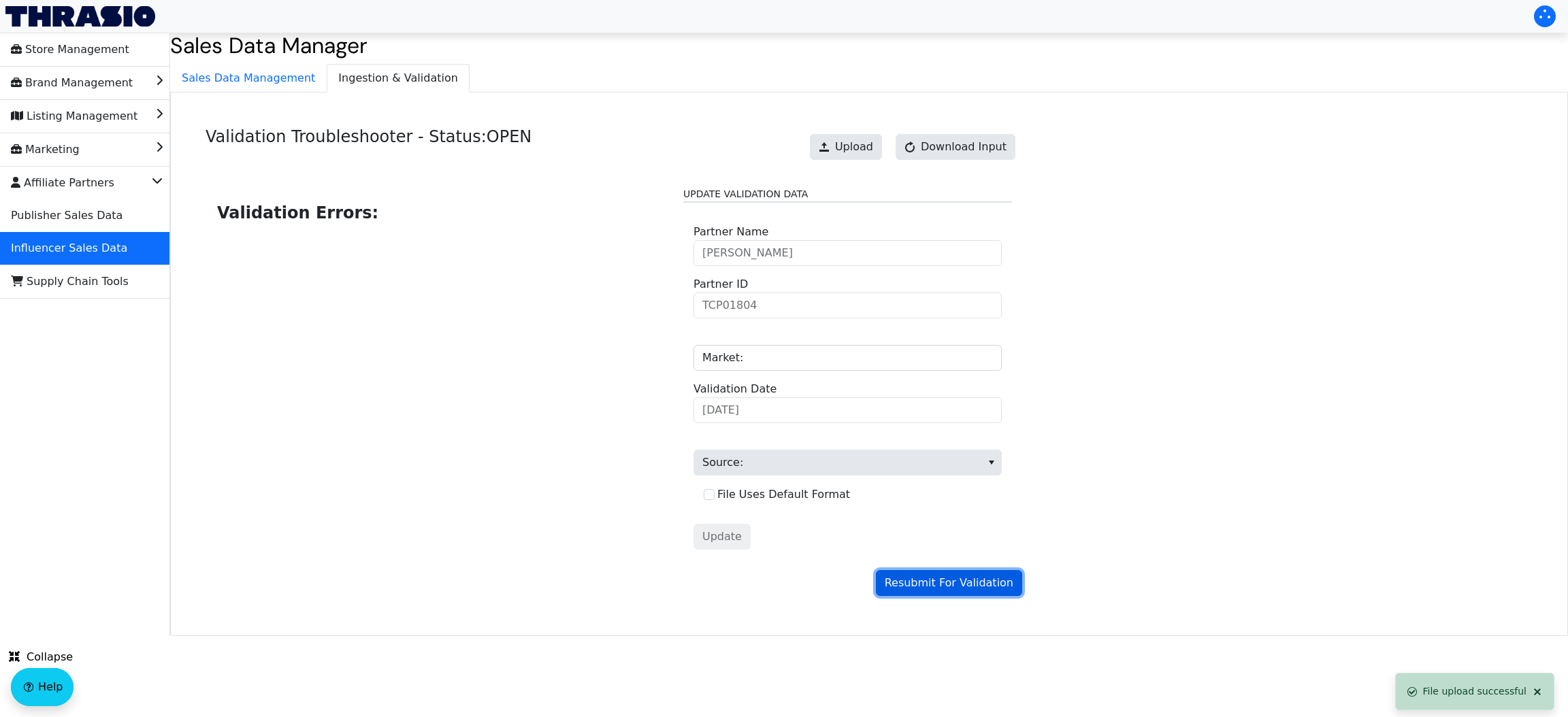
click at [952, 580] on span "Resubmit For Validation" at bounding box center [949, 583] width 129 height 17
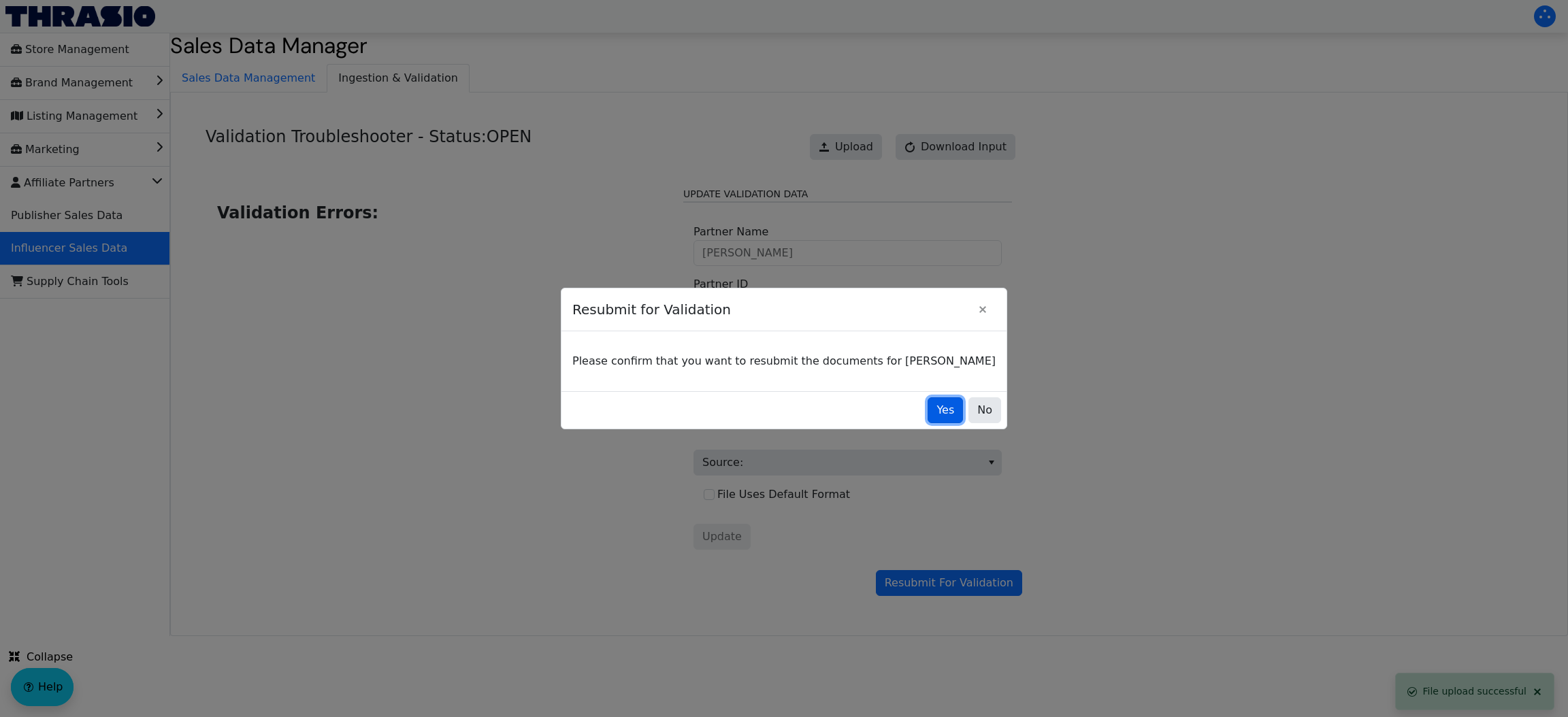
click at [936, 414] on span "Yes" at bounding box center [945, 410] width 18 height 17
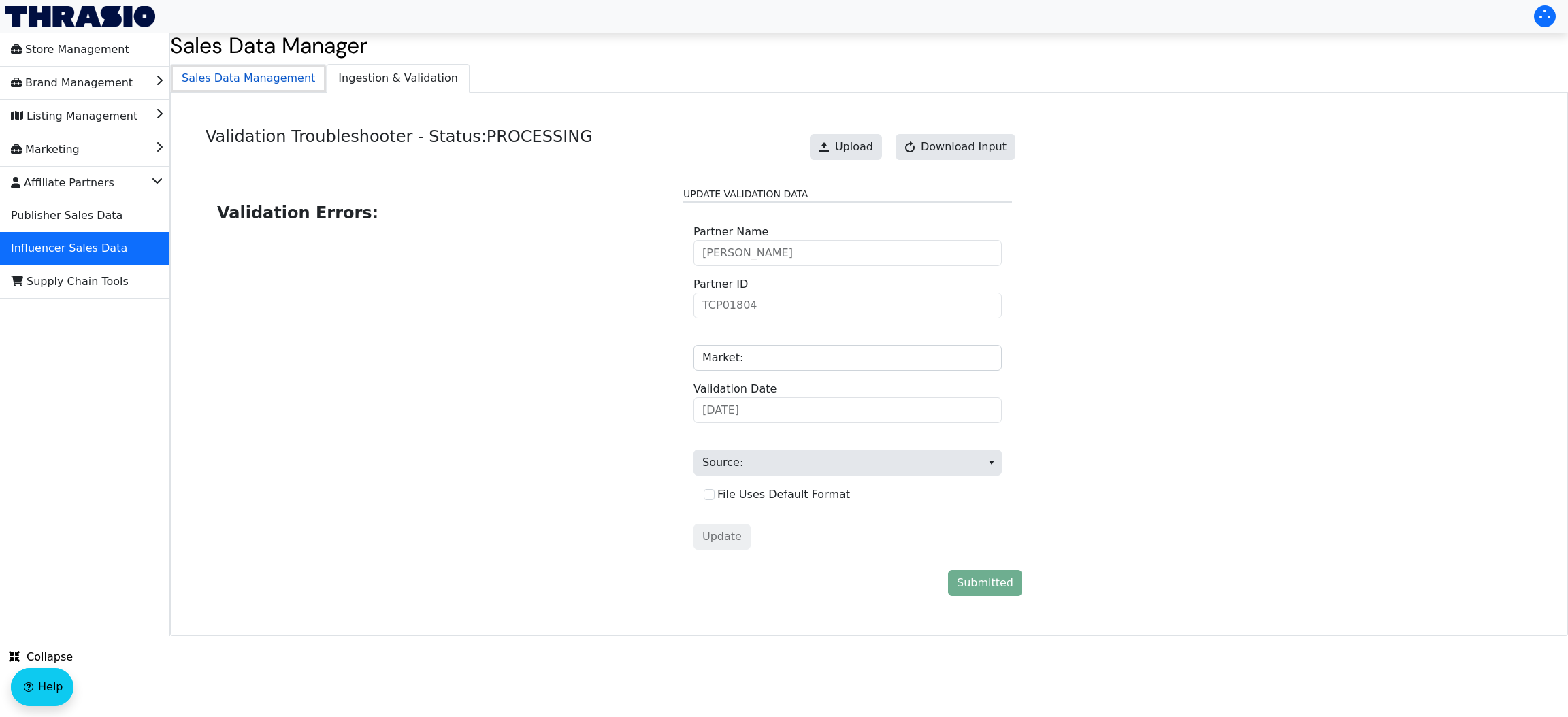
click at [246, 71] on span "Sales Data Management" at bounding box center [249, 78] width 155 height 27
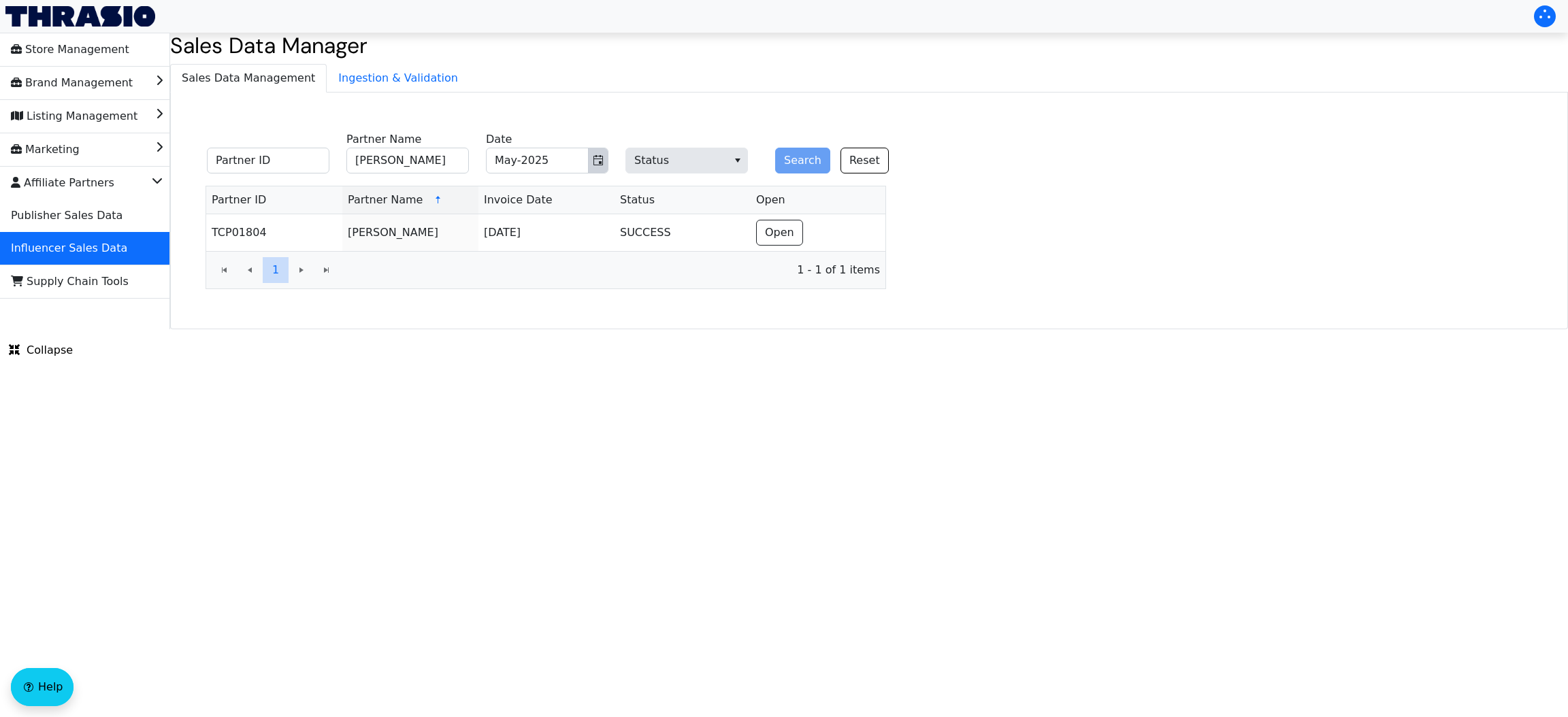
click at [594, 152] on span "Toggle calendar" at bounding box center [598, 160] width 11 height 17
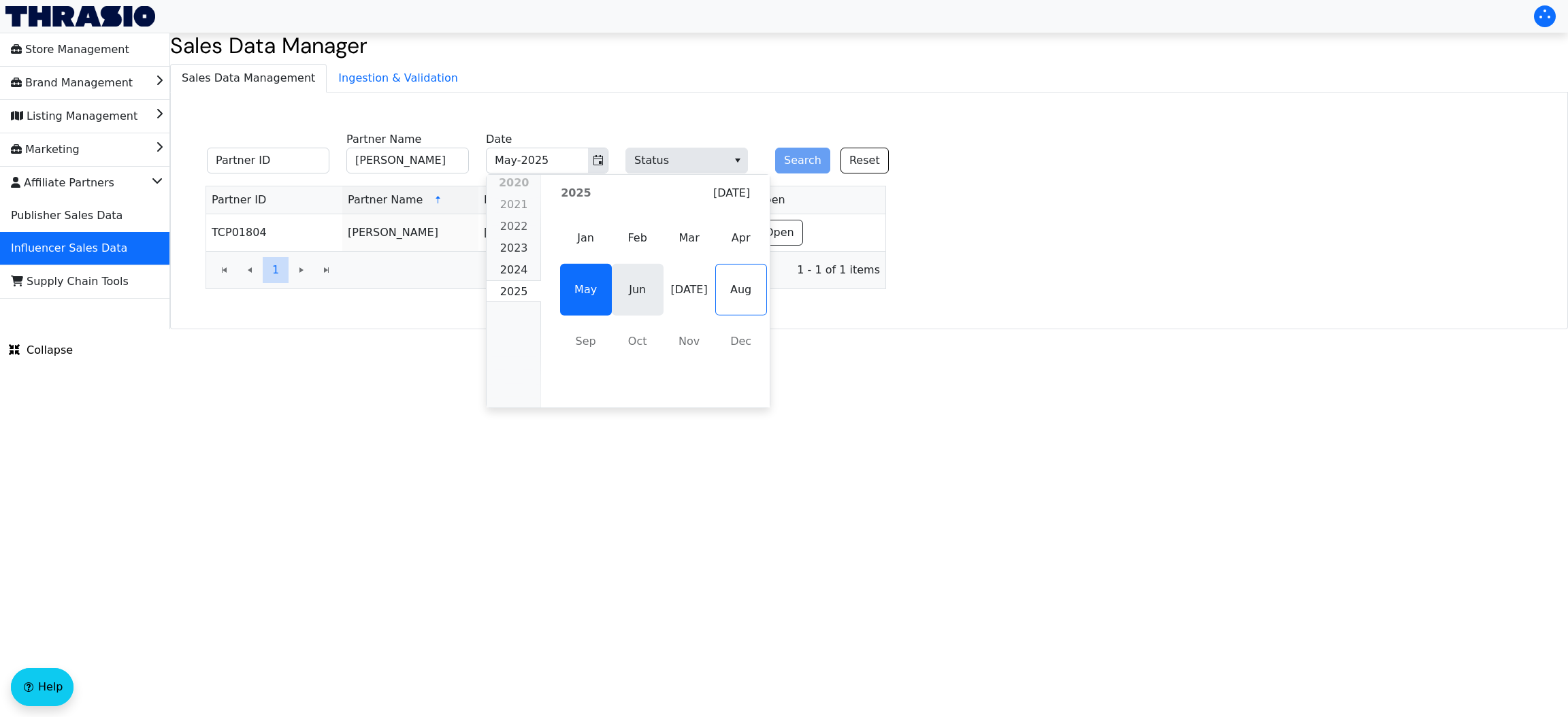
click at [630, 310] on span "Jun" at bounding box center [637, 290] width 52 height 52
type input "Jun-2025"
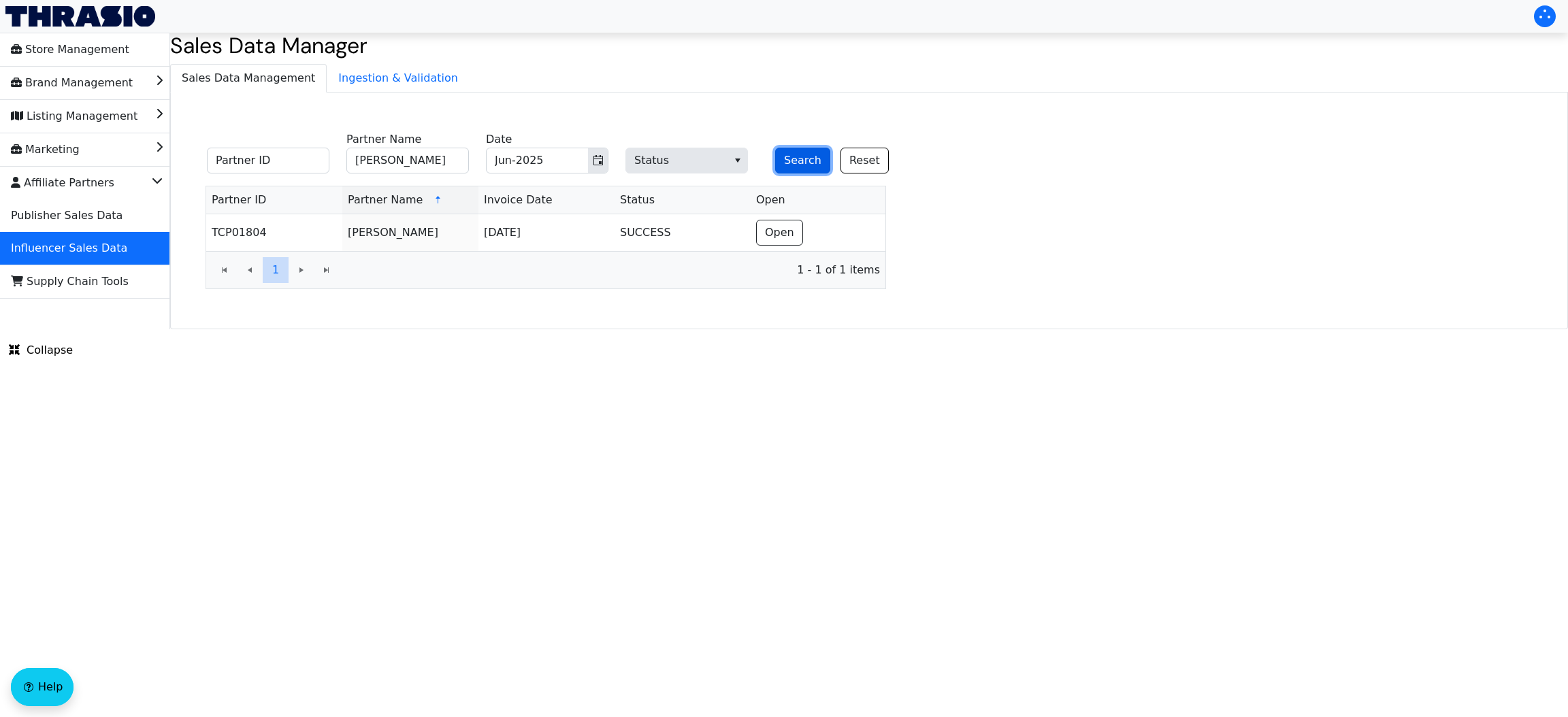
click at [801, 154] on button "Search" at bounding box center [803, 160] width 55 height 26
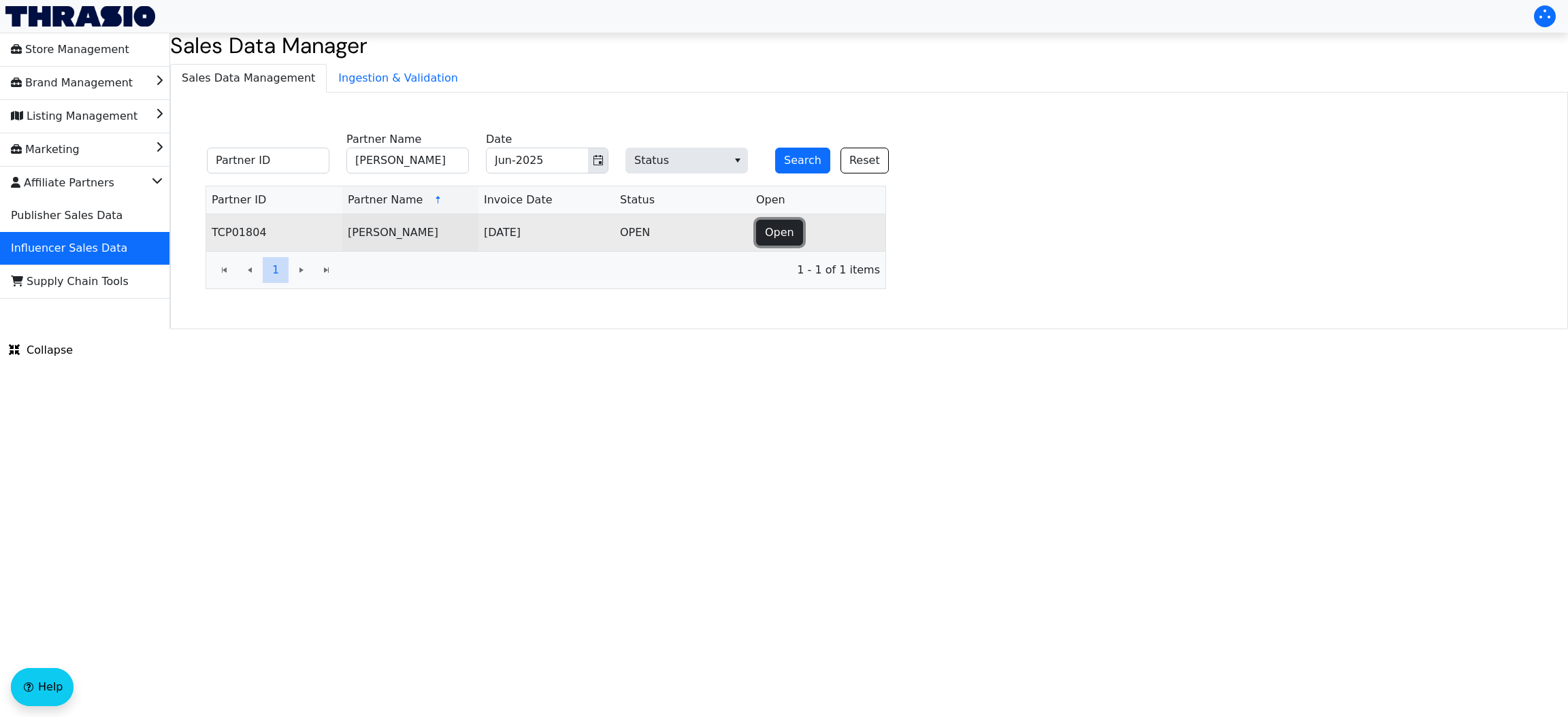
click at [760, 237] on button "Open" at bounding box center [779, 233] width 47 height 26
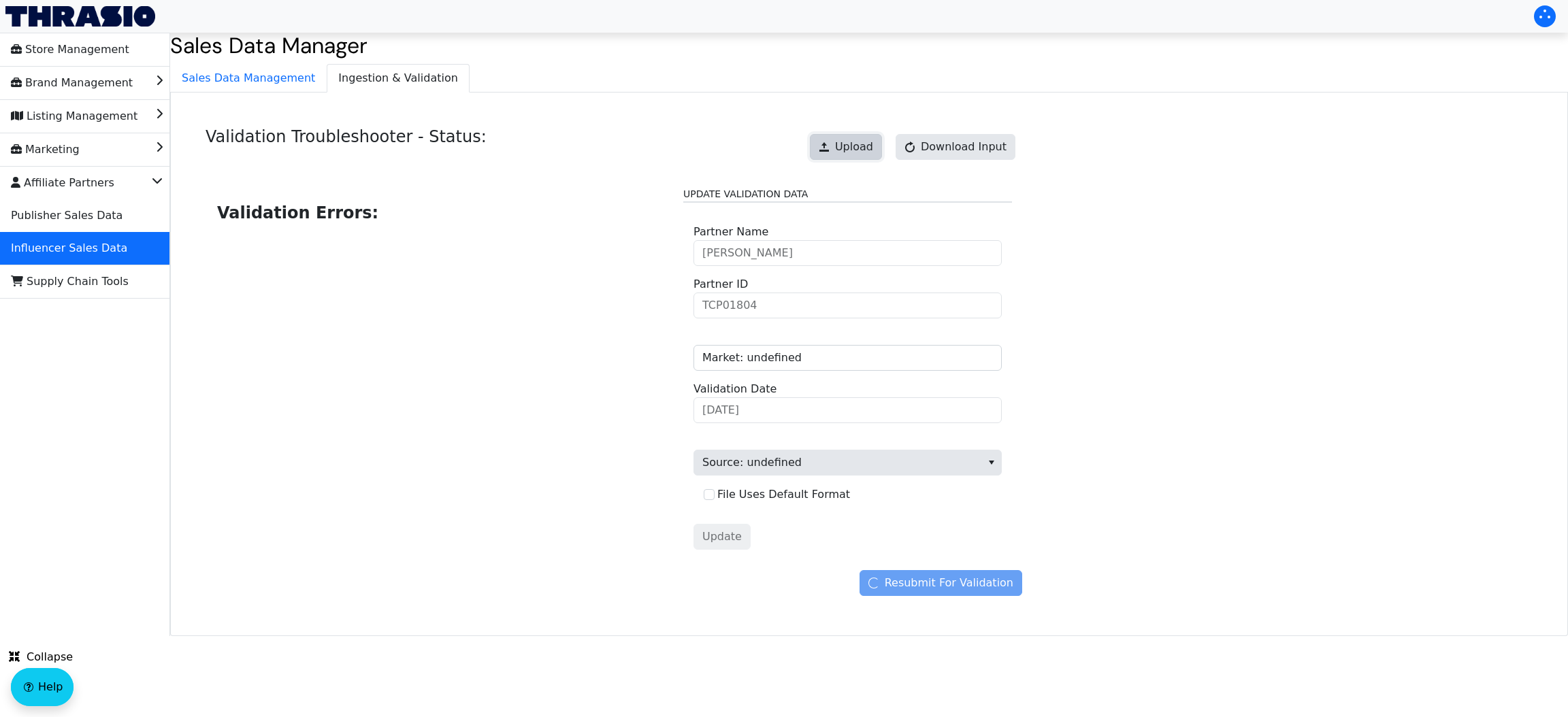
click at [841, 138] on button "Upload" at bounding box center [846, 147] width 72 height 26
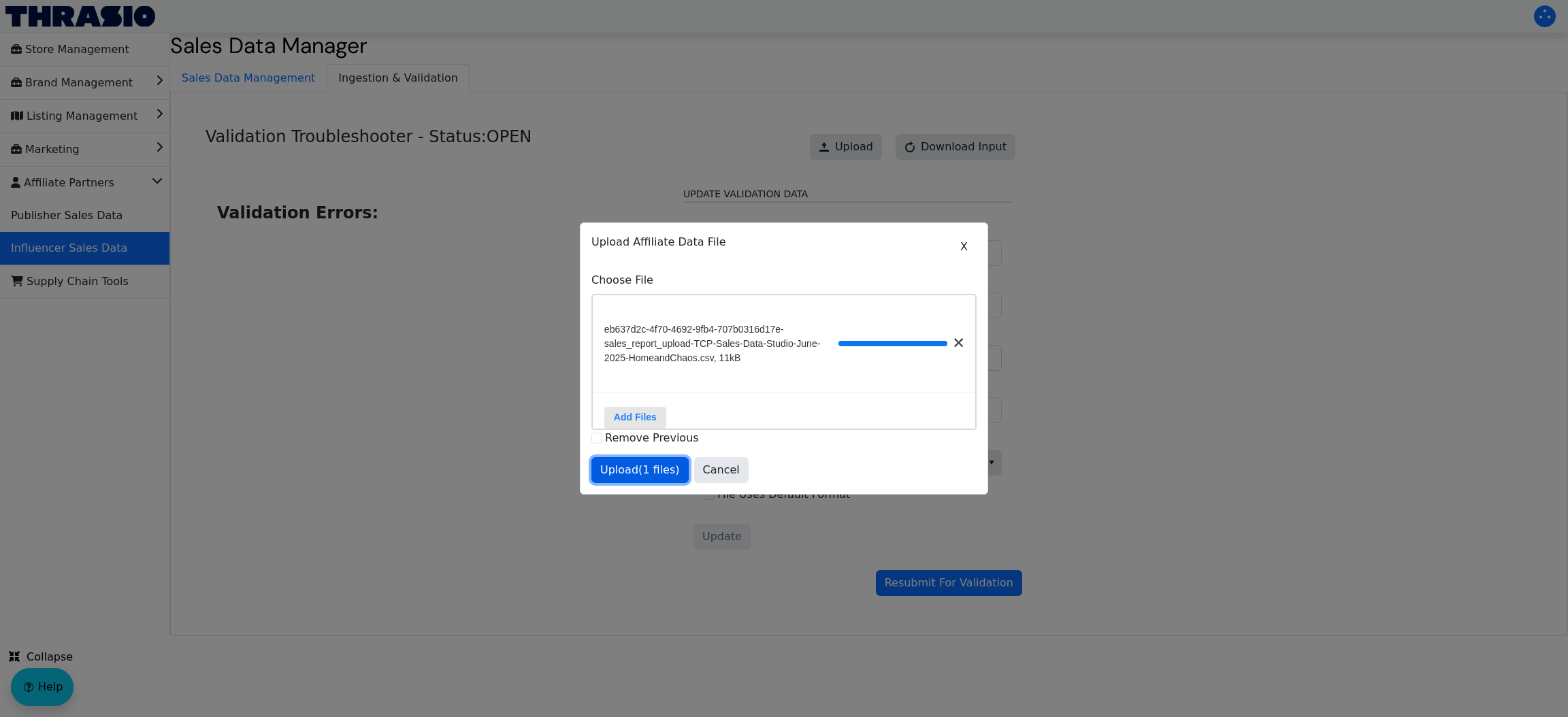
click at [636, 478] on span "Upload (1 files)" at bounding box center [640, 470] width 80 height 17
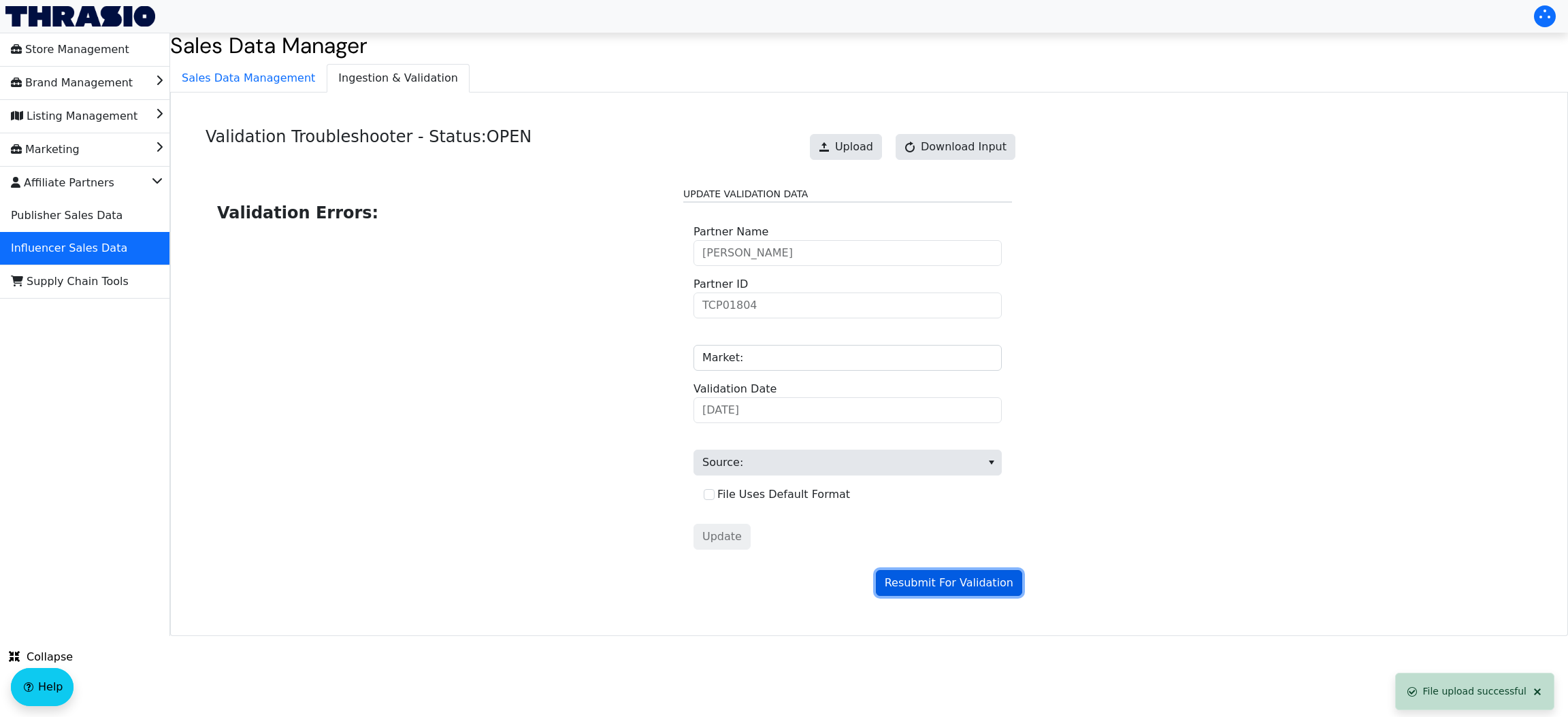
click at [946, 580] on span "Resubmit For Validation" at bounding box center [949, 583] width 129 height 17
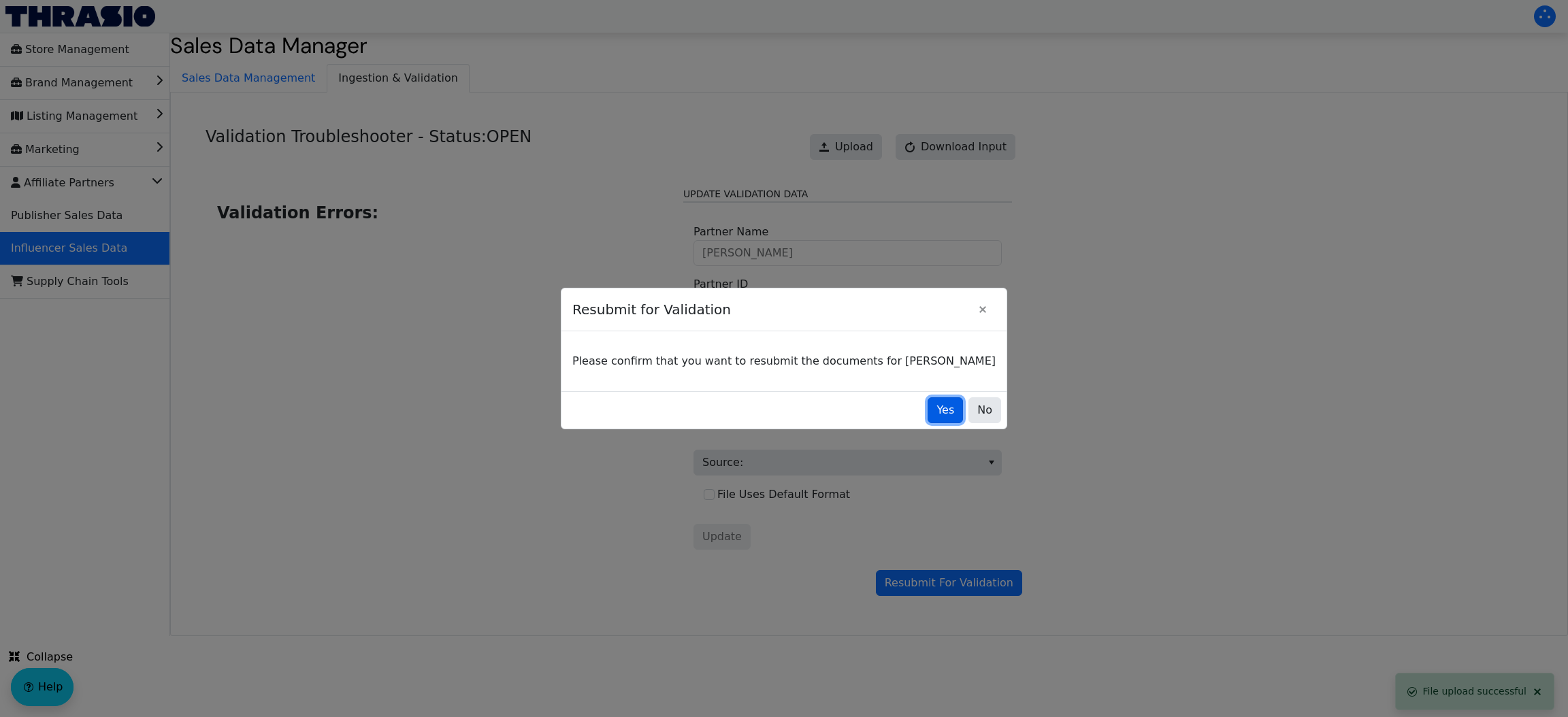
click at [928, 422] on button "Yes" at bounding box center [945, 410] width 35 height 26
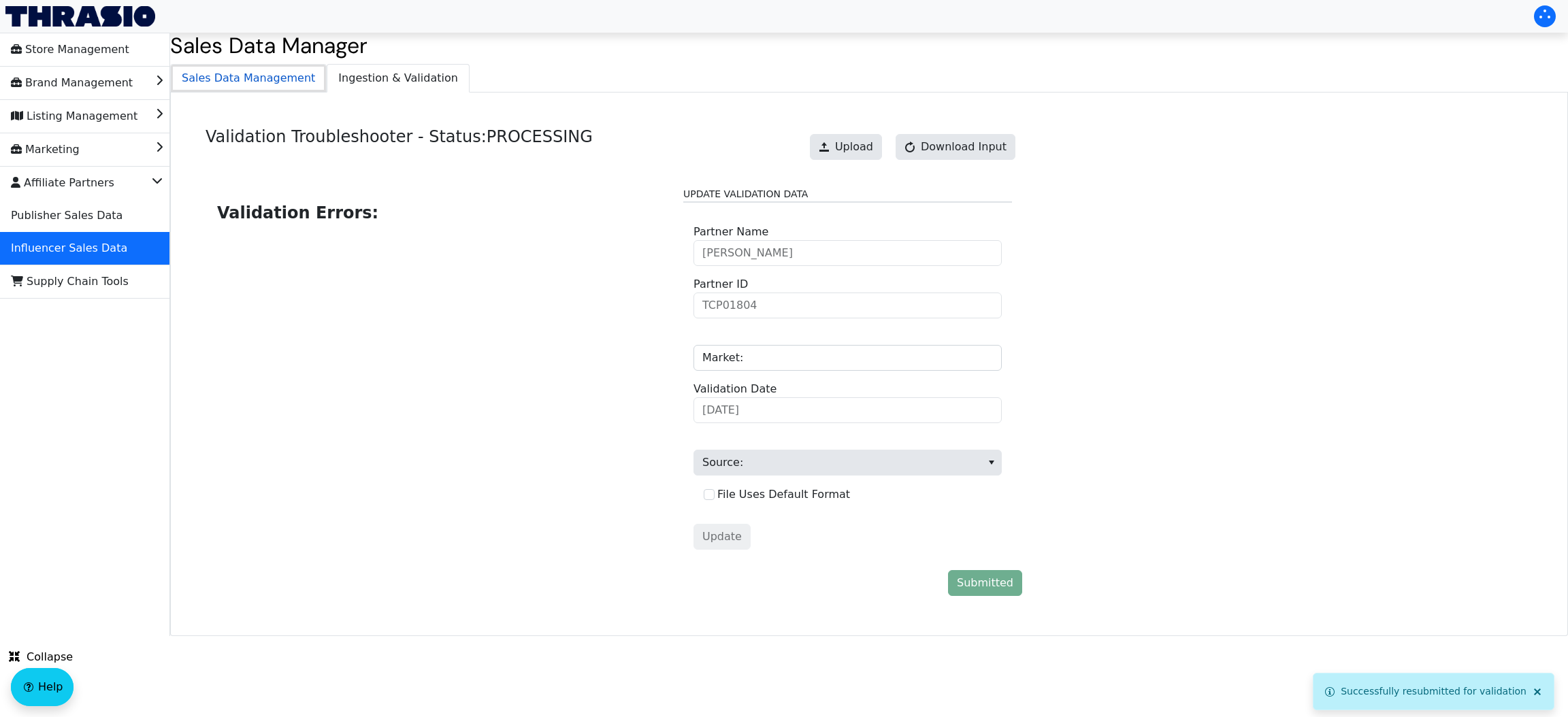
click at [223, 69] on span "Sales Data Management" at bounding box center [249, 78] width 155 height 27
